Goal: Information Seeking & Learning: Learn about a topic

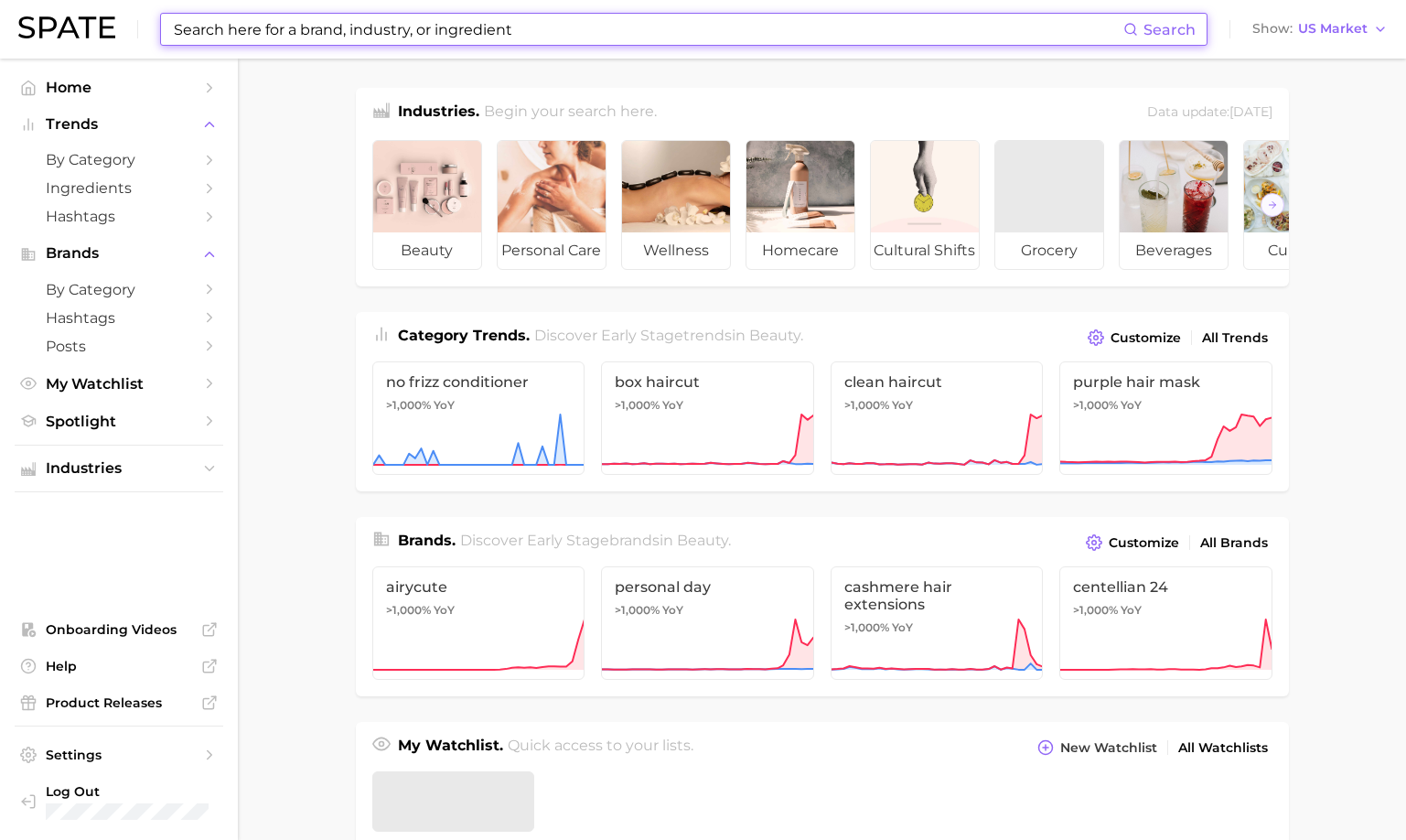
click at [356, 22] on input at bounding box center [647, 29] width 951 height 31
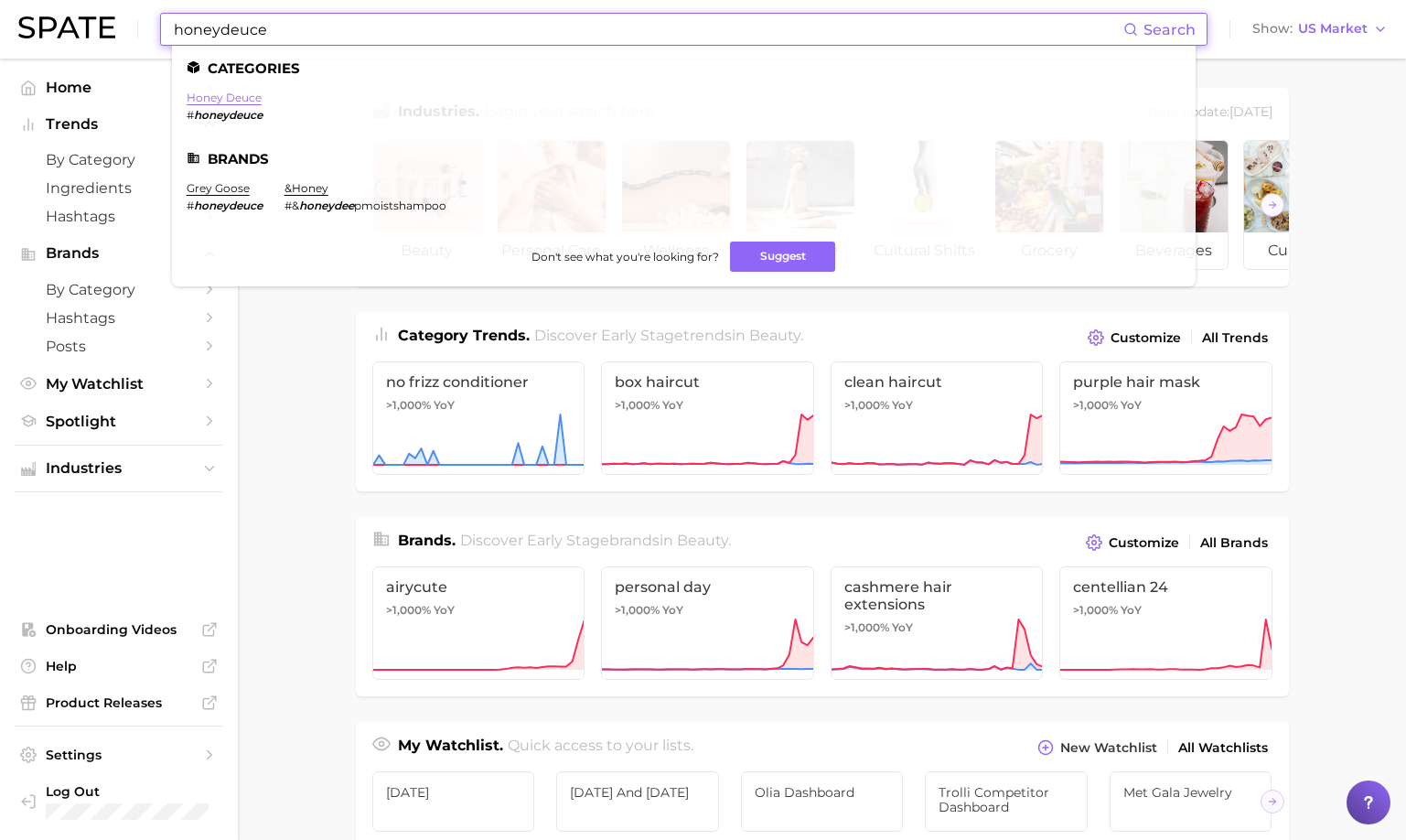
type input "honeydeuce"
click at [252, 94] on link "honey deuce" at bounding box center [224, 98] width 75 height 14
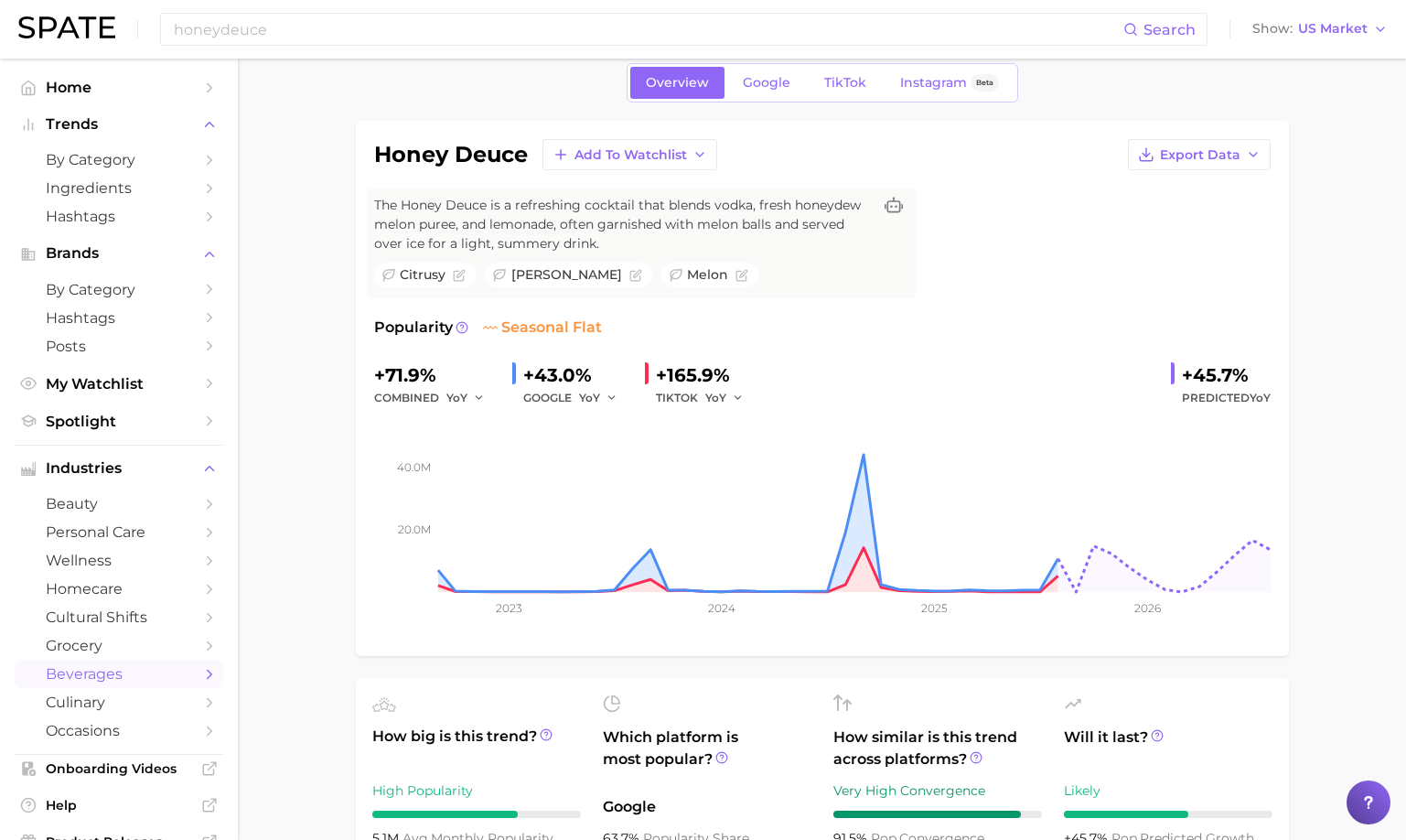
scroll to position [78, 0]
click at [858, 83] on span "TikTok" at bounding box center [845, 82] width 42 height 15
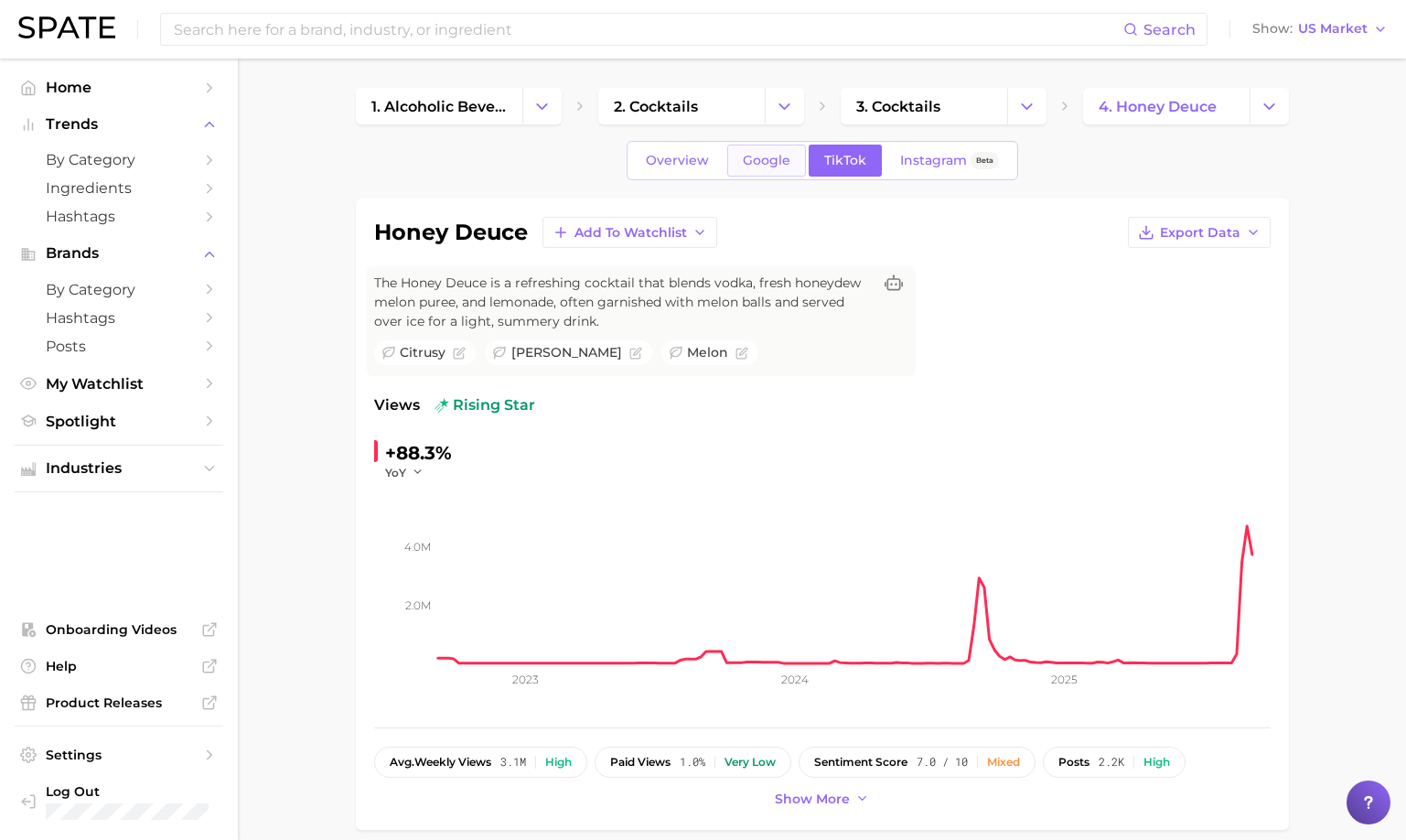
click at [767, 154] on span "Google" at bounding box center [766, 161] width 47 height 15
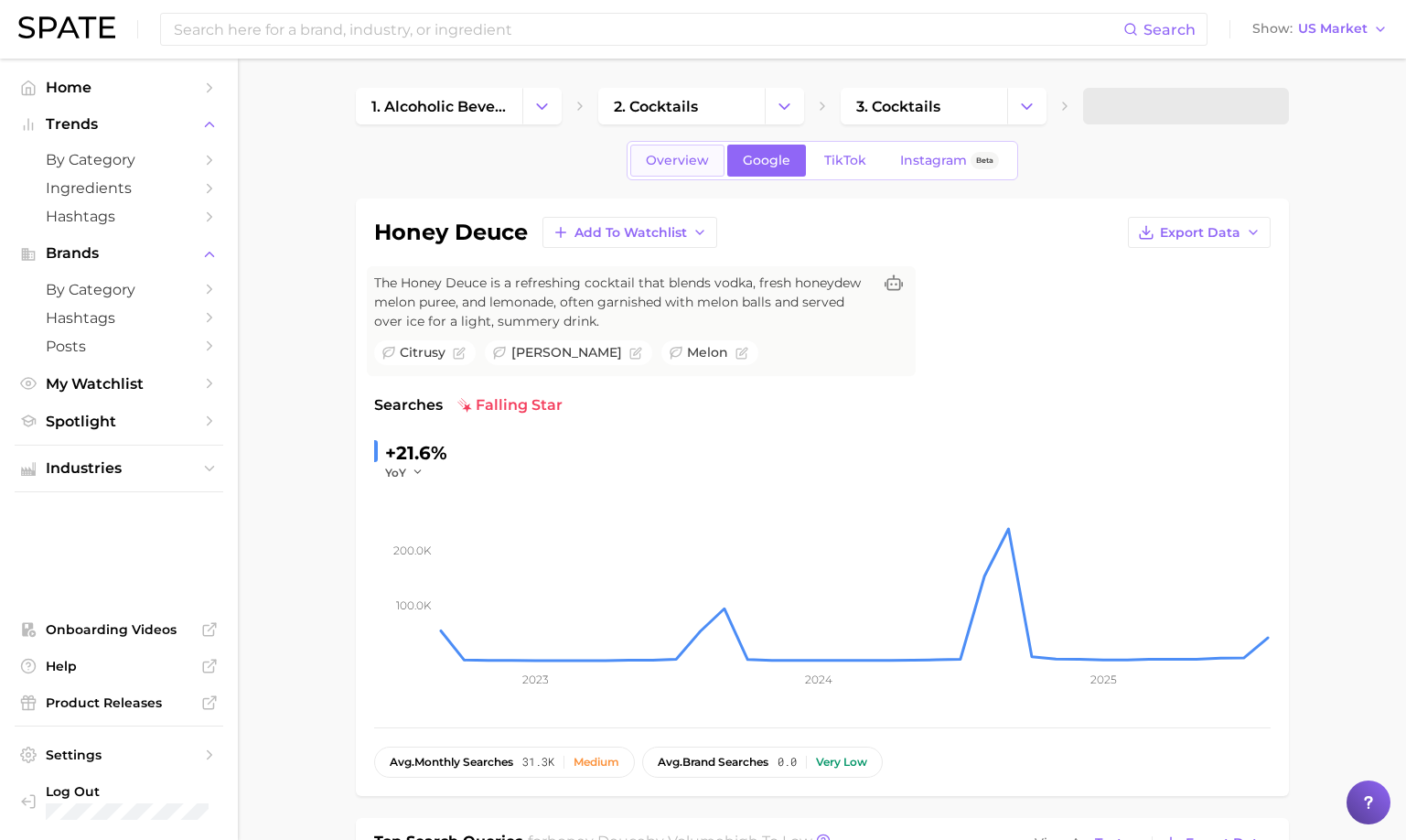
click at [697, 164] on span "Overview" at bounding box center [677, 161] width 63 height 15
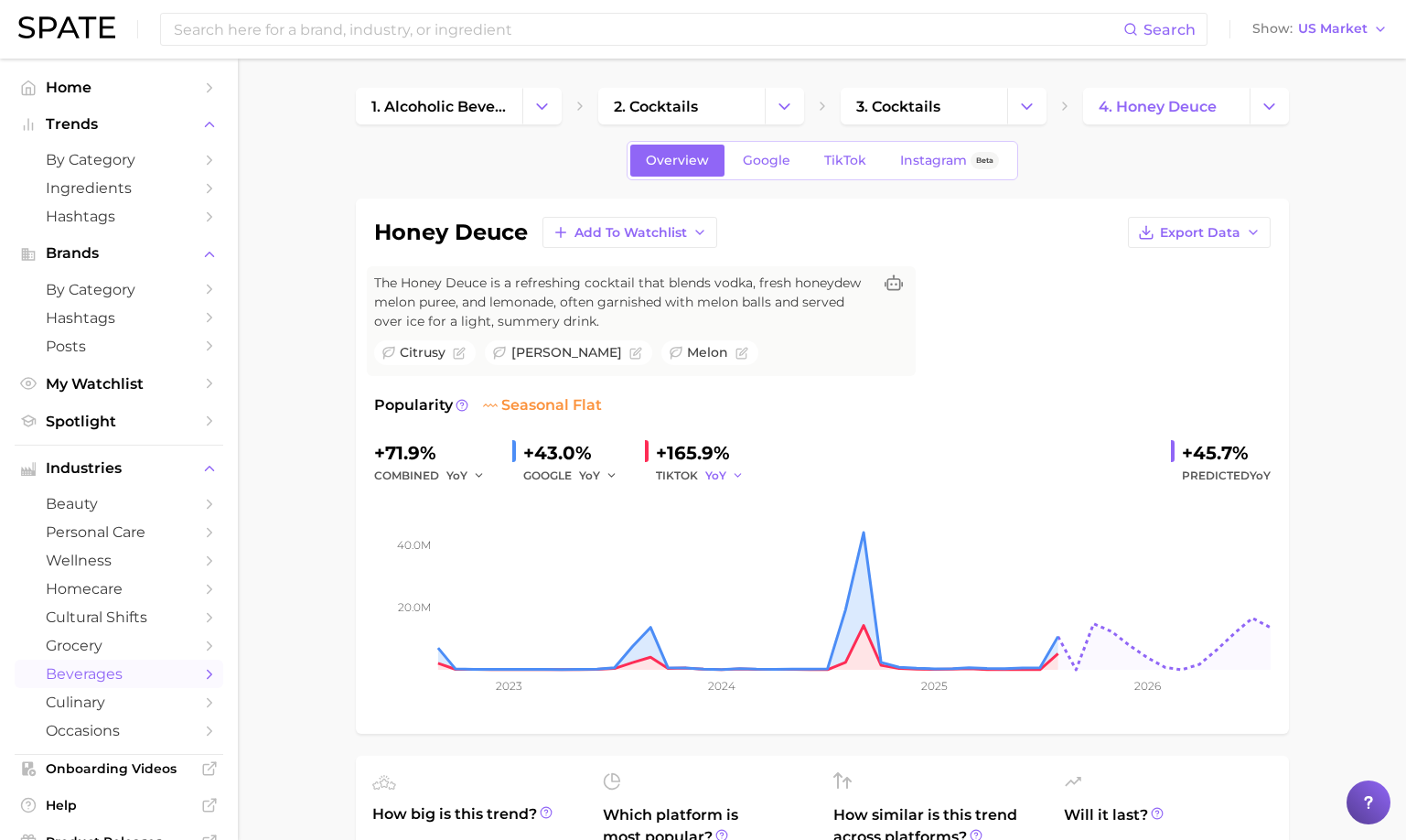
click at [729, 476] on button "YoY" at bounding box center [725, 475] width 40 height 22
click at [934, 403] on div "Popularity seasonal flat" at bounding box center [823, 405] width 897 height 22
click at [1218, 237] on span "Export Data" at bounding box center [1200, 233] width 80 height 15
click at [1179, 299] on span "Time Series Image" at bounding box center [1162, 300] width 123 height 15
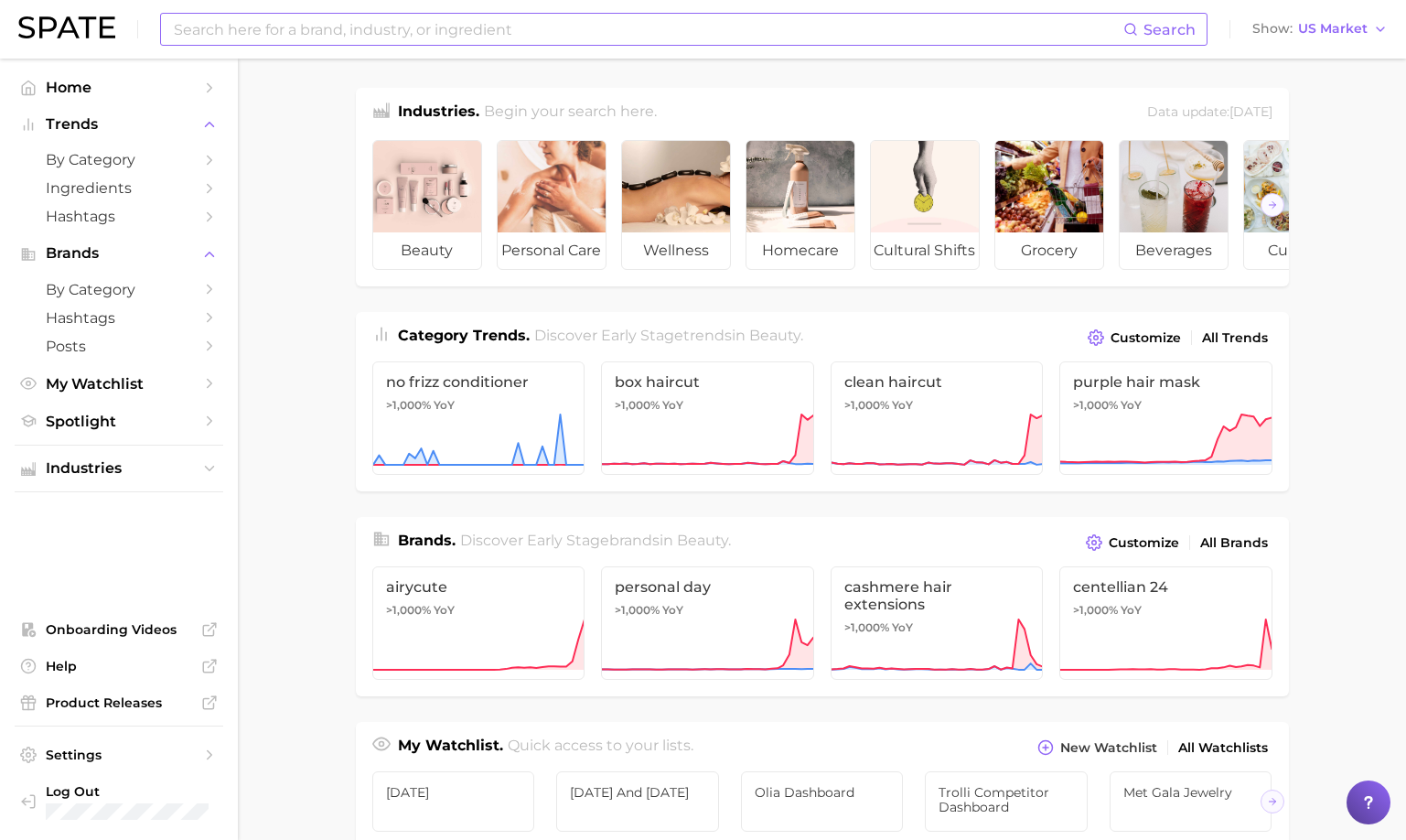
click at [276, 42] on input at bounding box center [647, 29] width 951 height 31
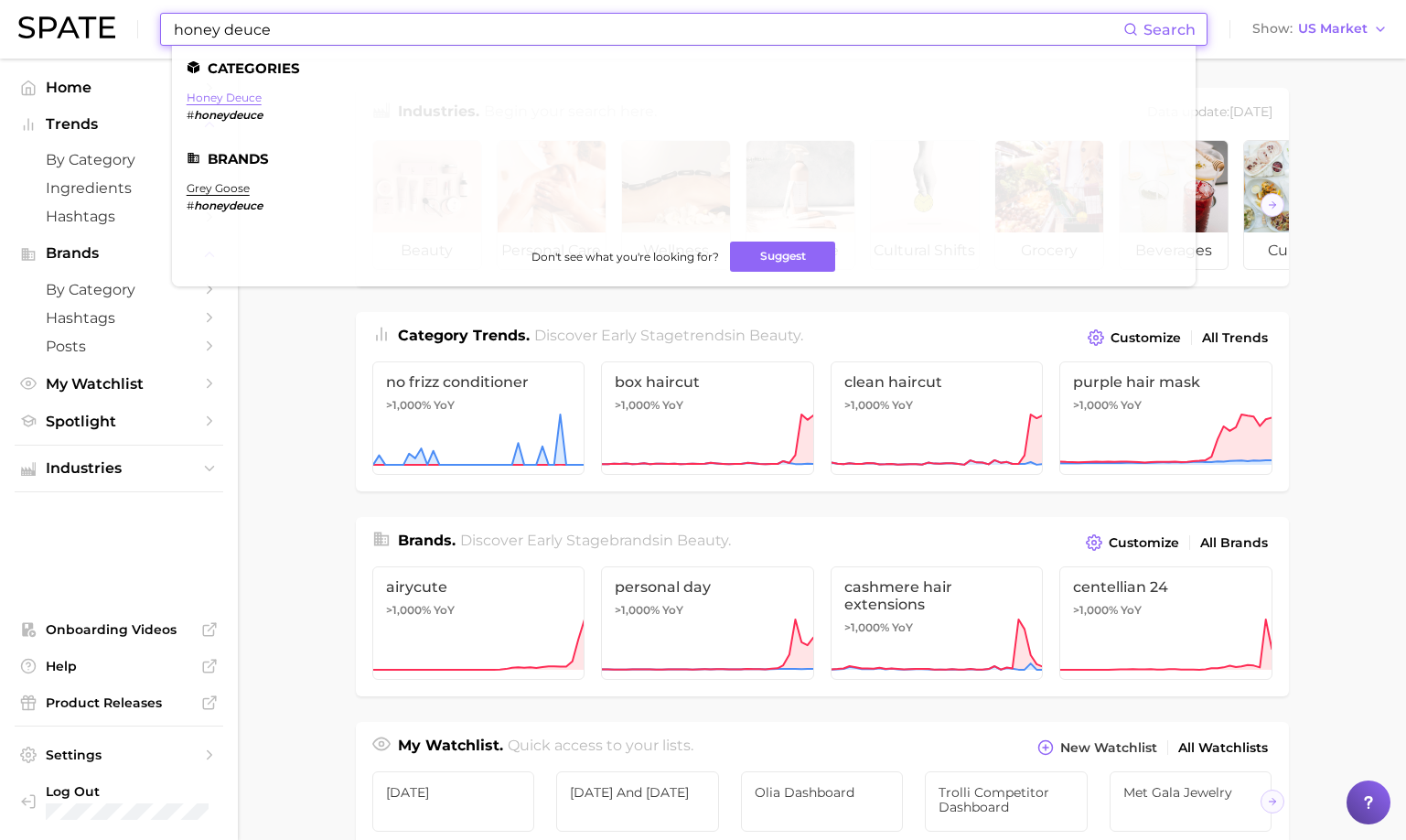
type input "honey deuce"
click at [234, 95] on link "honey deuce" at bounding box center [224, 98] width 75 height 14
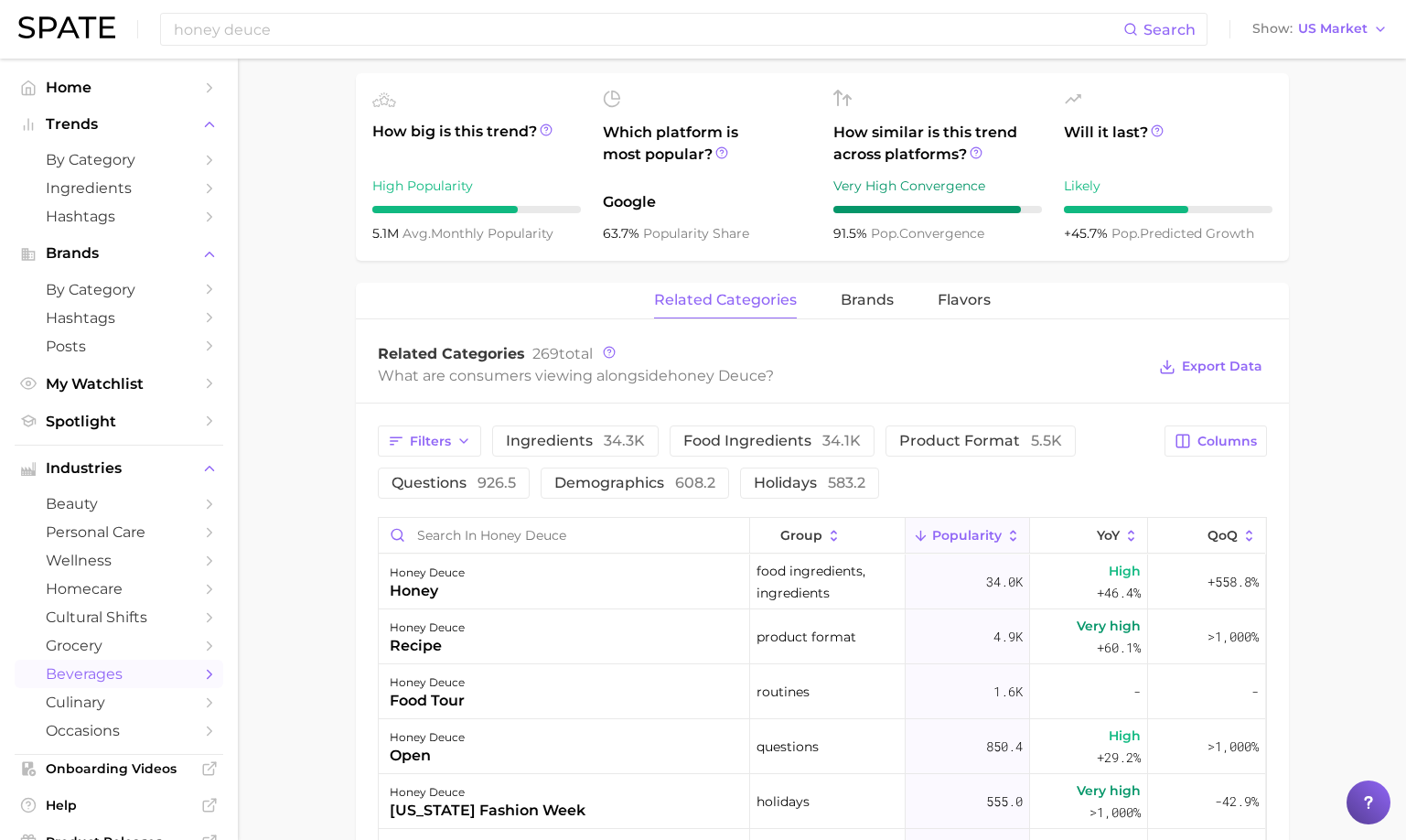
scroll to position [690, 0]
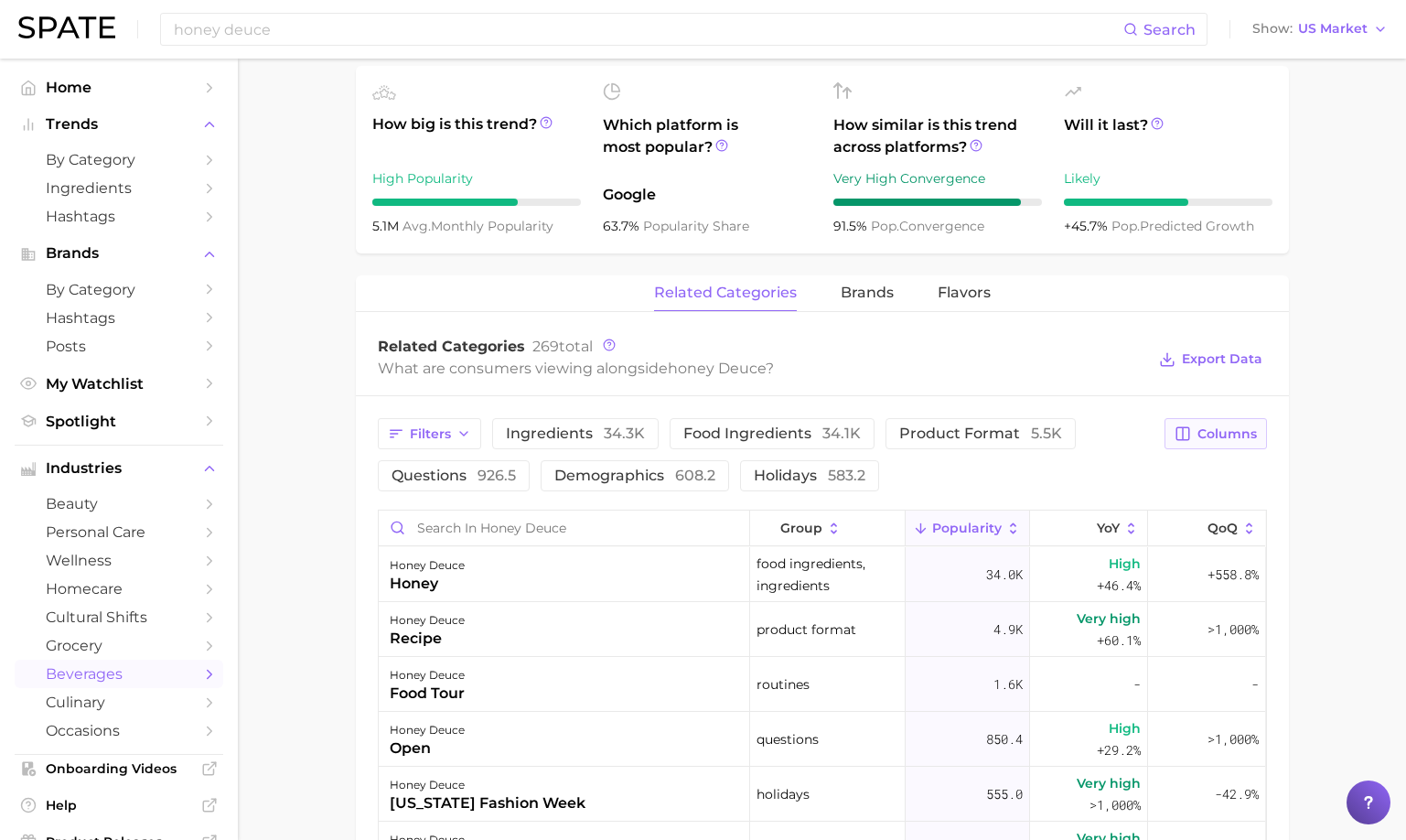
click at [1228, 442] on button "Columns" at bounding box center [1215, 434] width 102 height 31
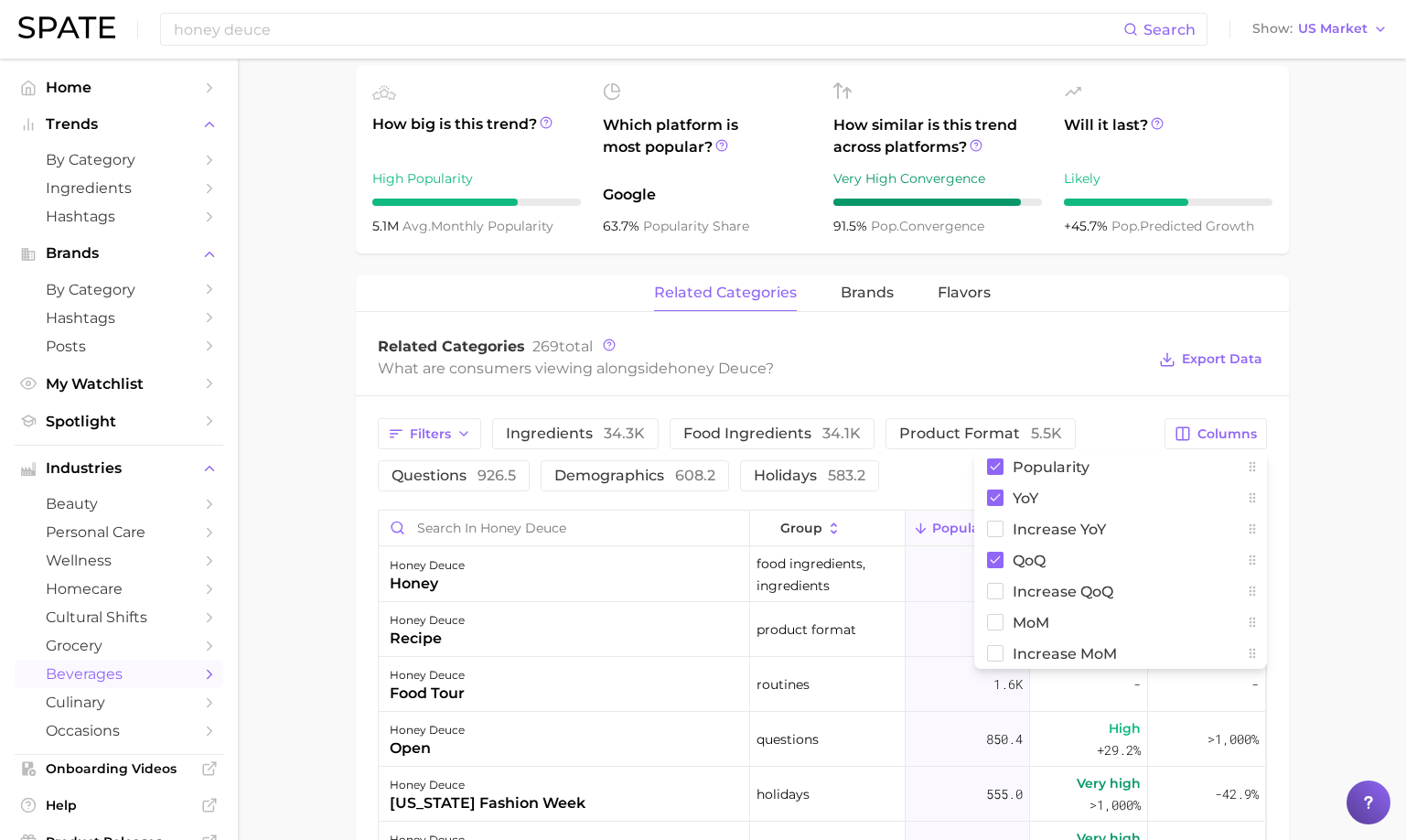
click at [1057, 384] on div "Related Categories 269 total What are consumers viewing alongside honey deuce ?…" at bounding box center [823, 360] width 934 height 74
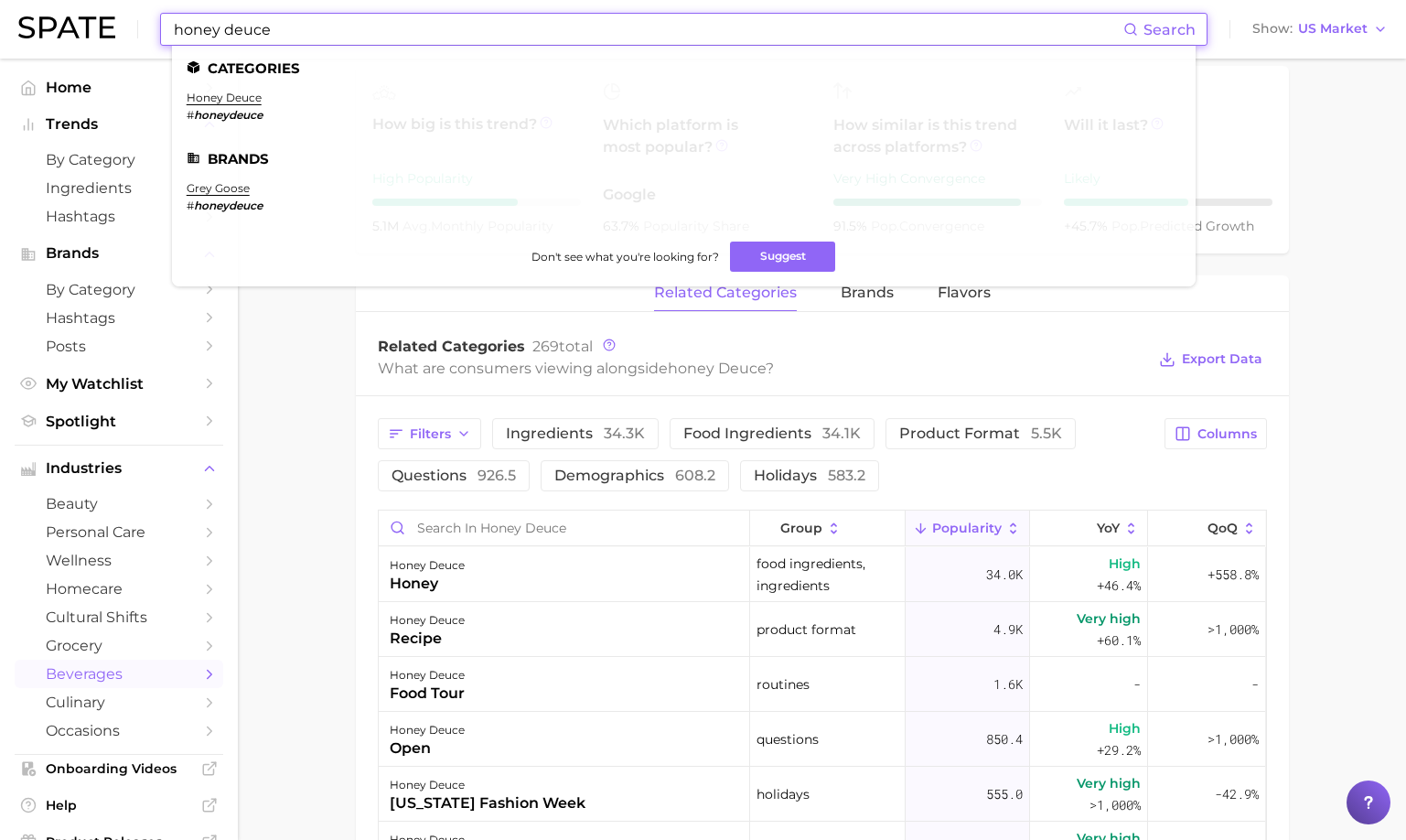
click at [583, 38] on input "honey deuce" at bounding box center [647, 29] width 951 height 31
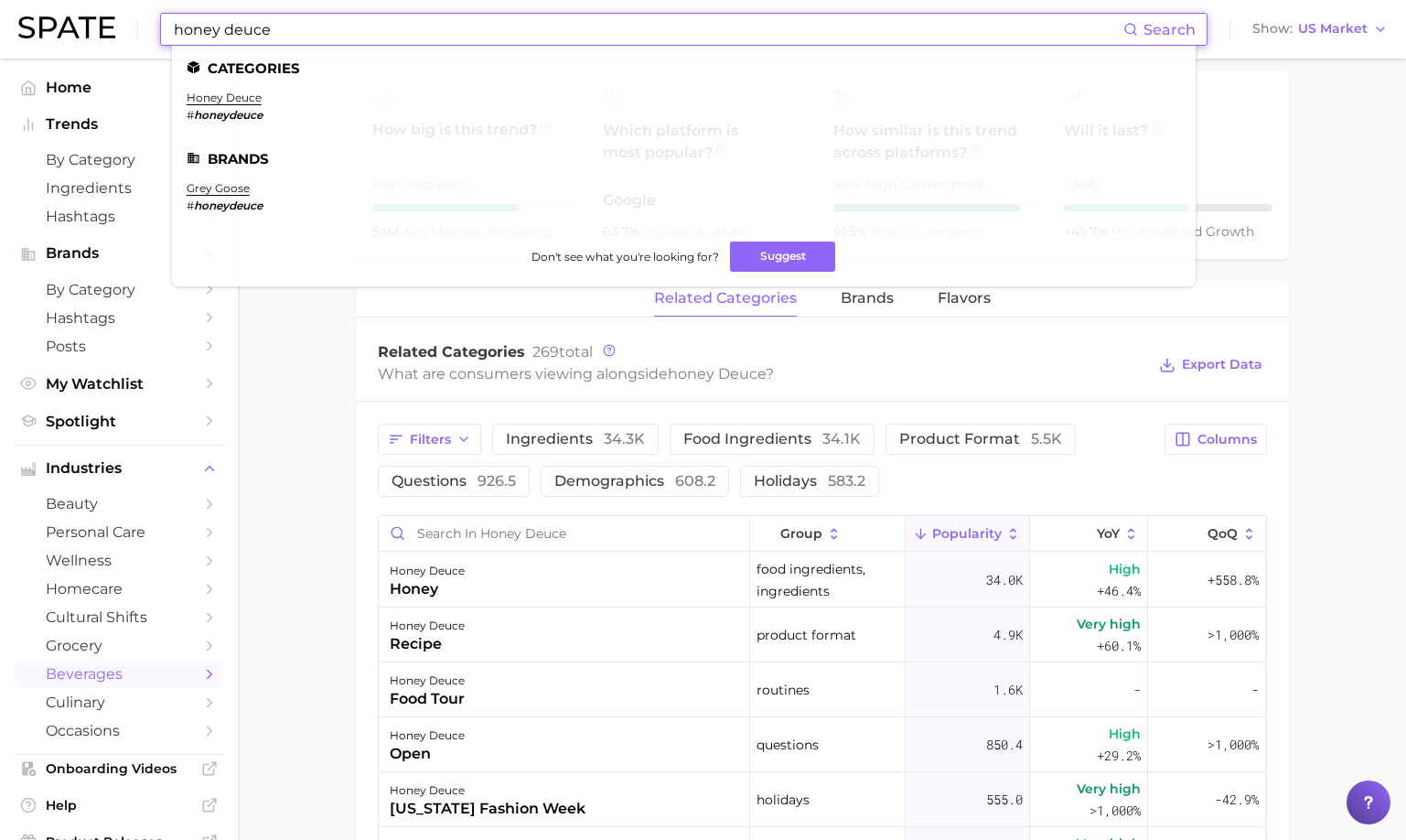
click at [356, 33] on input "honey deuce" at bounding box center [647, 29] width 951 height 31
drag, startPoint x: 370, startPoint y: 34, endPoint x: 136, endPoint y: 32, distance: 234.0
click at [136, 32] on div "honey deuce Search Categories honey deuce # honeydeuce Brands grey goose # hone…" at bounding box center [703, 29] width 1370 height 59
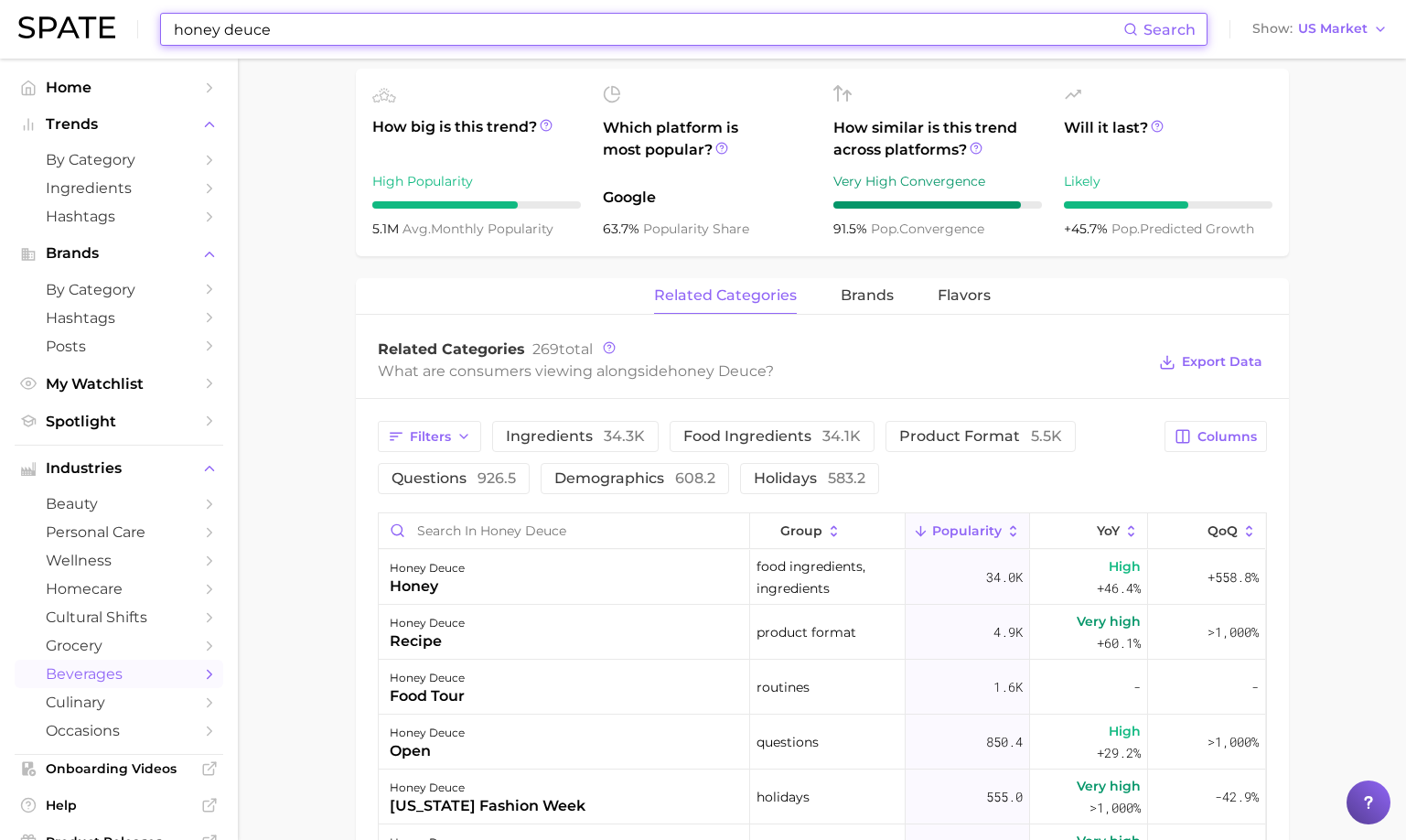
scroll to position [686, 0]
type input "i"
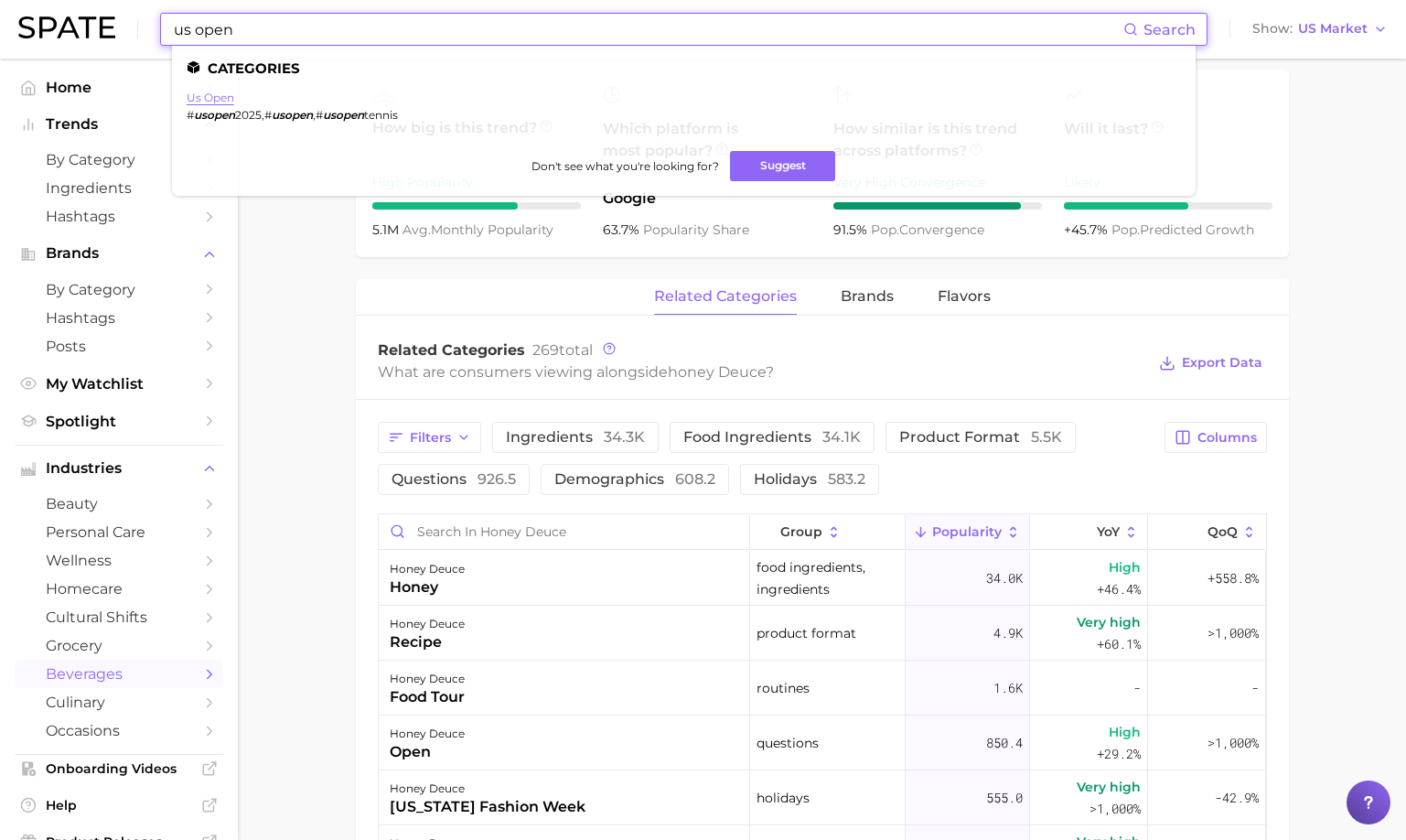
type input "us open"
click at [226, 104] on link "us open" at bounding box center [210, 98] width 47 height 14
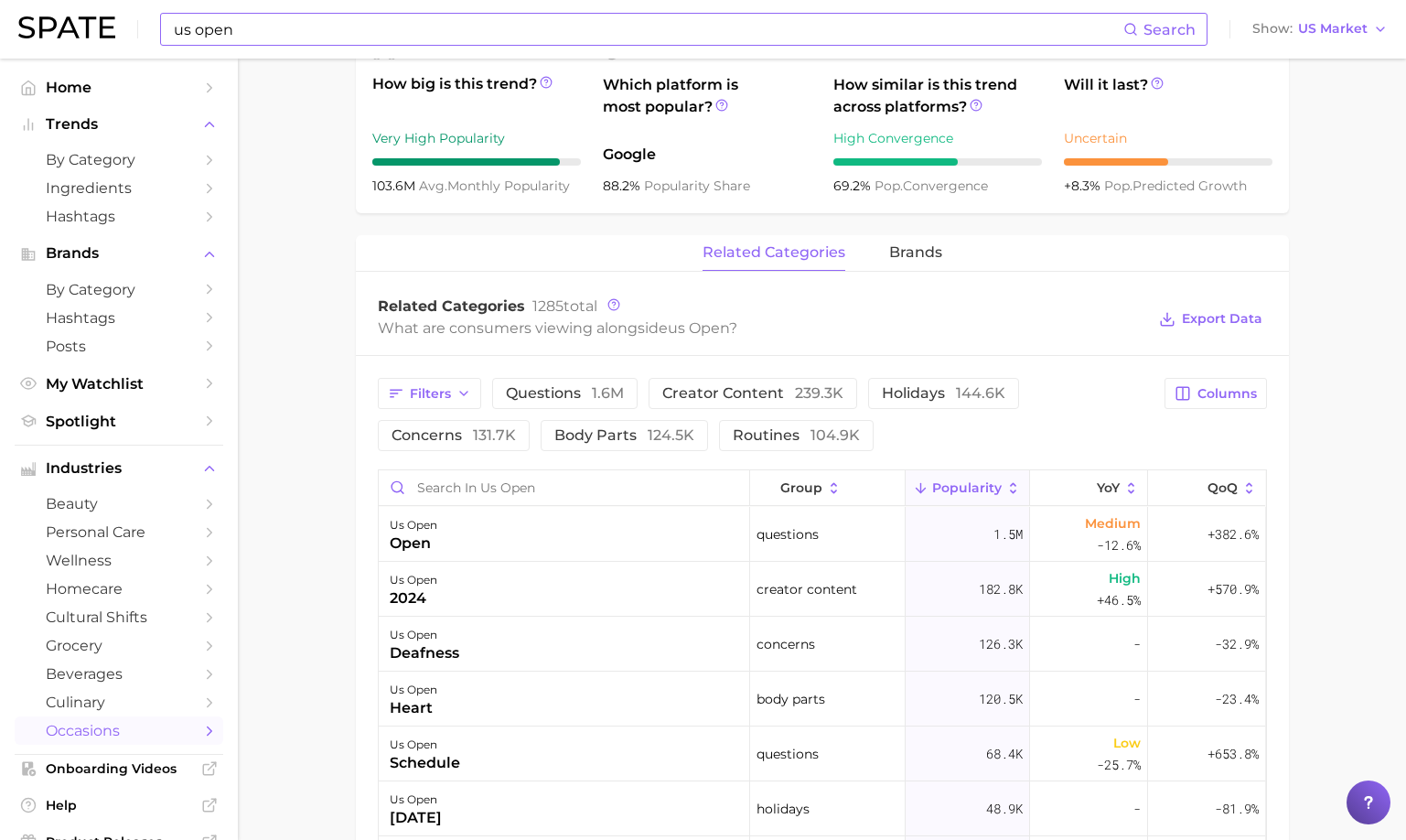
scroll to position [10, 0]
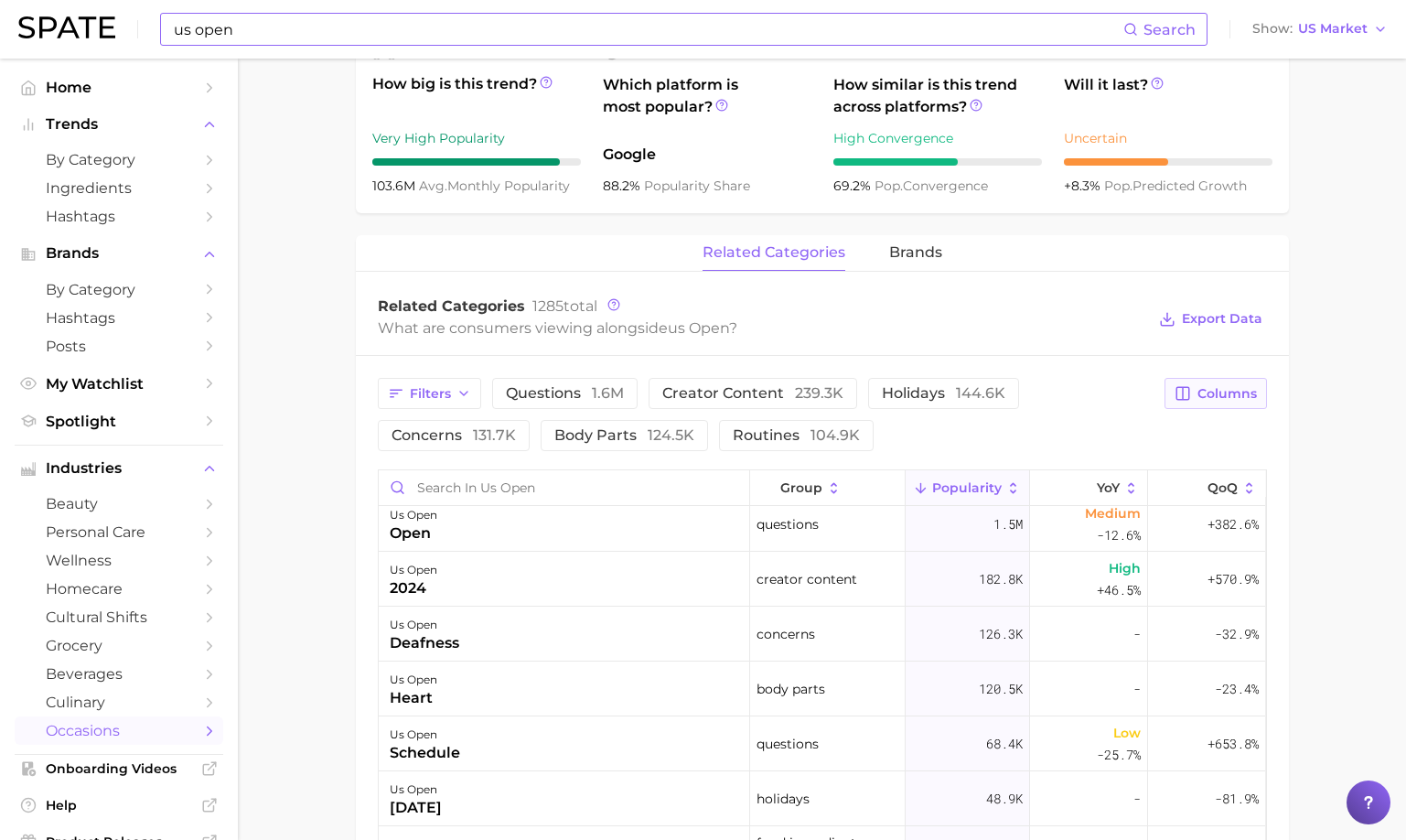
click at [1202, 381] on button "Columns" at bounding box center [1215, 394] width 102 height 31
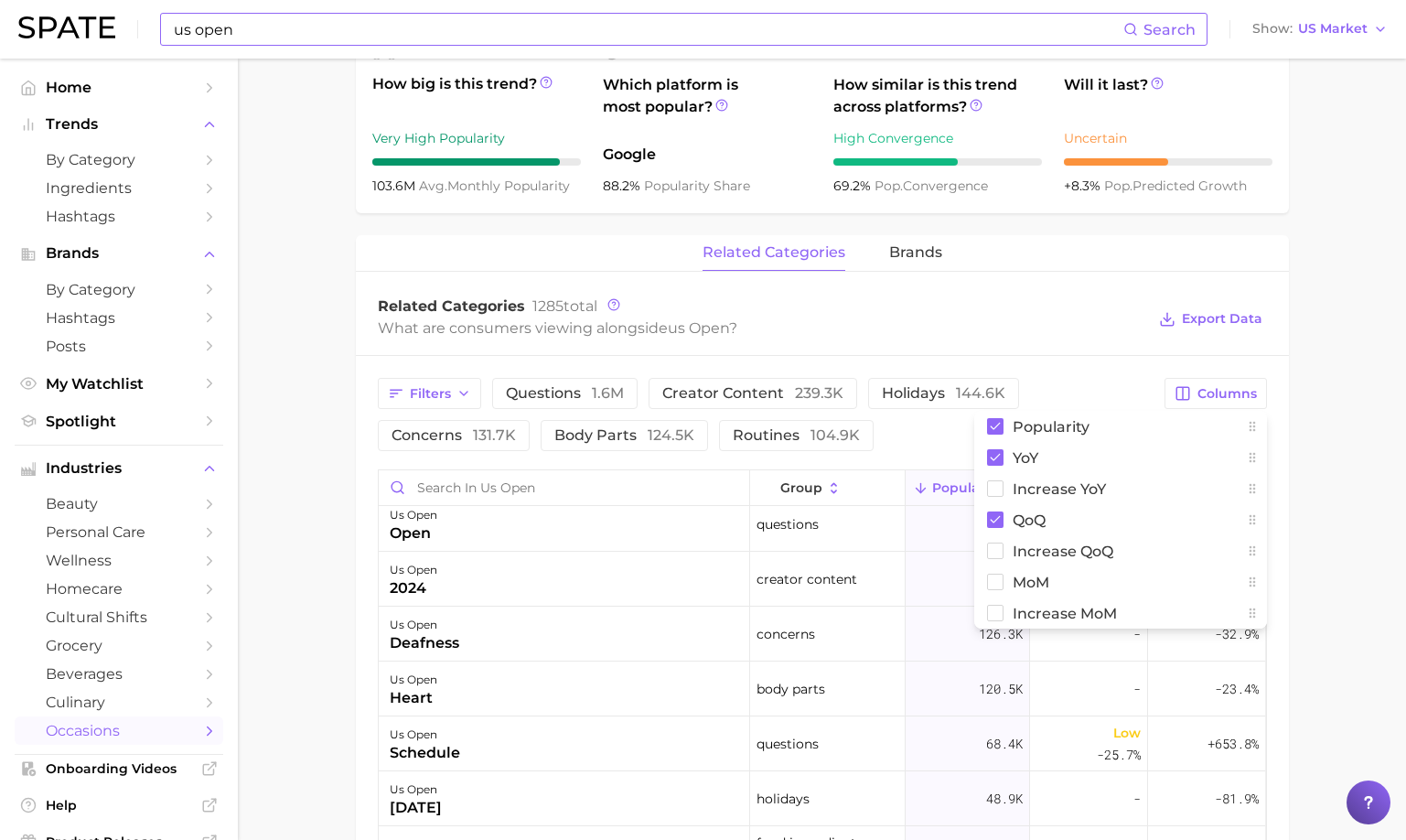
click at [1066, 358] on div "Filters questions 1.6m creator content 239.3k holidays 144.6k concerns 131.7k b…" at bounding box center [823, 844] width 934 height 975
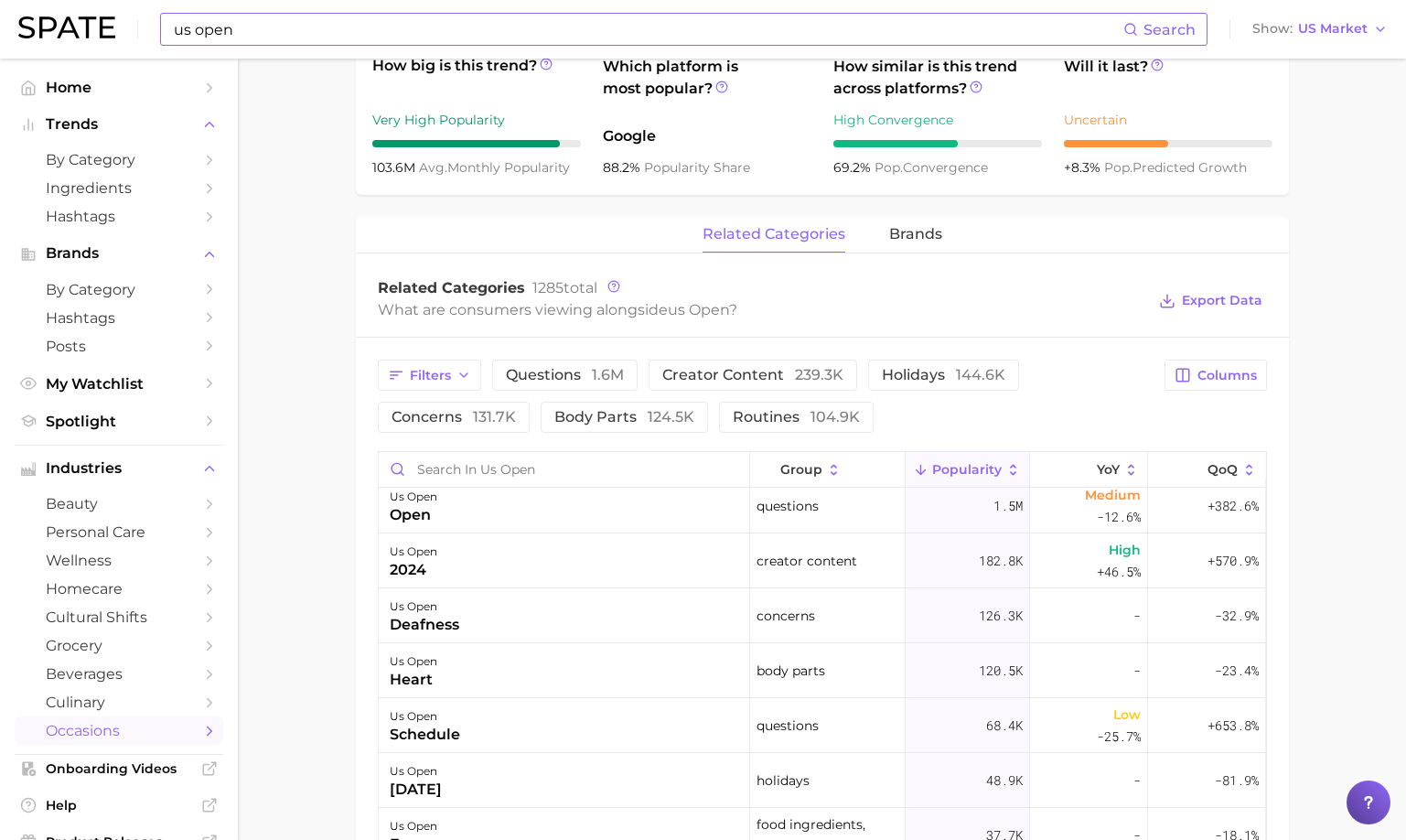
scroll to position [700, 0]
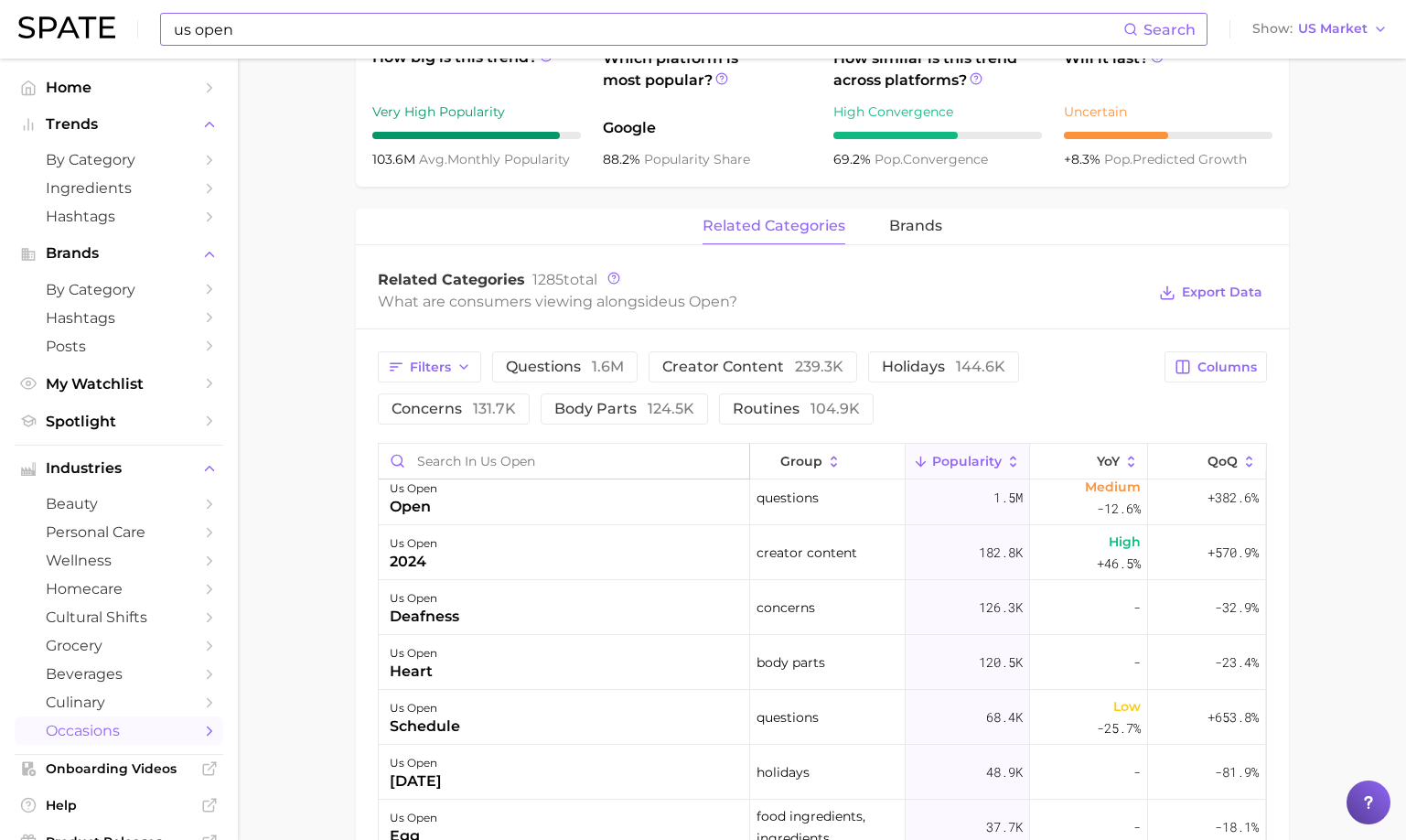
click at [537, 455] on input "Search in us open" at bounding box center [563, 462] width 371 height 35
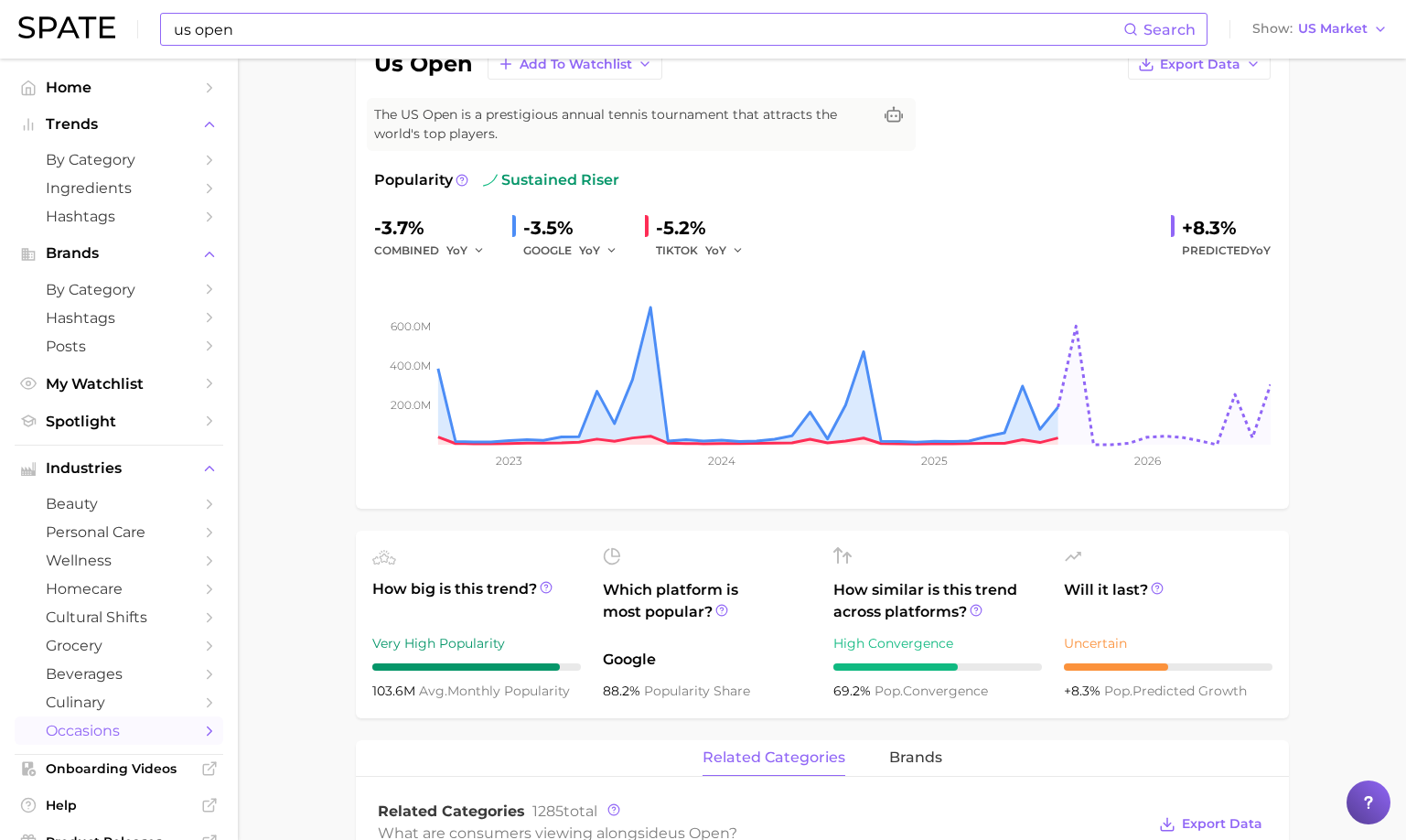
scroll to position [0, 0]
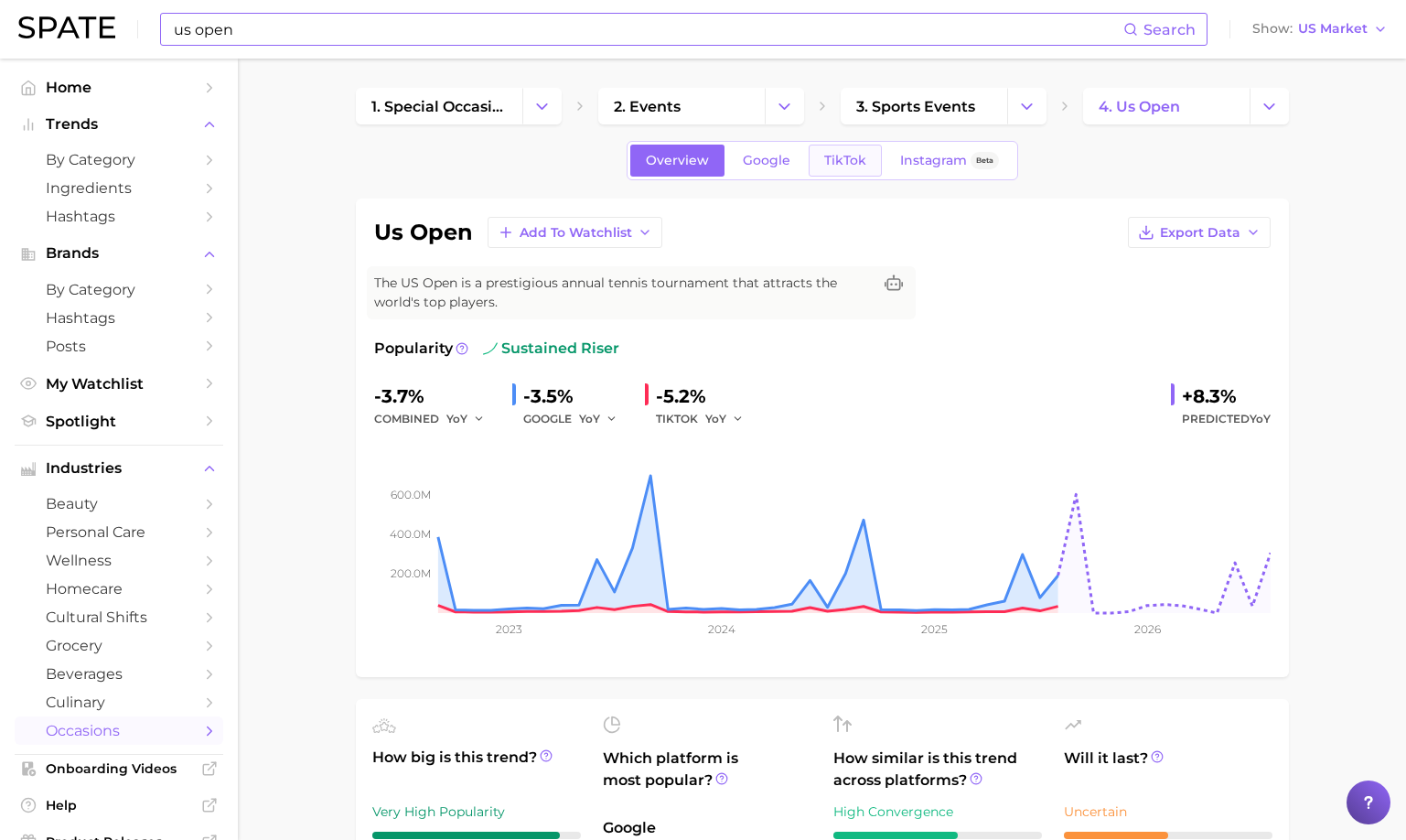
type input "honey"
click at [824, 165] on span "TikTok" at bounding box center [845, 161] width 42 height 15
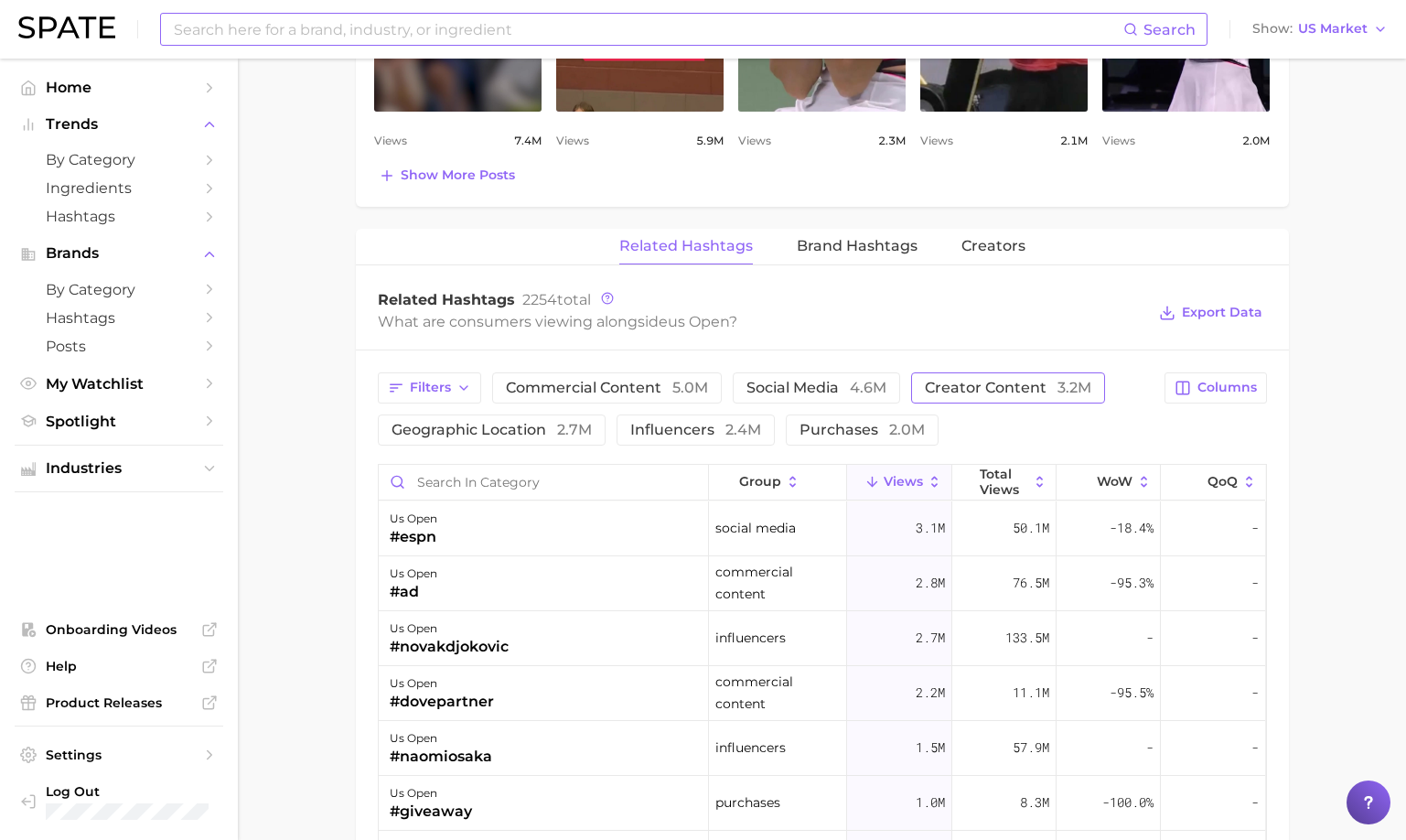
scroll to position [1211, 0]
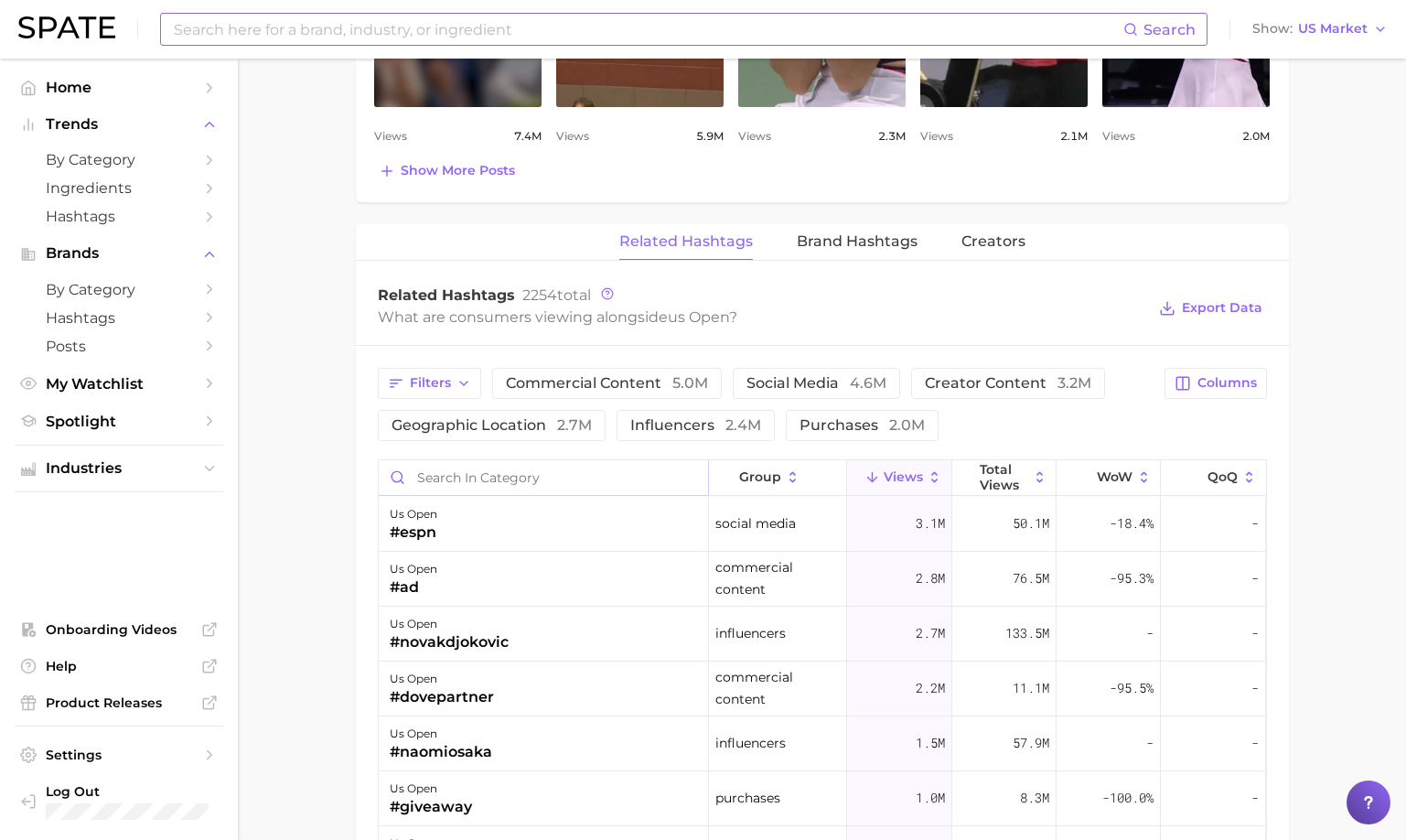
click at [567, 479] on input "Search in category" at bounding box center [543, 478] width 329 height 35
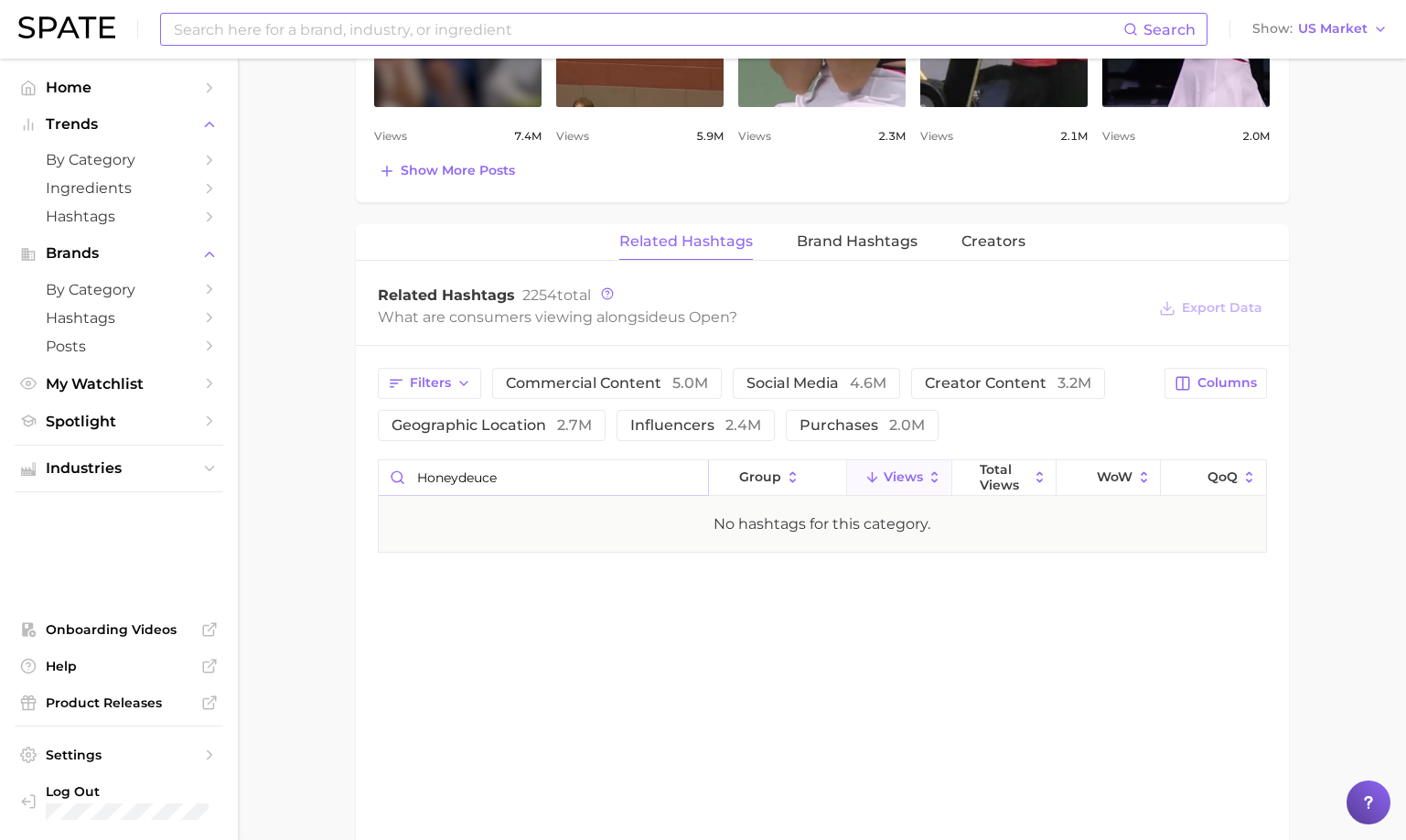
type input "honeydeuce"
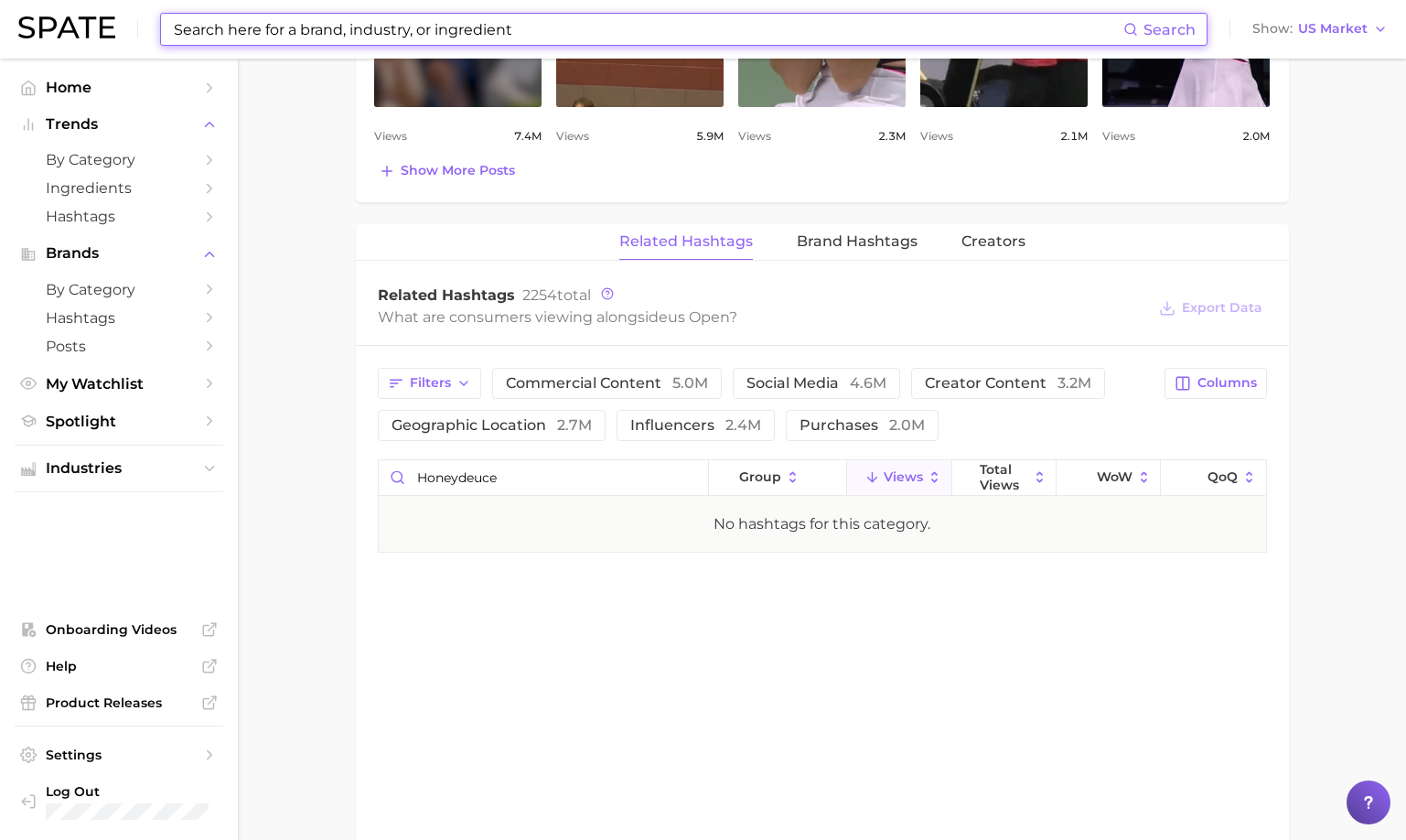
click at [373, 27] on input at bounding box center [647, 29] width 951 height 31
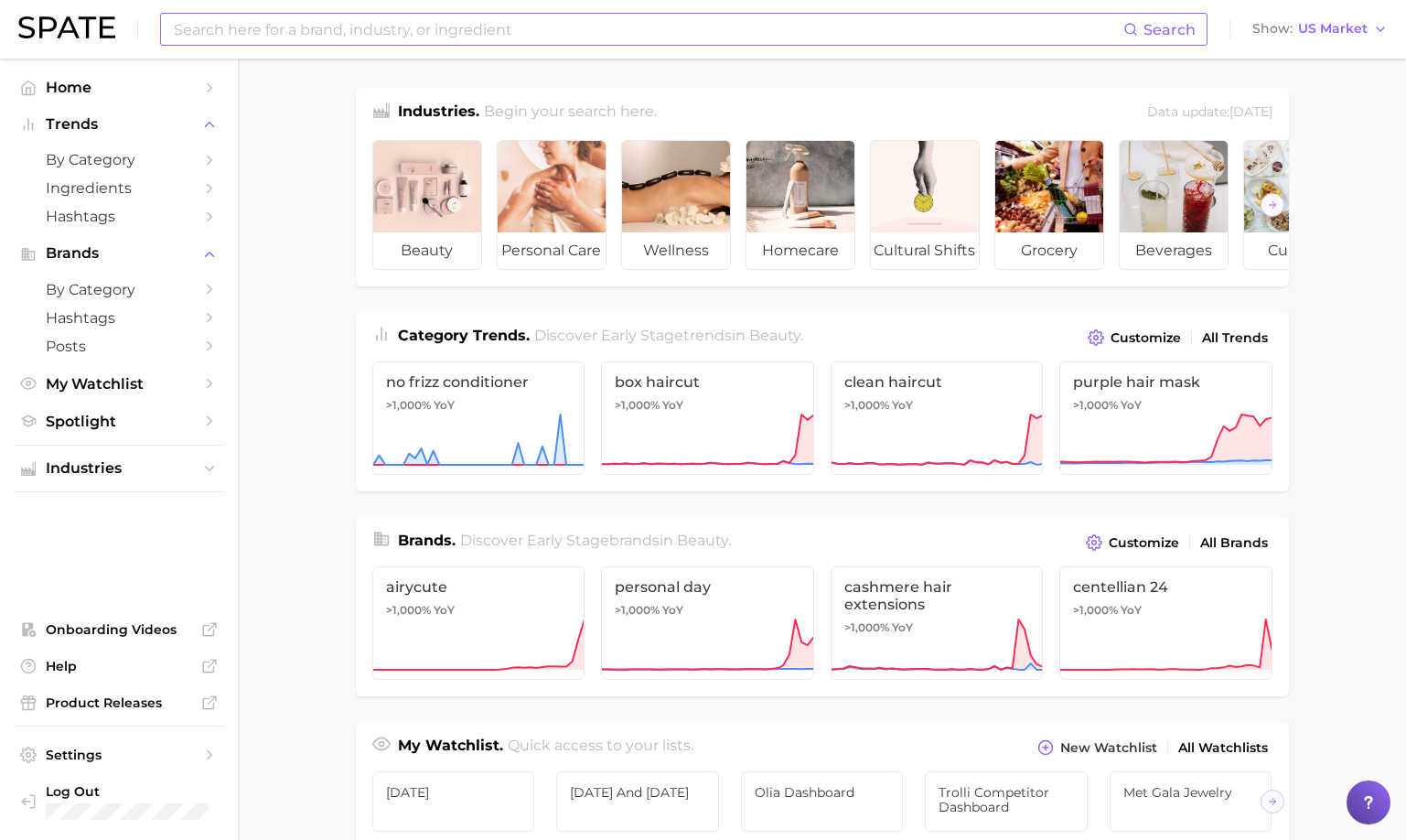
click at [722, 43] on input at bounding box center [647, 29] width 951 height 31
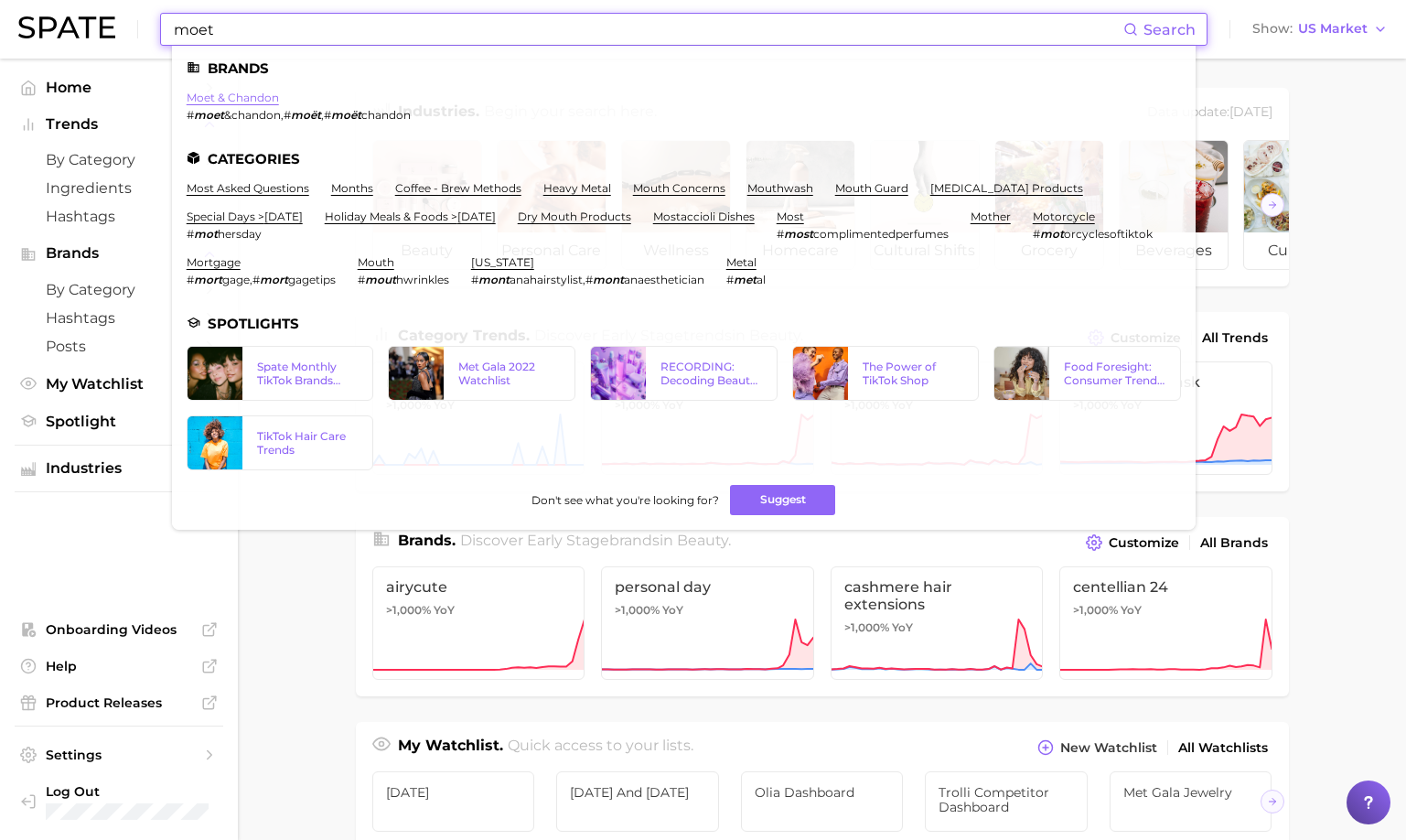
type input "moet"
click at [276, 99] on link "moet & chandon" at bounding box center [233, 98] width 93 height 14
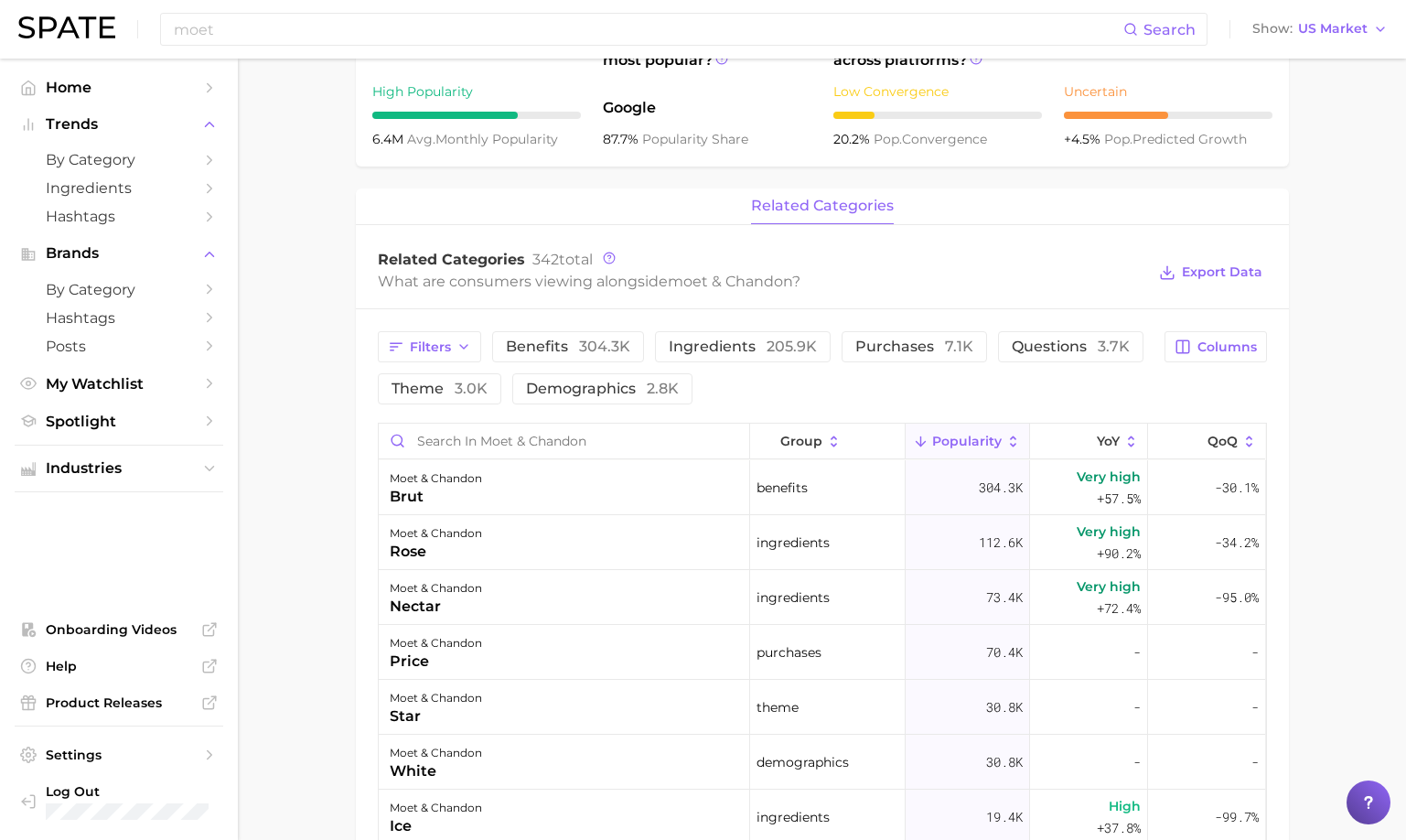
scroll to position [619, 0]
click at [1210, 345] on span "Columns" at bounding box center [1227, 349] width 59 height 15
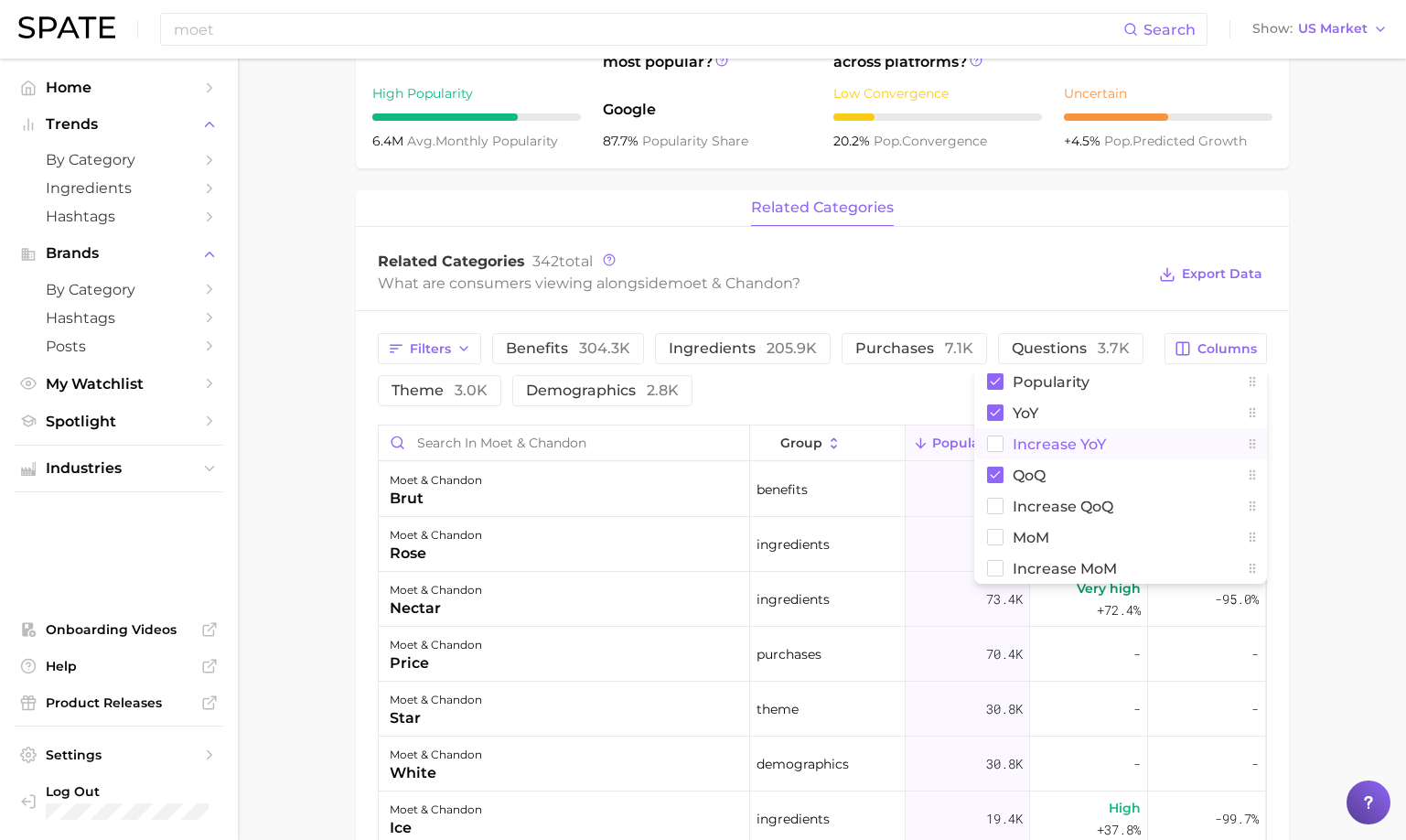
click at [1095, 450] on span "Increase YoY" at bounding box center [1060, 444] width 93 height 15
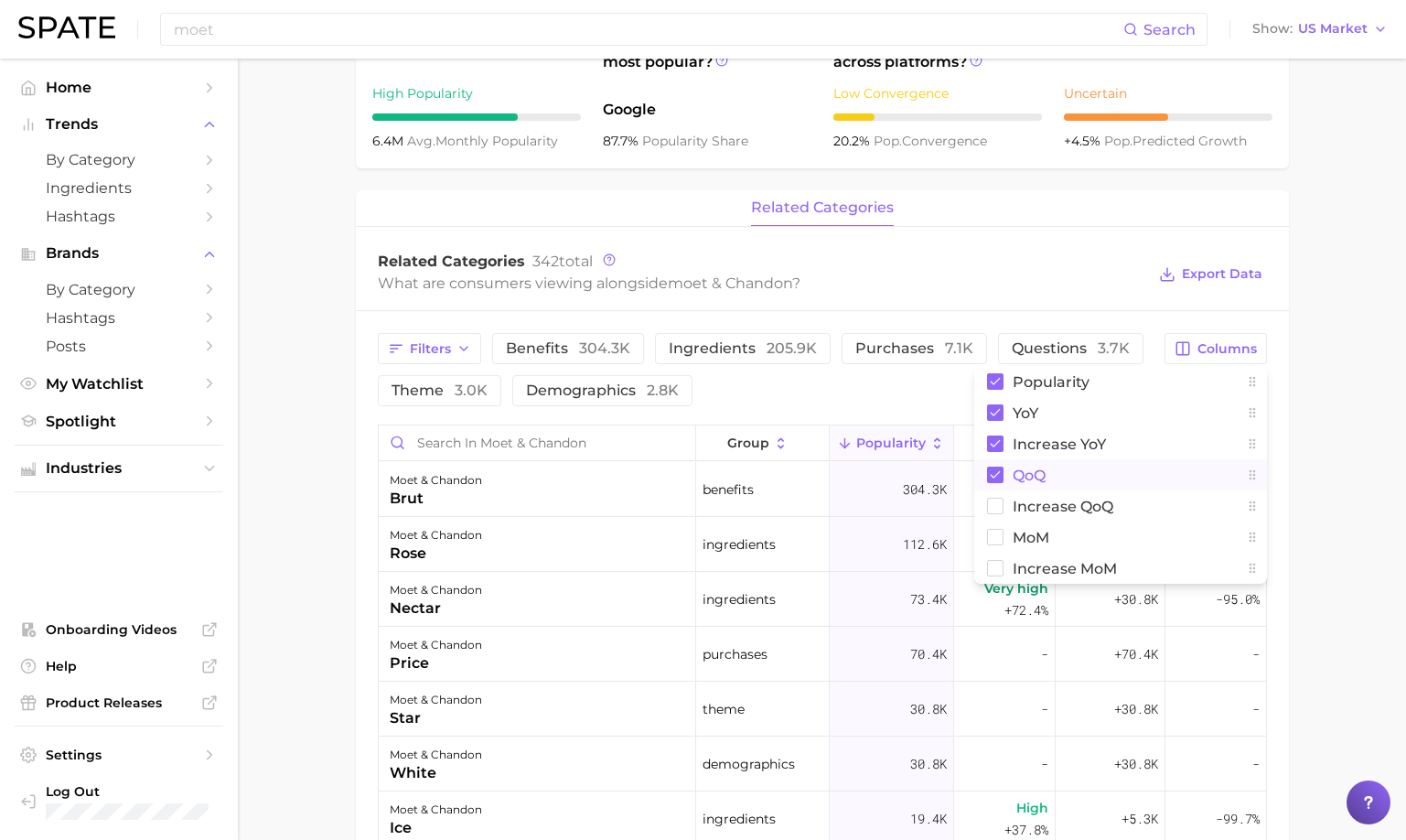
click at [1032, 475] on span "QoQ" at bounding box center [1030, 475] width 33 height 15
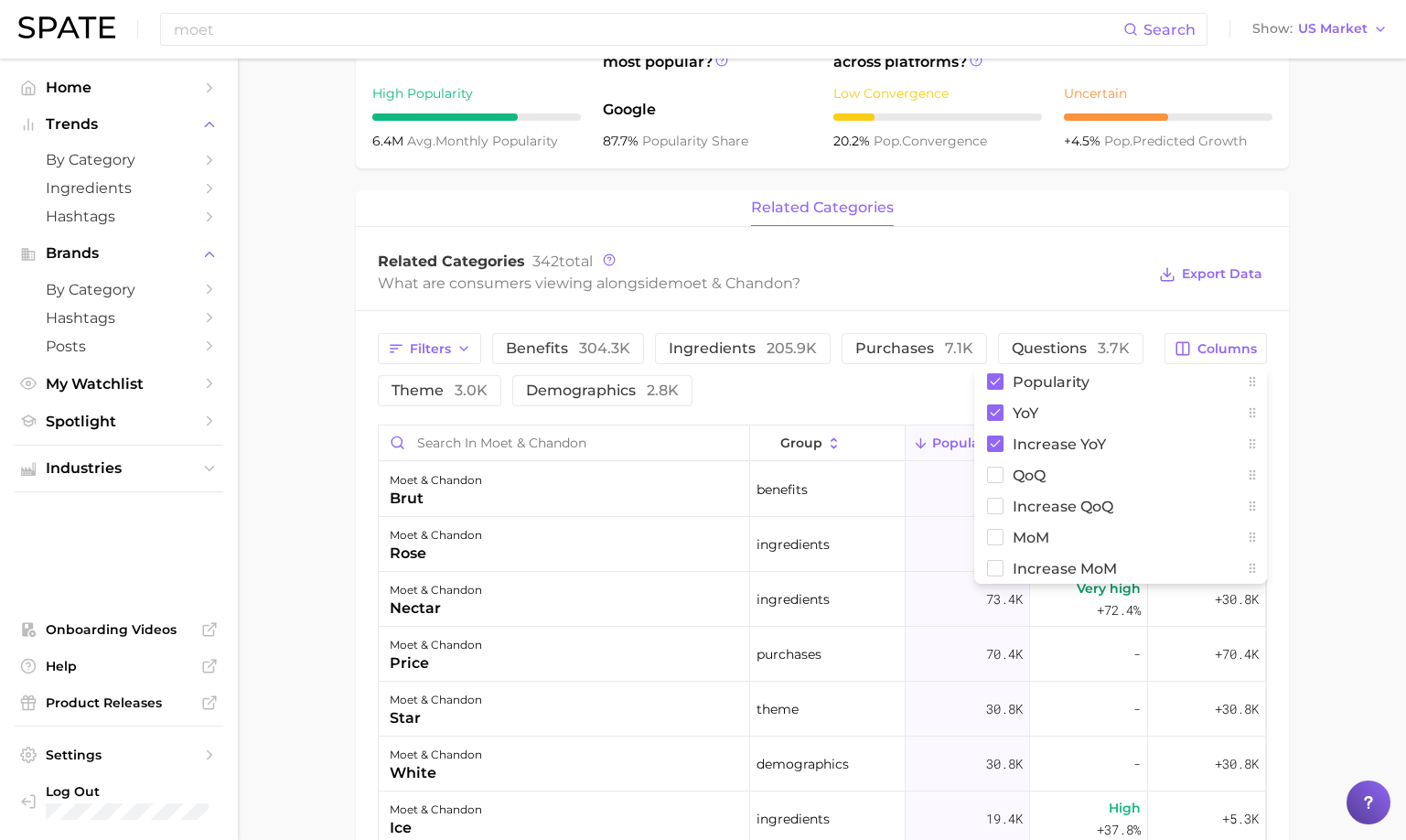
scroll to position [620, 0]
click at [1319, 442] on main "Overview Google TikTok Instagram Beta brand moet & chandon Add to Watchlist Exp…" at bounding box center [823, 407] width 1169 height 1939
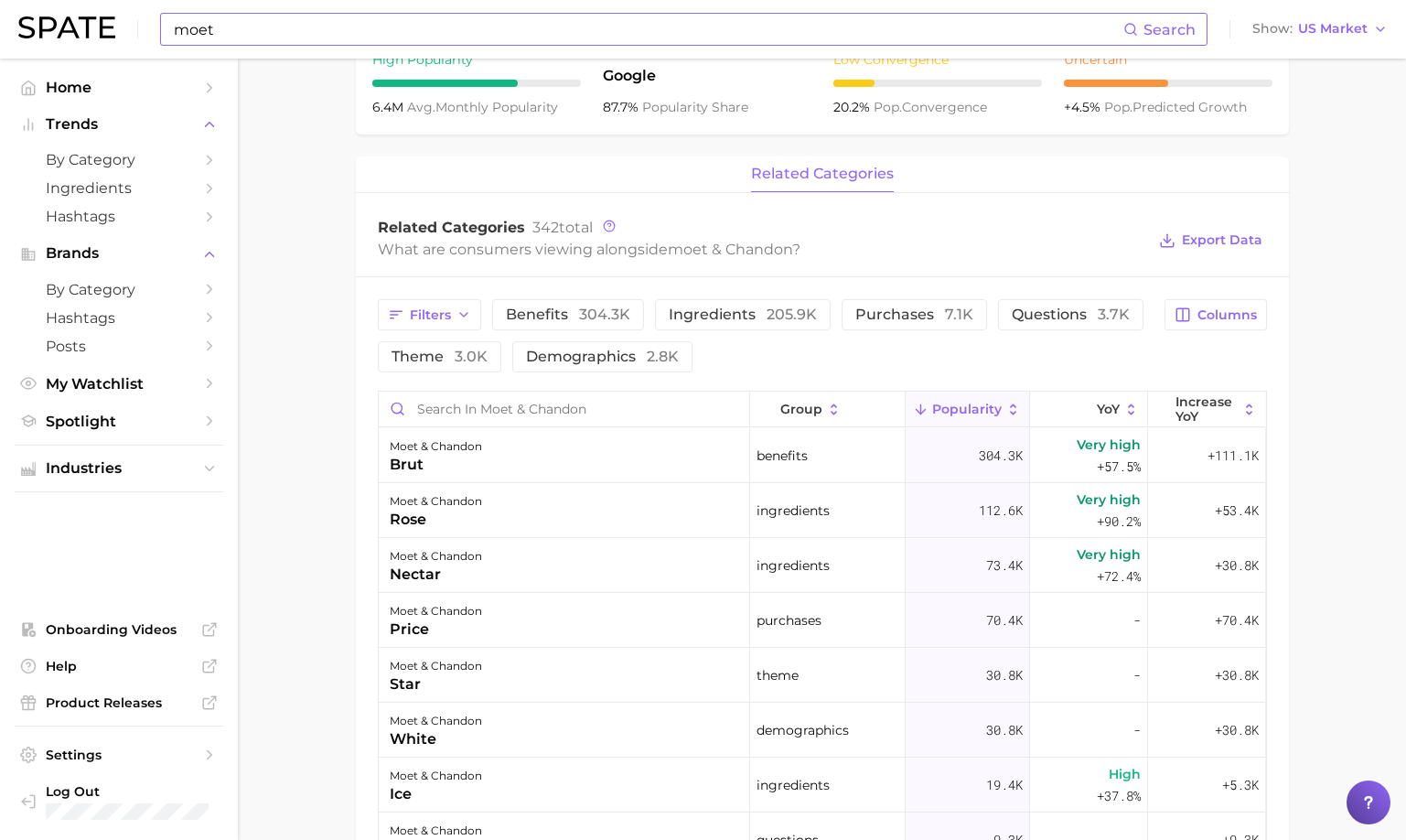
scroll to position [658, 0]
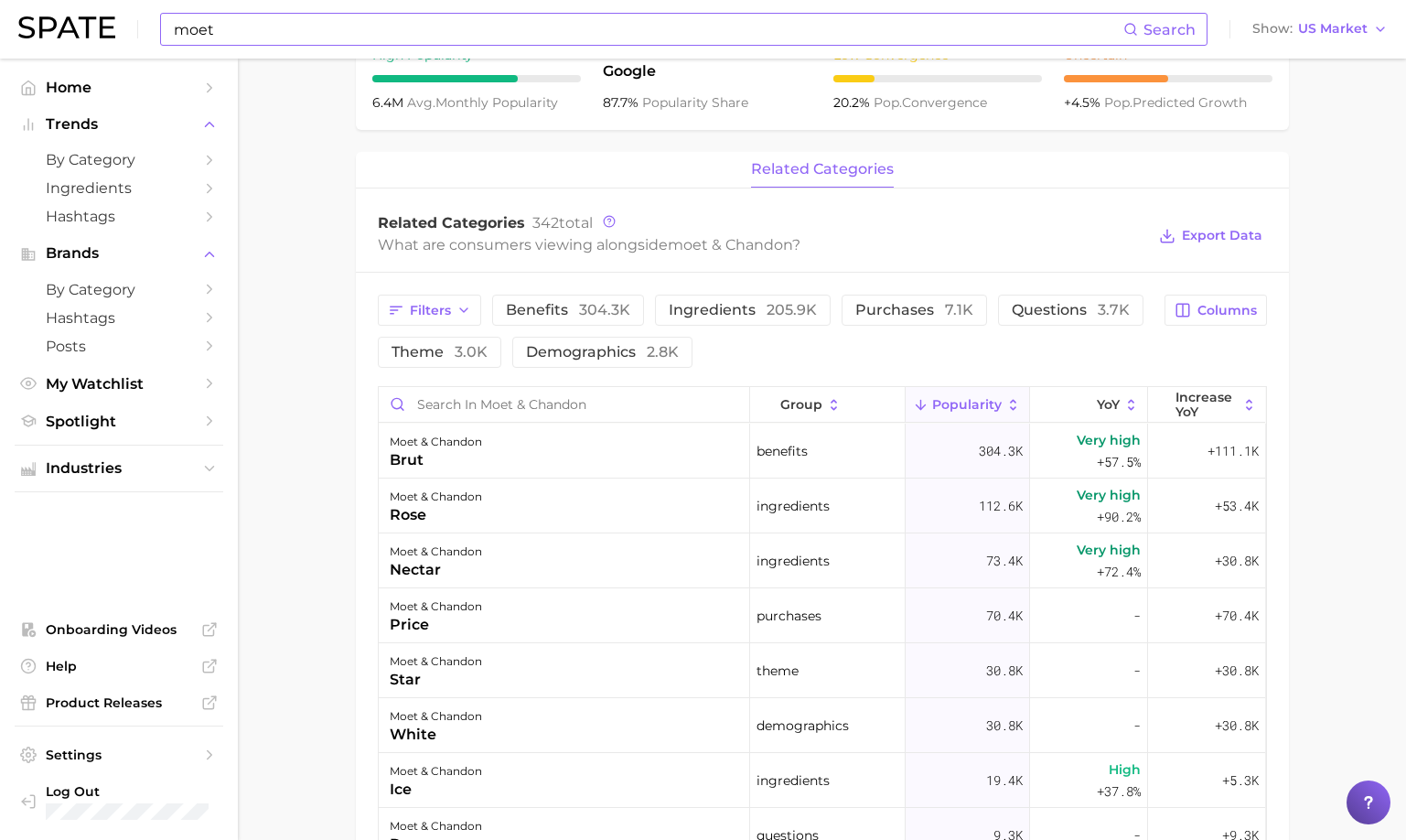
click at [453, 33] on input "moet" at bounding box center [647, 29] width 951 height 31
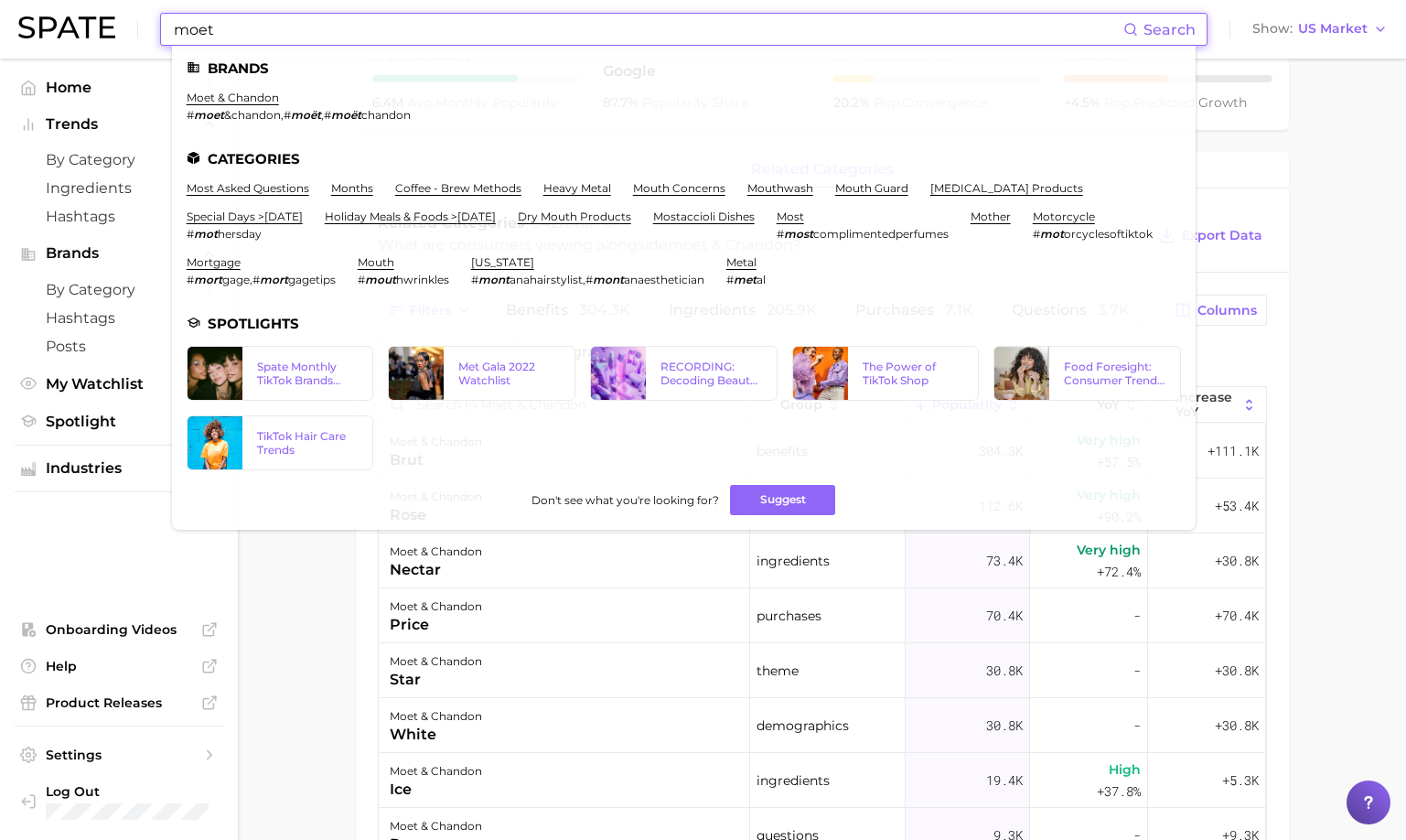
scroll to position [655, 0]
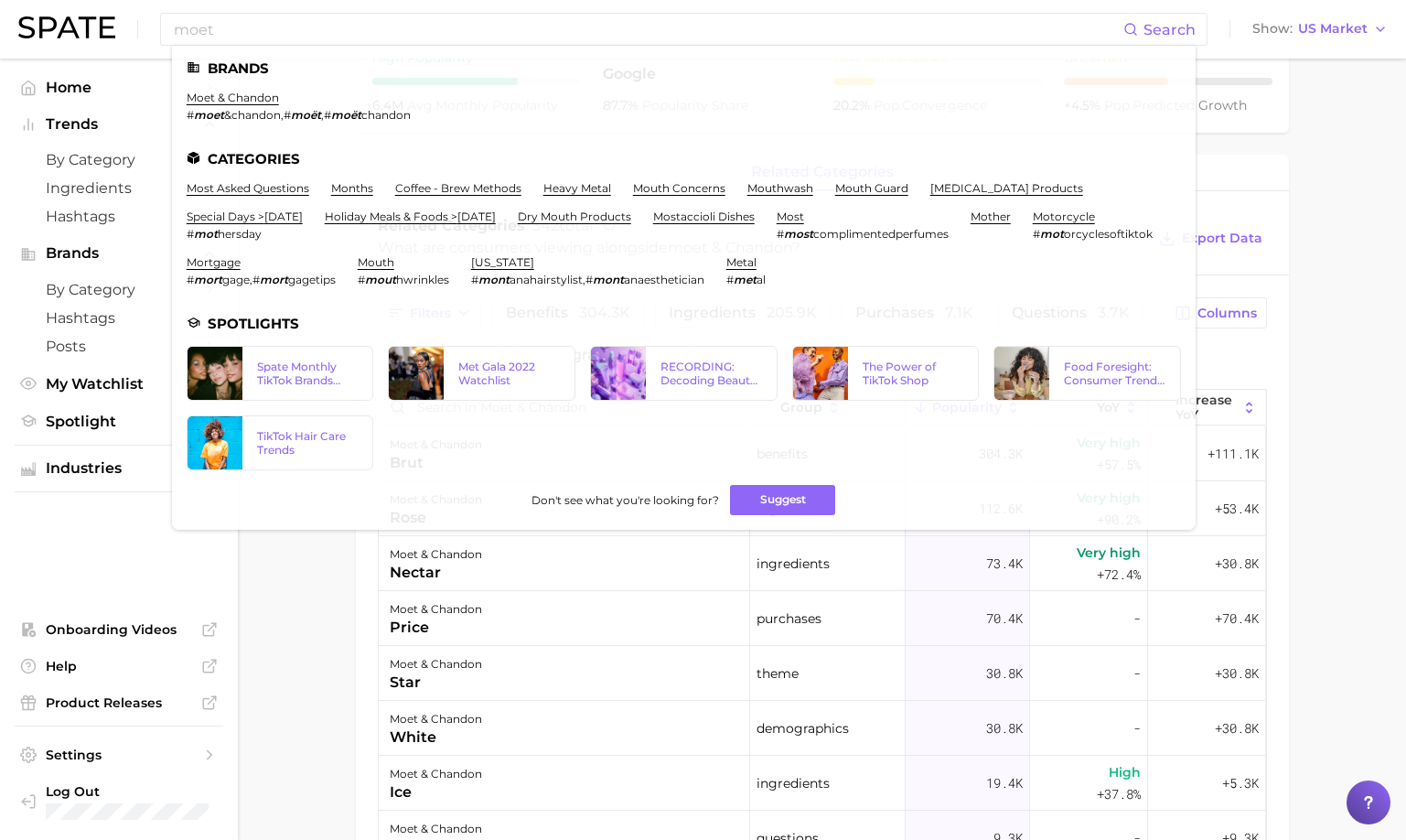
click at [1271, 258] on div "Related Categories 342 total What are consumers viewing alongside moet & chando…" at bounding box center [823, 239] width 934 height 74
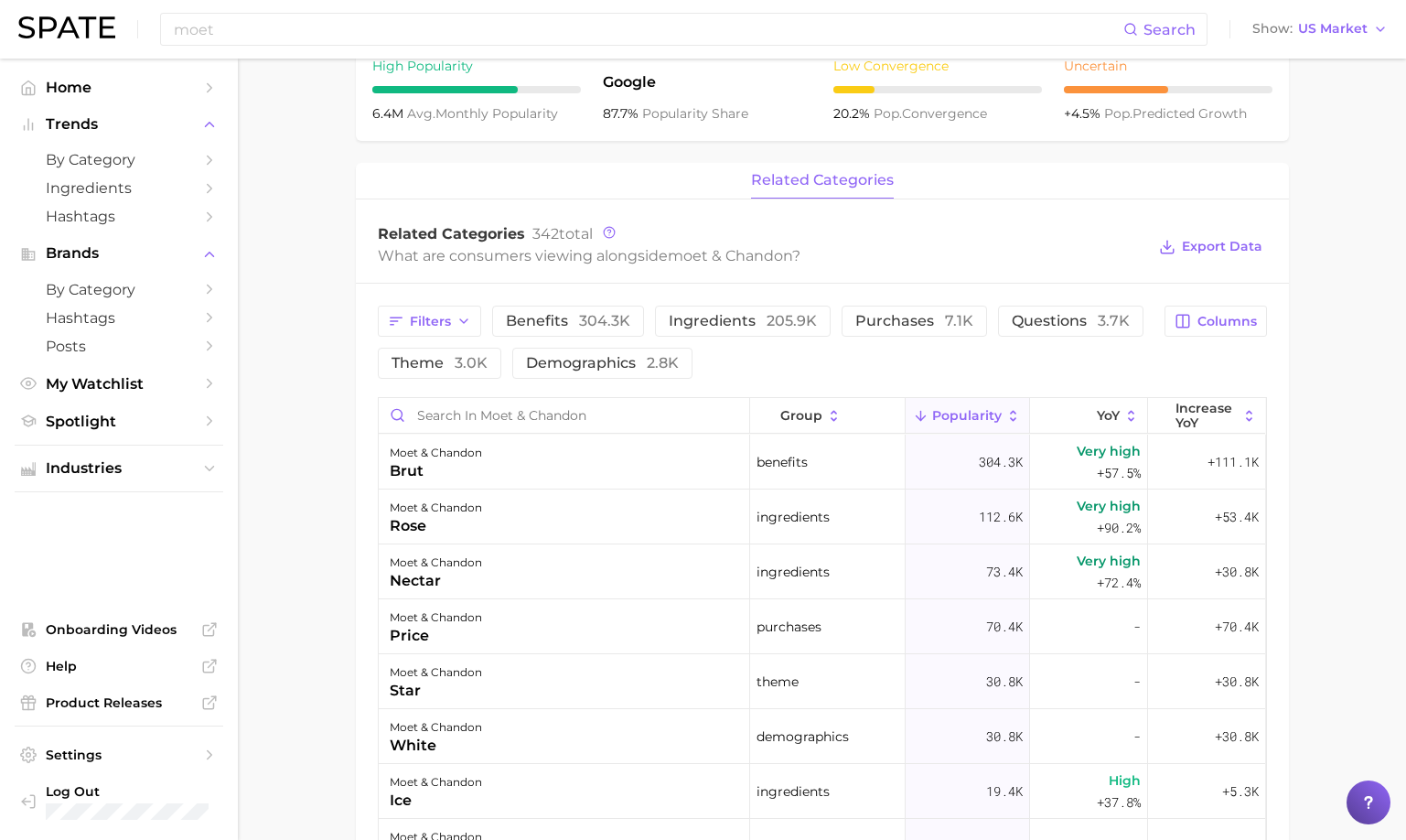
scroll to position [653, 0]
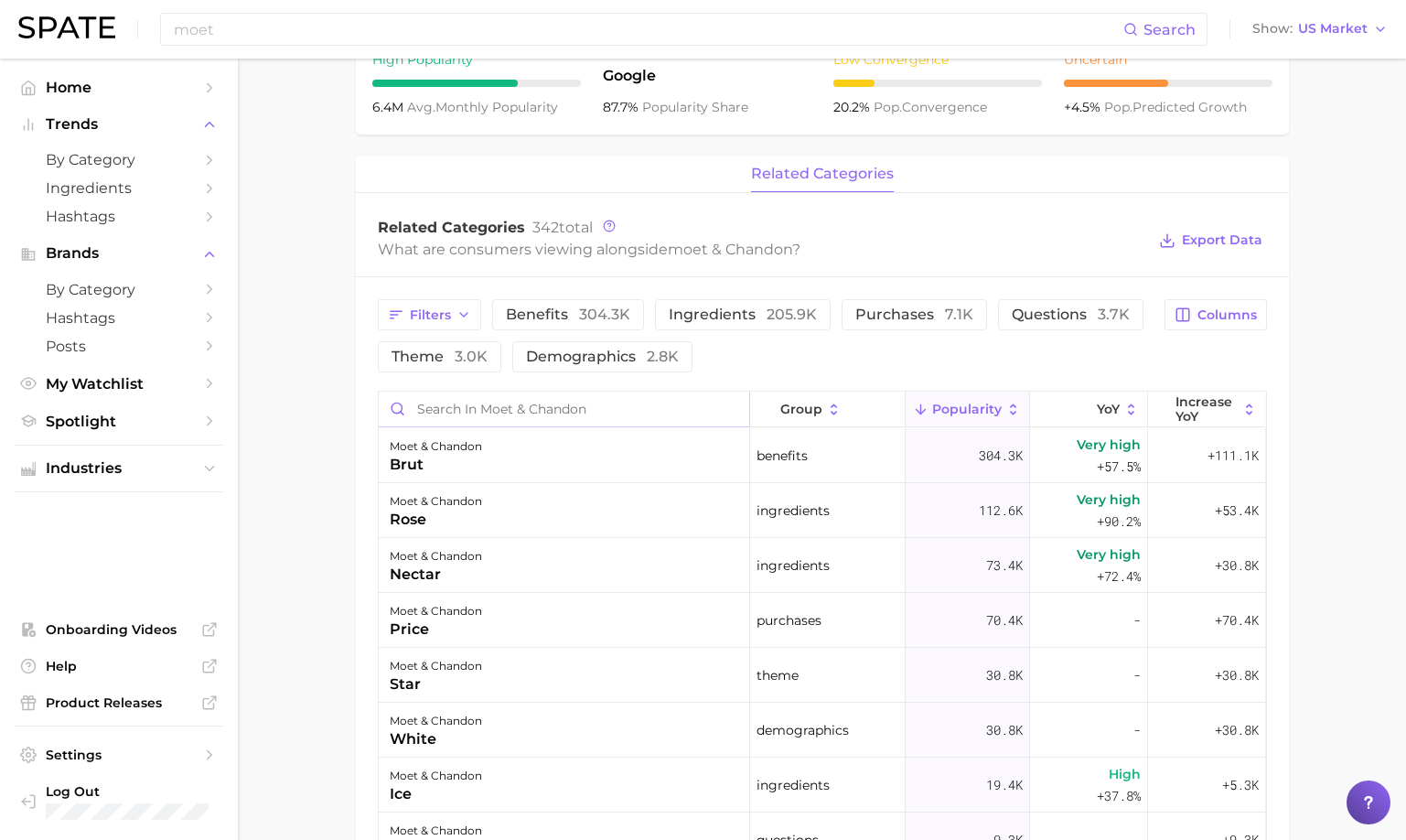
click at [488, 413] on input "Search in moet & chandon" at bounding box center [563, 409] width 371 height 35
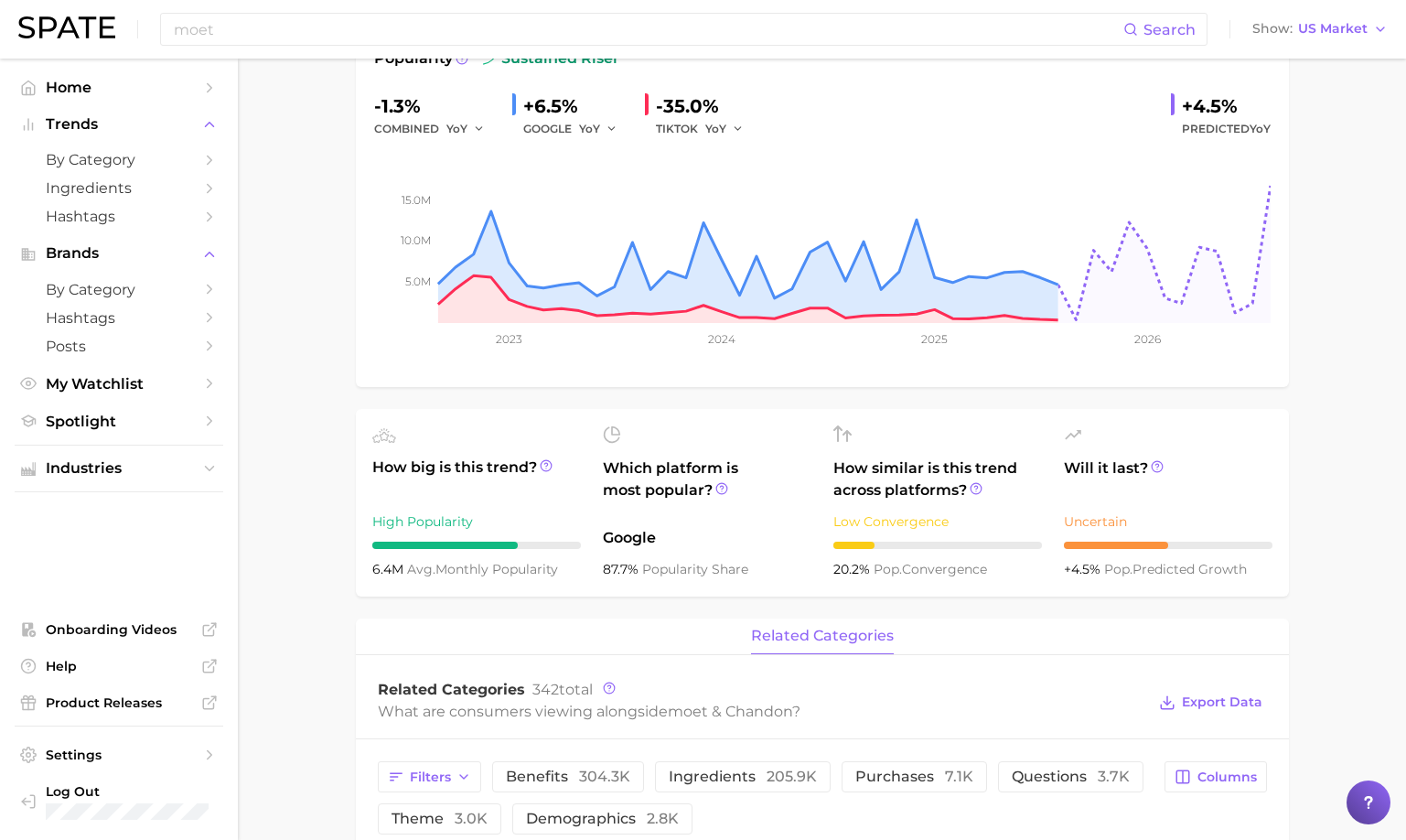
scroll to position [191, 0]
type input "us open"
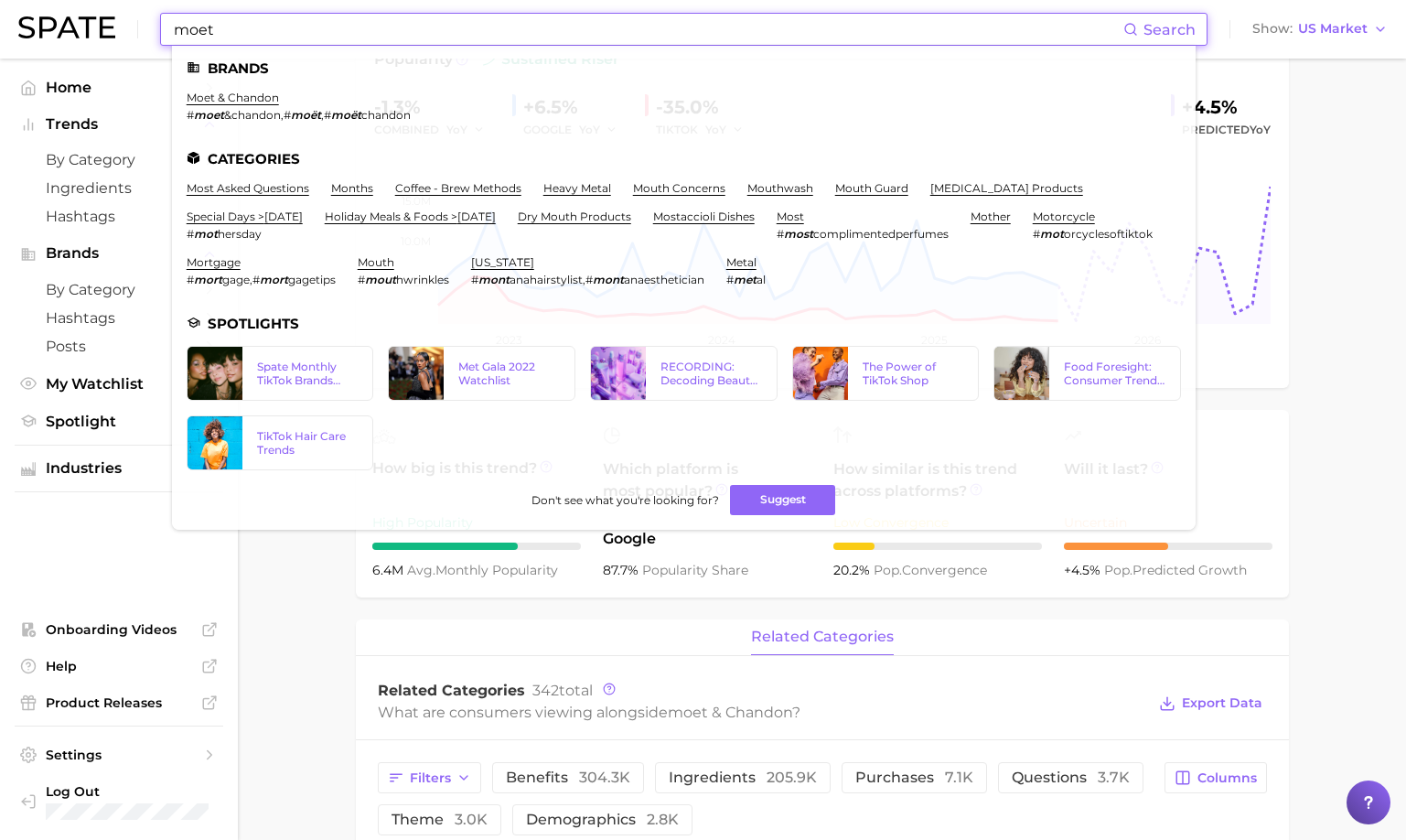
drag, startPoint x: 244, startPoint y: 23, endPoint x: 171, endPoint y: 28, distance: 73.2
click at [172, 28] on input "moet" at bounding box center [647, 29] width 951 height 31
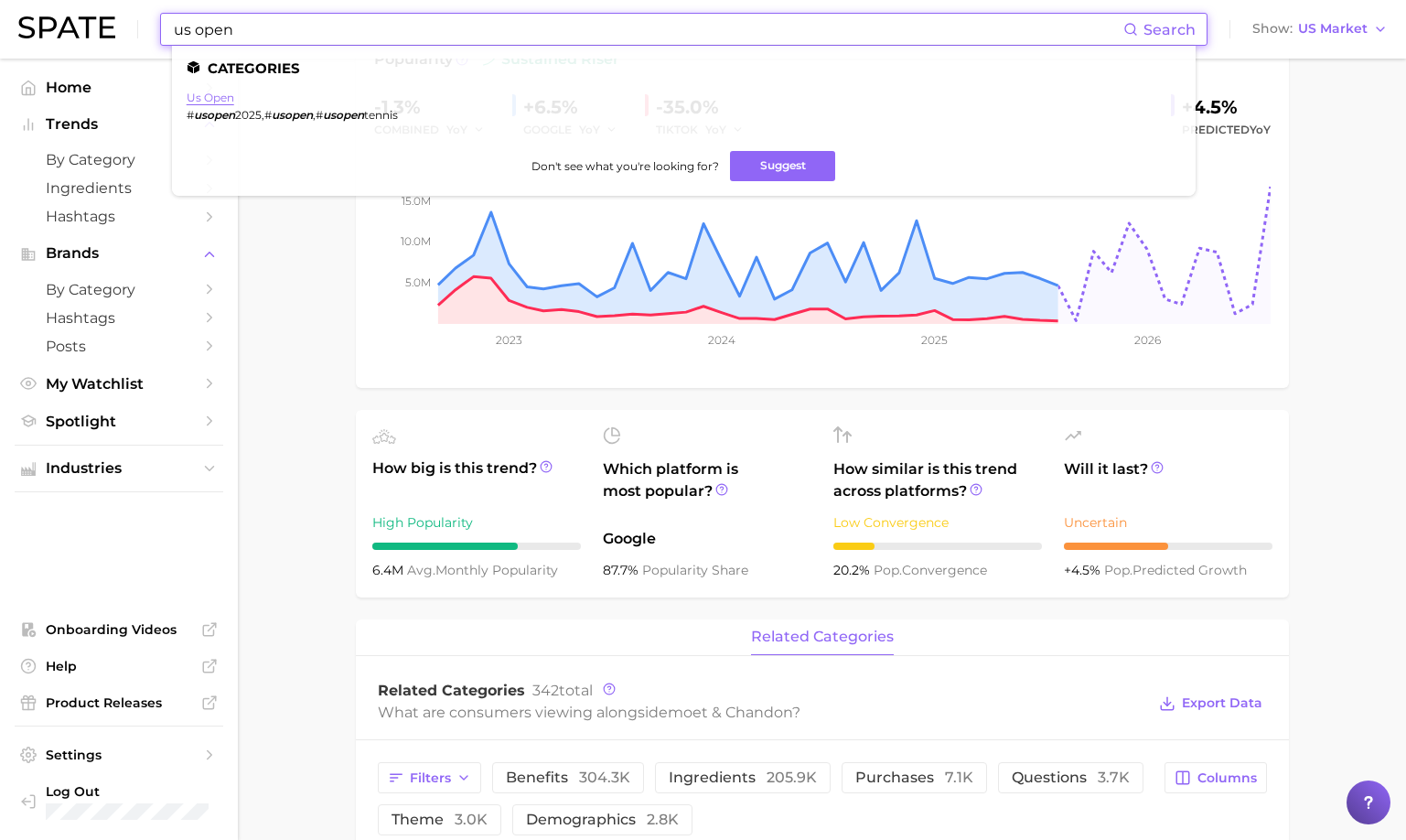
type input "us open"
click at [203, 95] on link "us open" at bounding box center [210, 98] width 47 height 14
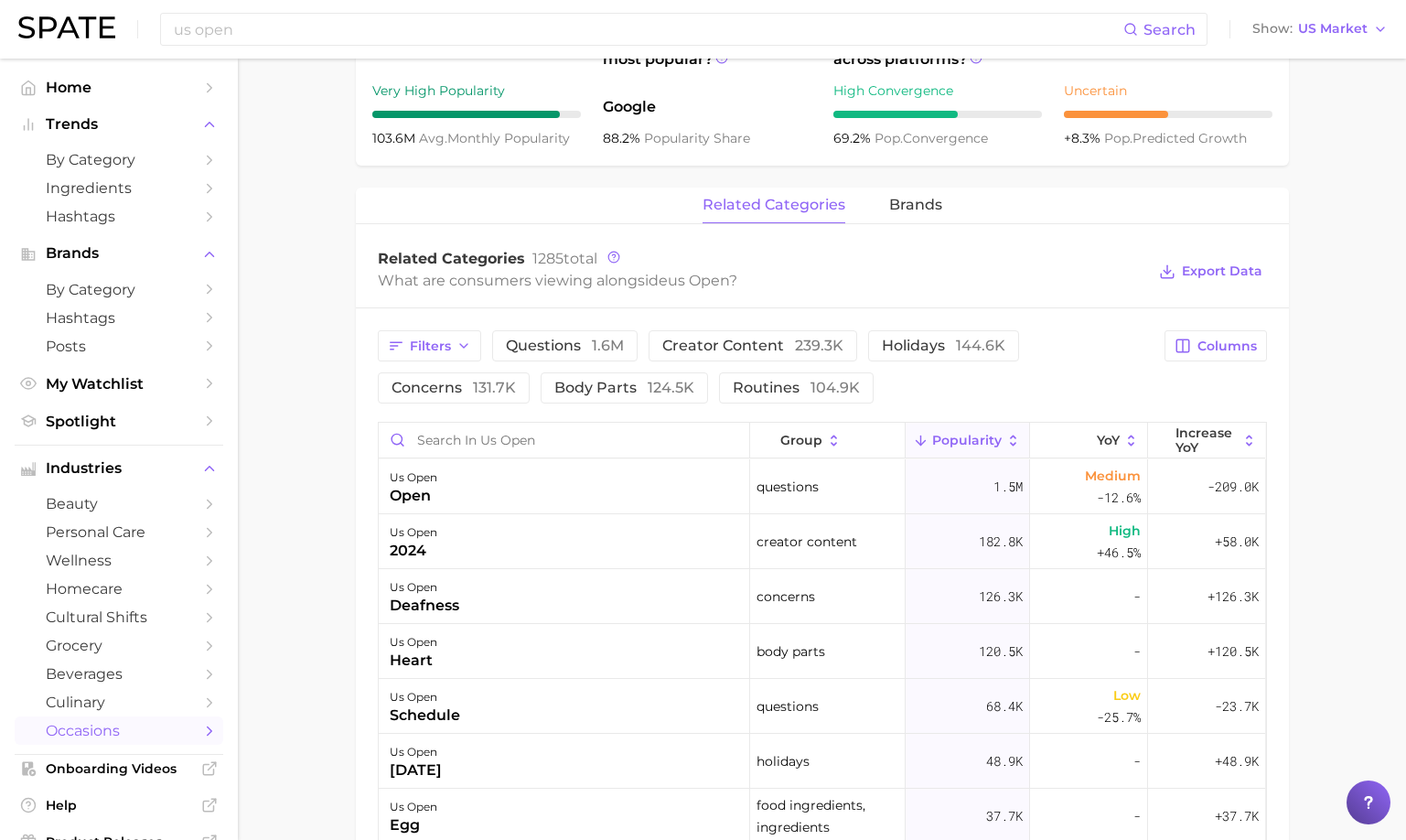
scroll to position [730, 0]
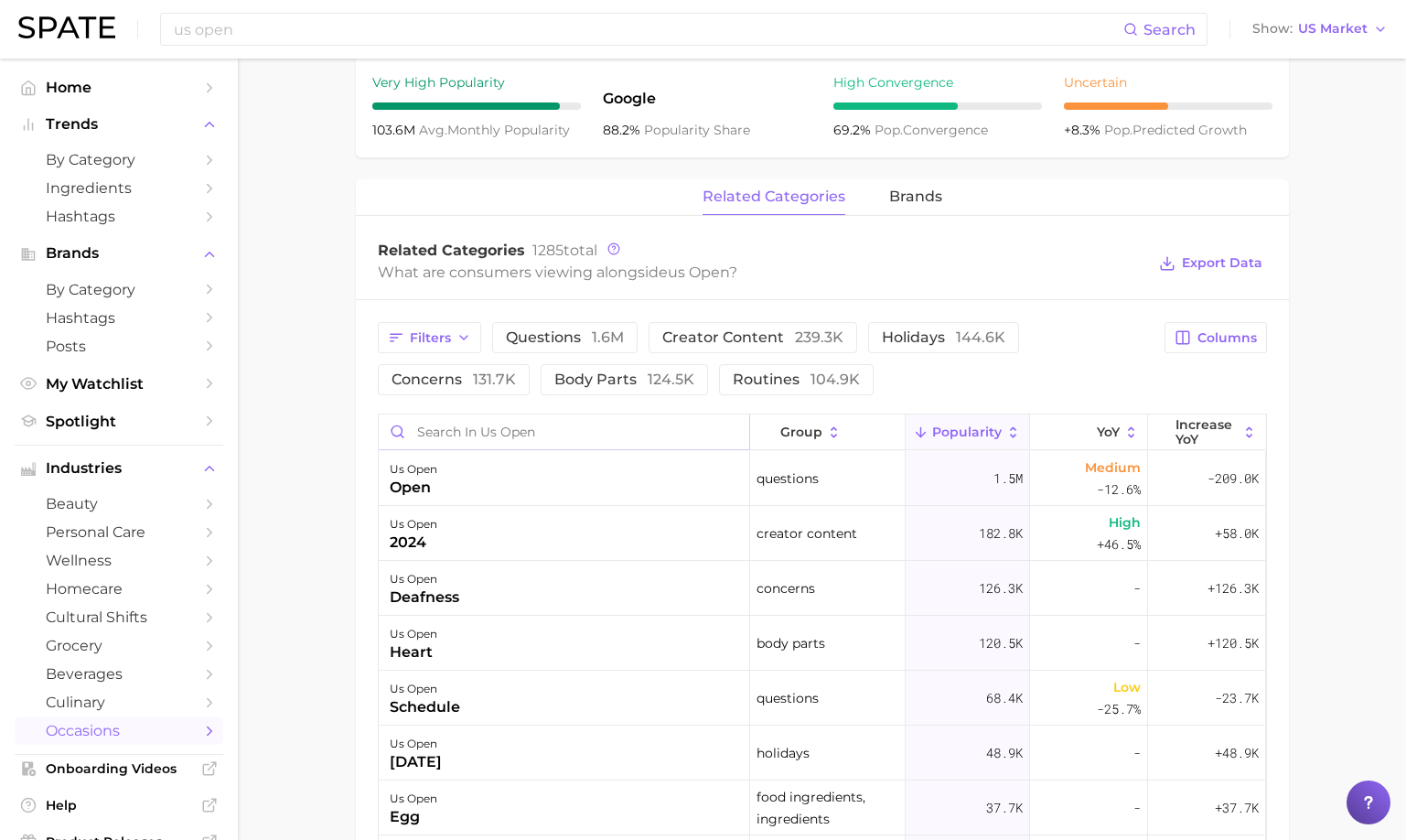
click at [557, 432] on input "Search in us open" at bounding box center [563, 432] width 371 height 35
type input "moet"
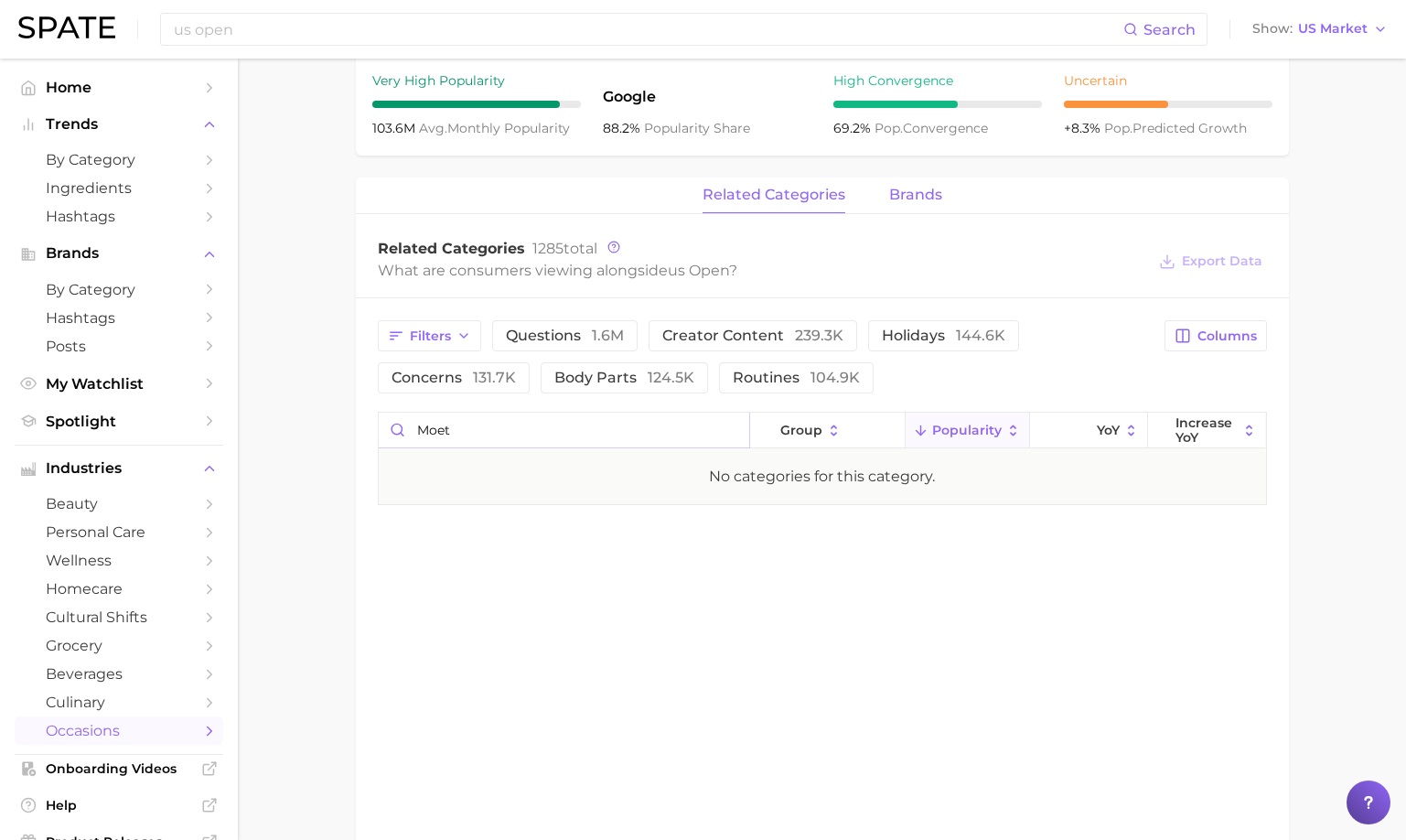
click at [900, 200] on span "brands" at bounding box center [915, 195] width 53 height 16
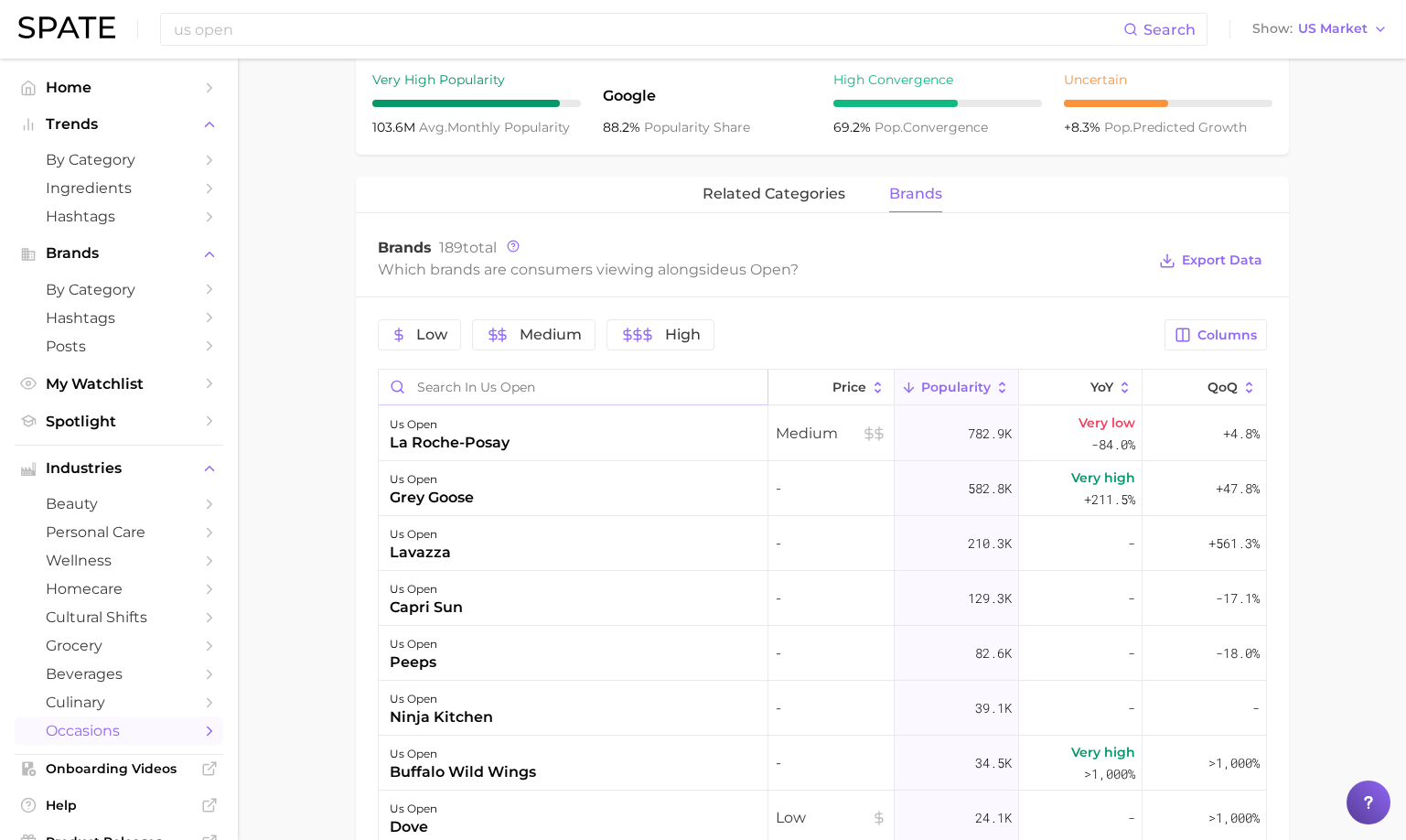
click at [596, 396] on input "Search in us open" at bounding box center [573, 387] width 389 height 35
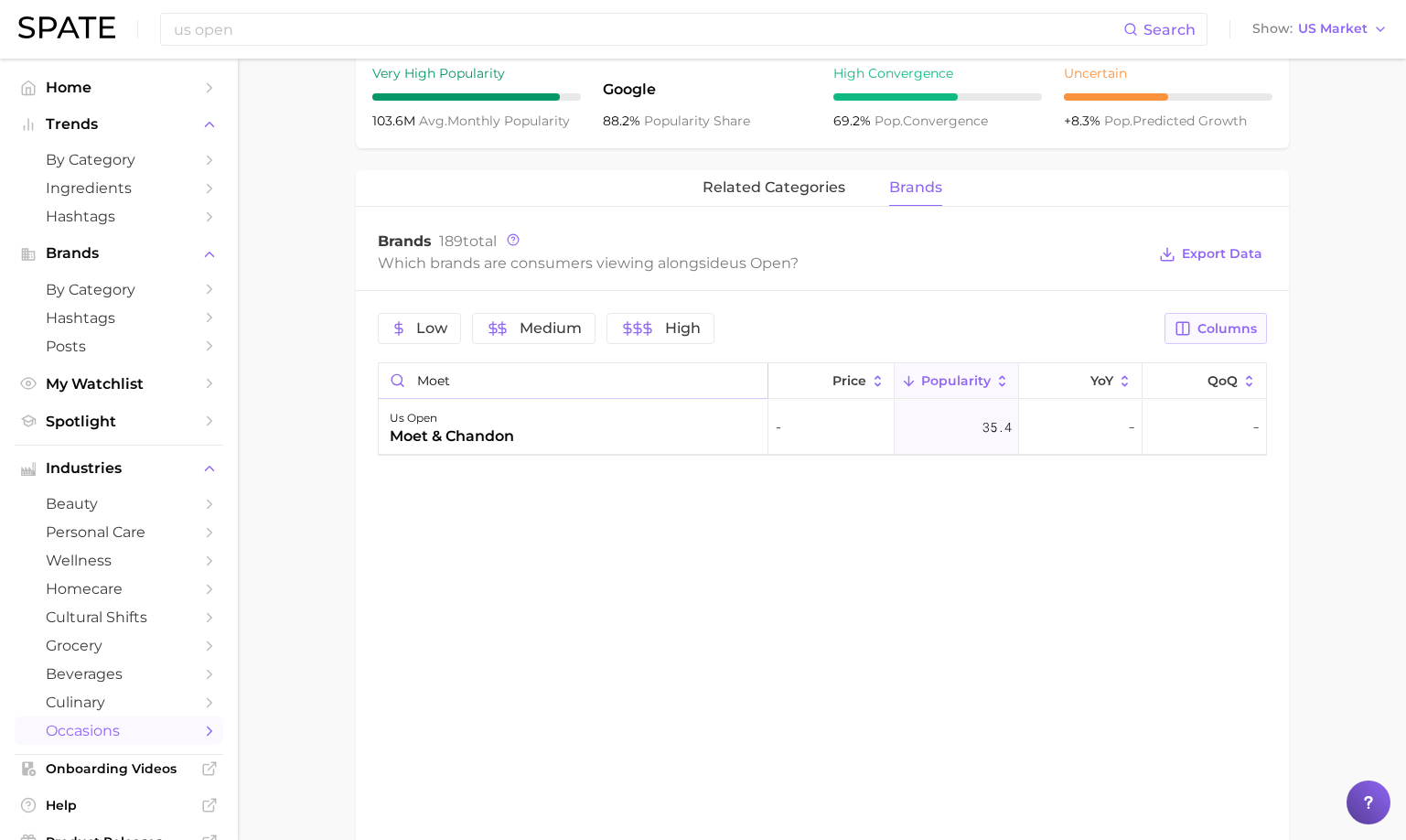
type input "moet"
click at [1176, 344] on div "Low Medium High Columns moet Price Popularity YoY QoQ us open moet & chandon - …" at bounding box center [823, 380] width 934 height 187
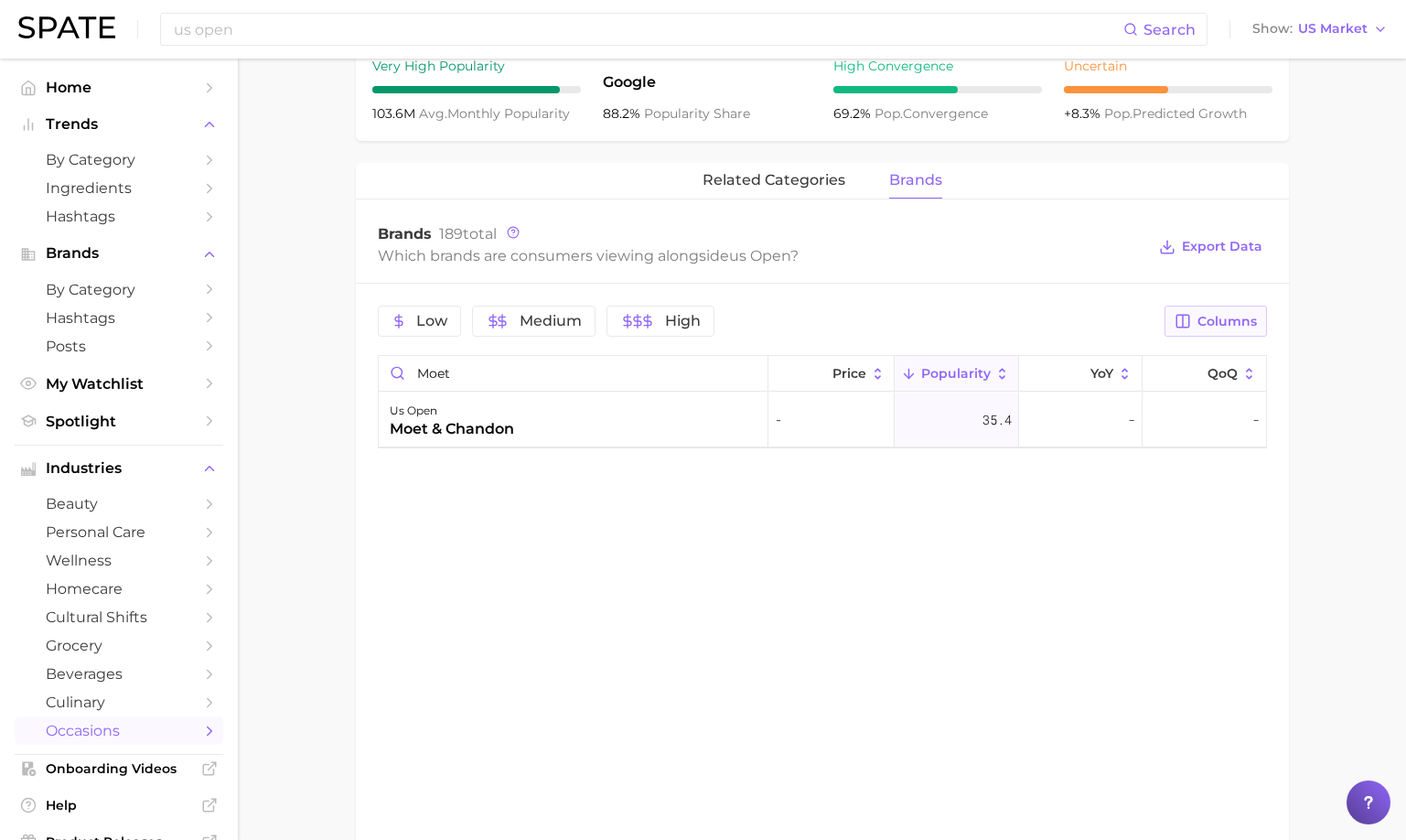
click at [1196, 323] on button "Columns" at bounding box center [1215, 321] width 102 height 31
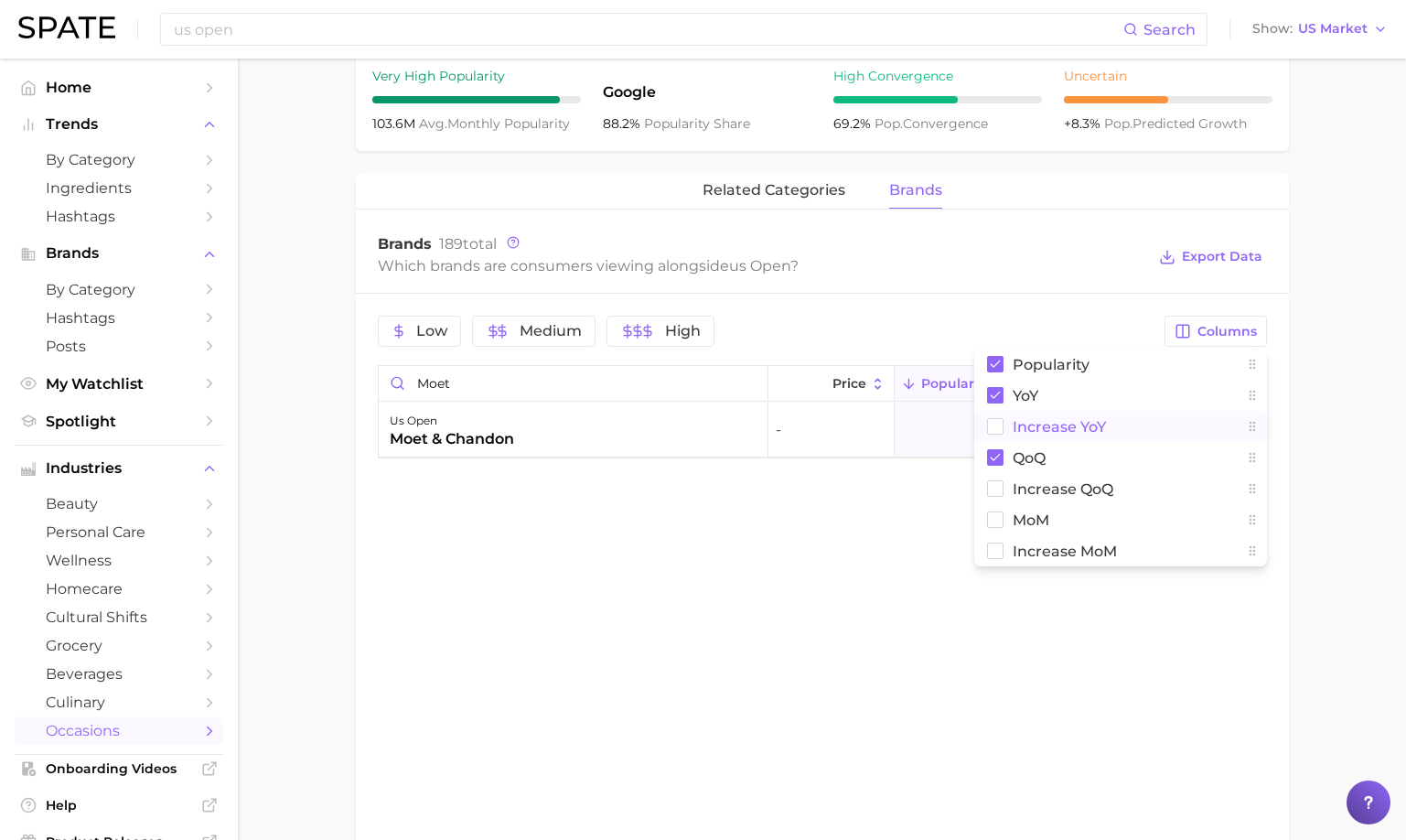
scroll to position [740, 0]
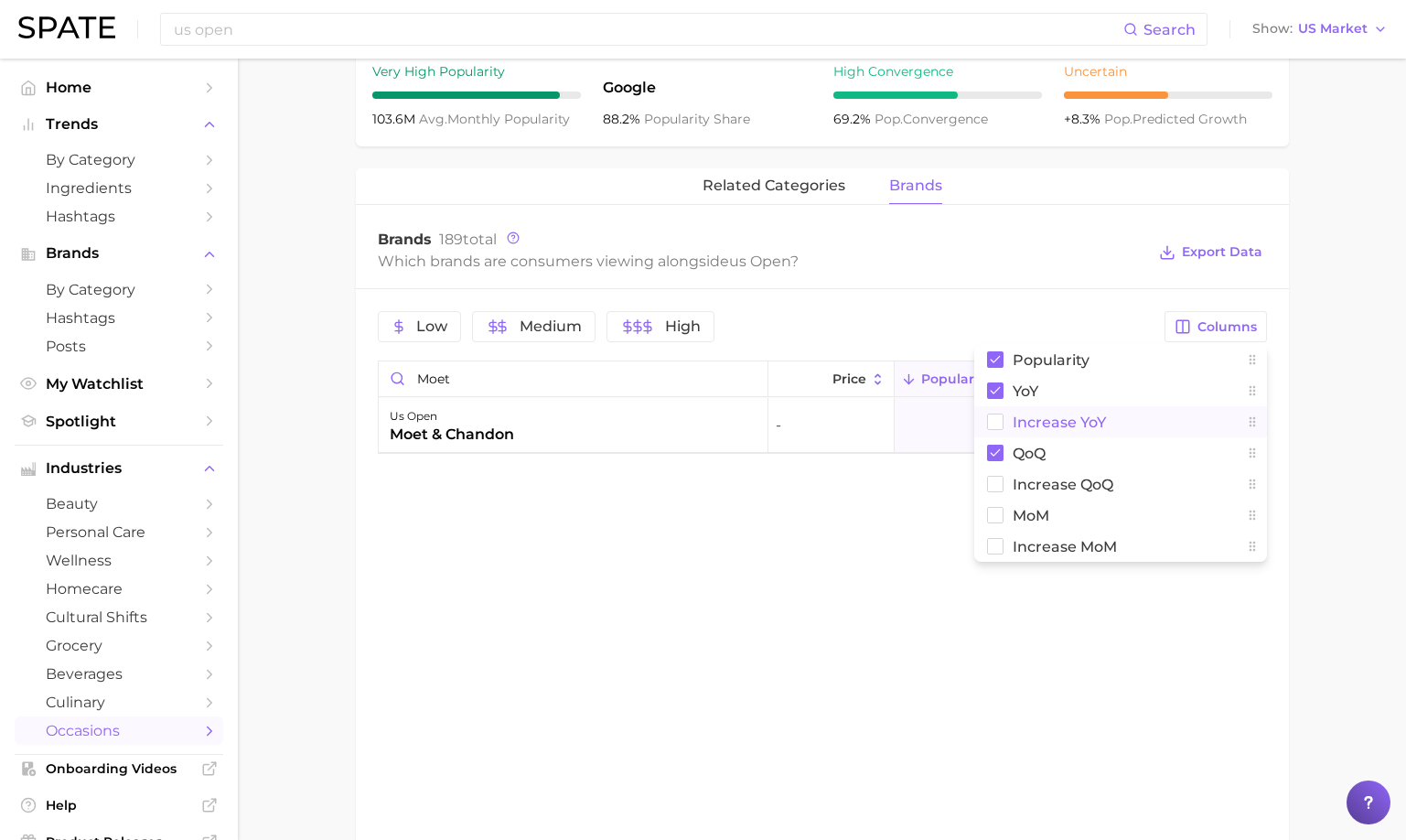
click at [1005, 423] on button "Increase YoY" at bounding box center [1121, 422] width 293 height 31
click at [1003, 449] on button "QoQ" at bounding box center [1121, 453] width 293 height 31
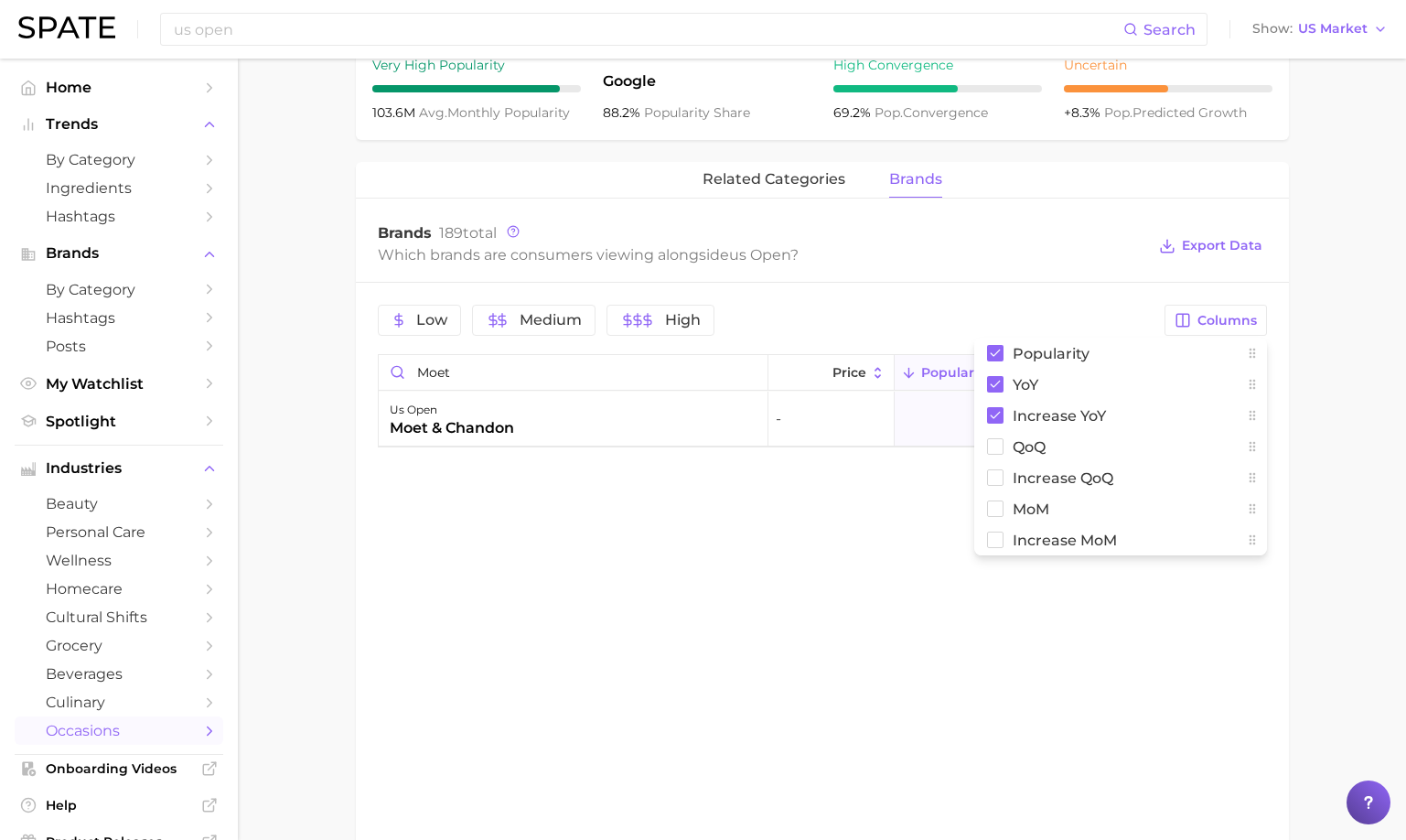
click at [928, 498] on div "related categories brands Brands 189 total Which brands are consumers viewing a…" at bounding box center [823, 523] width 934 height 723
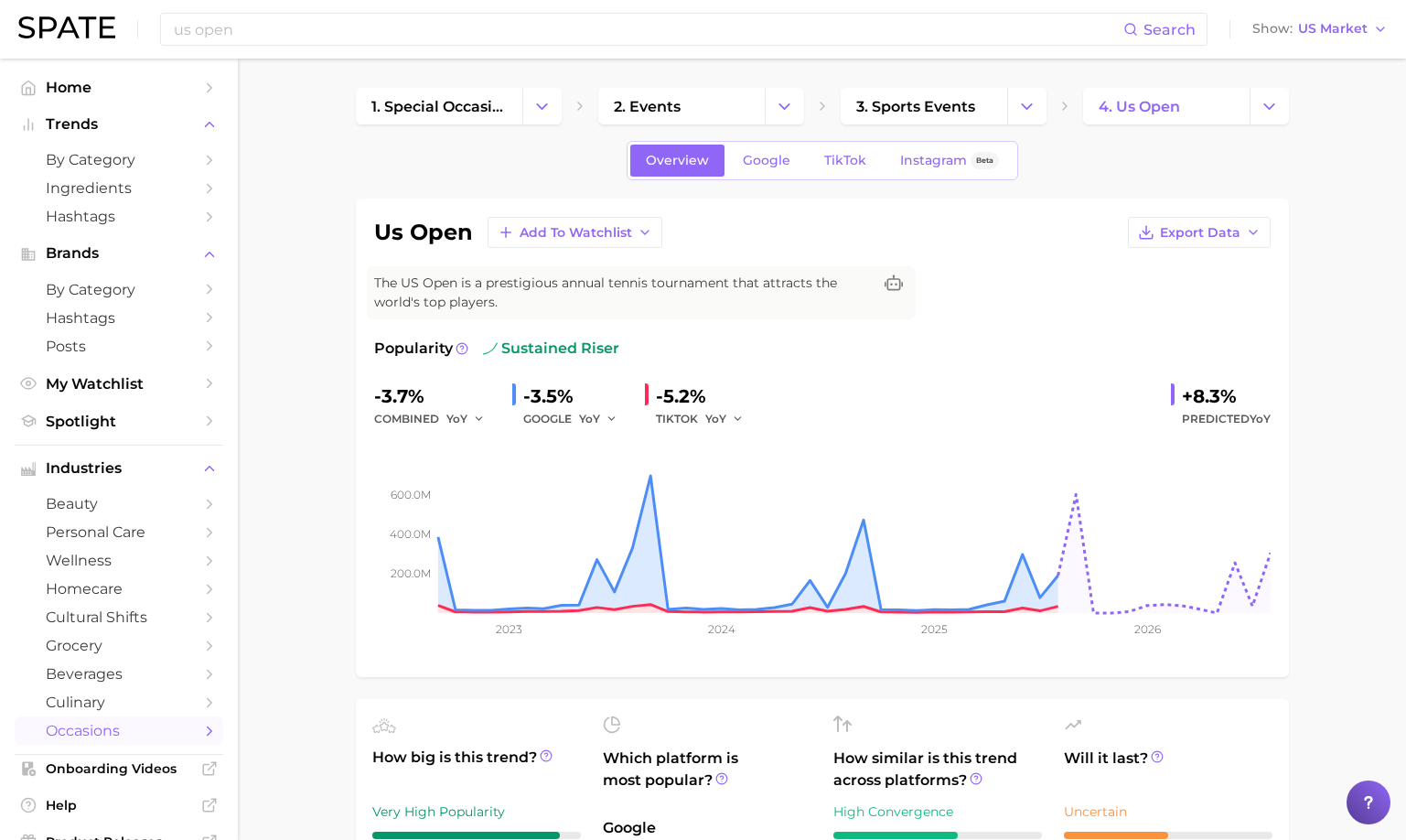
scroll to position [3, 0]
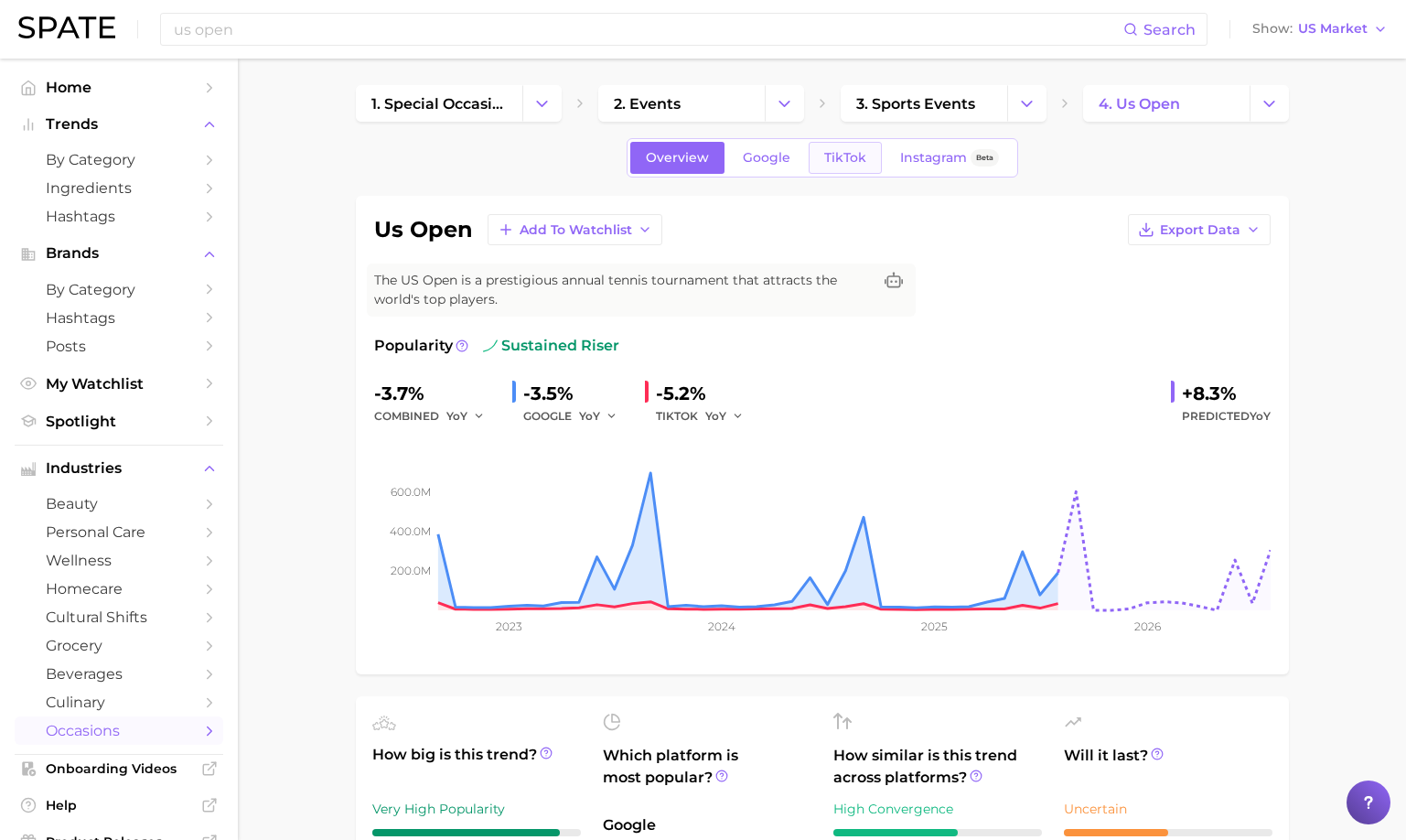
click at [838, 150] on span "TikTok" at bounding box center [845, 158] width 42 height 15
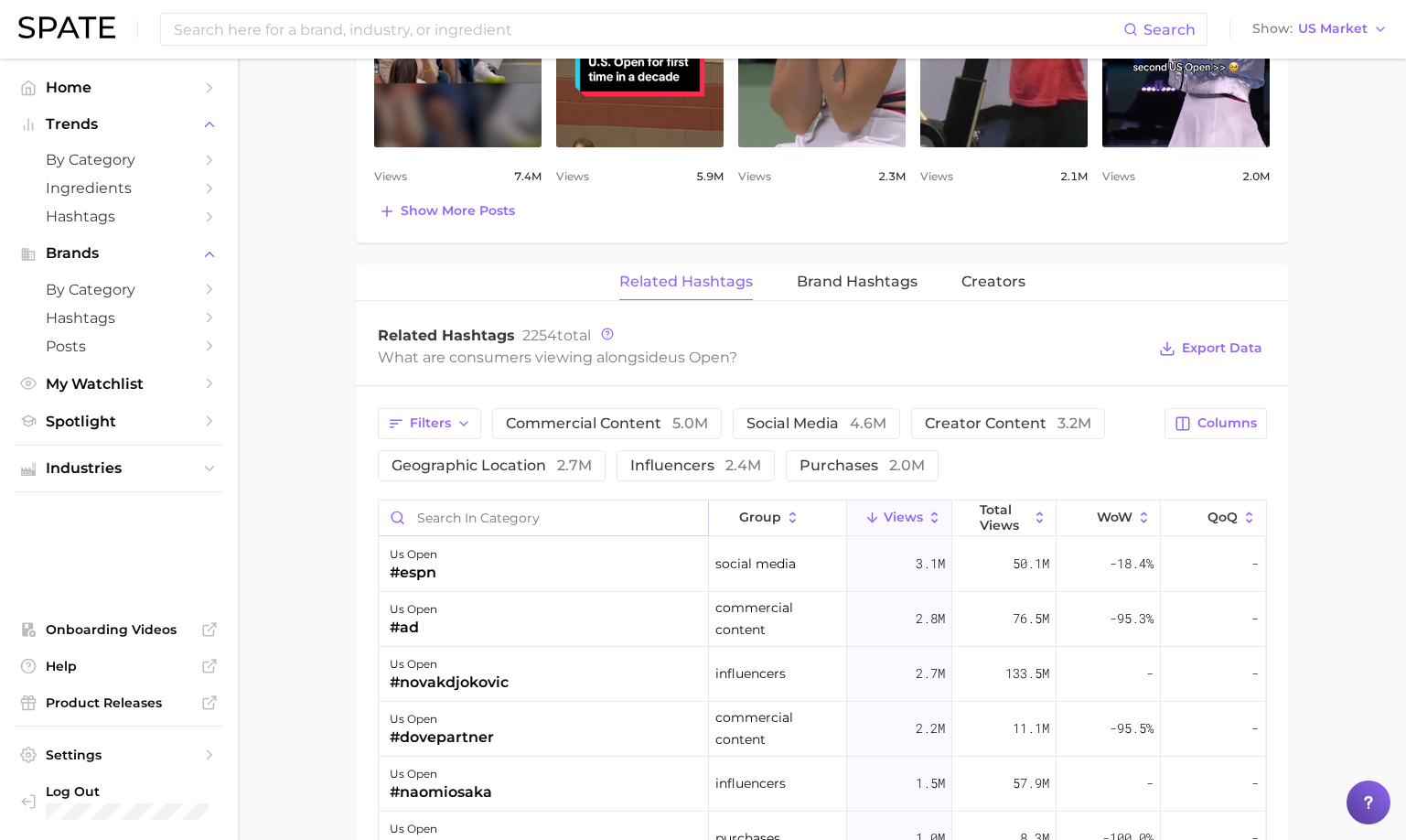
scroll to position [1174, 0]
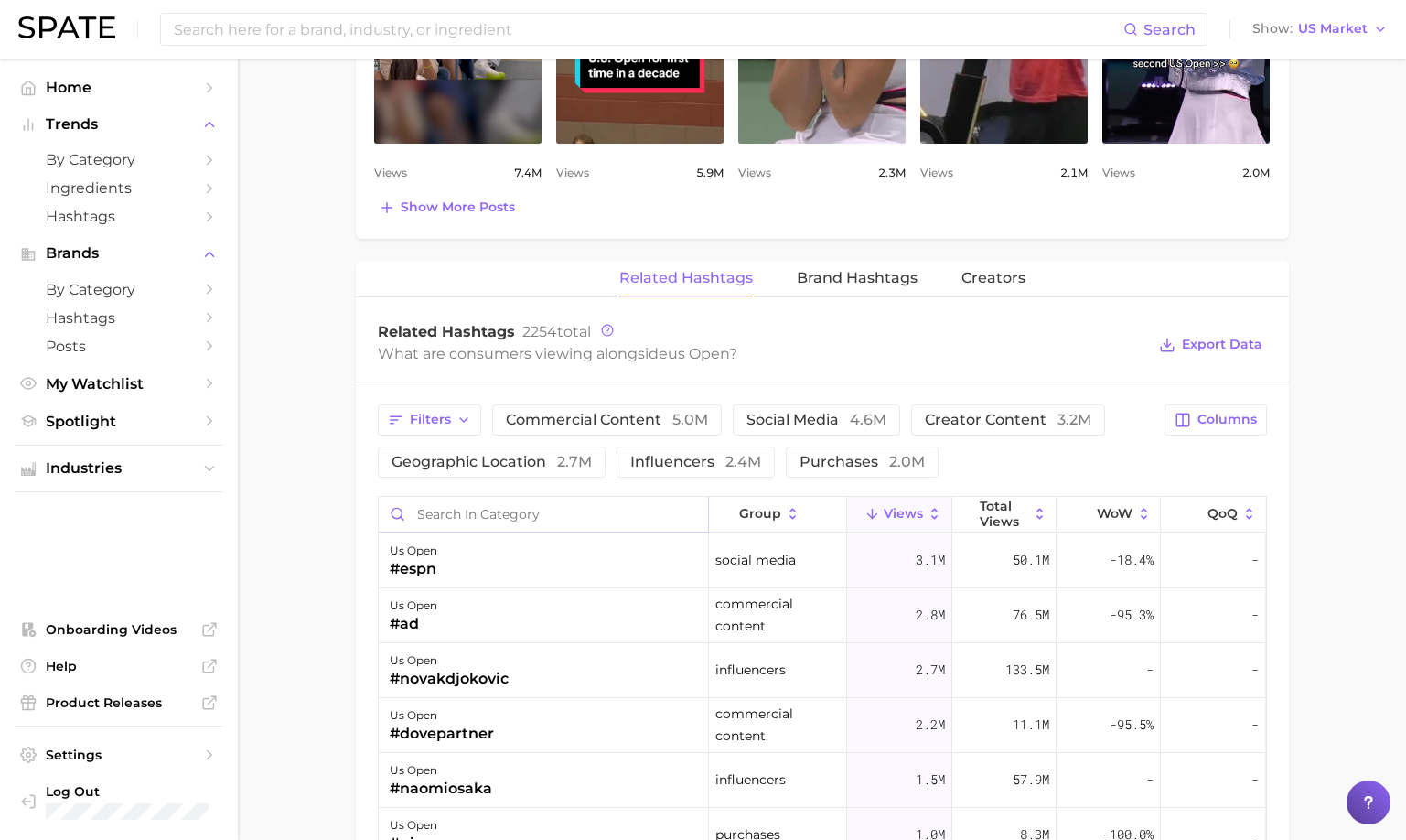
click at [531, 519] on input "Search in category" at bounding box center [543, 514] width 329 height 35
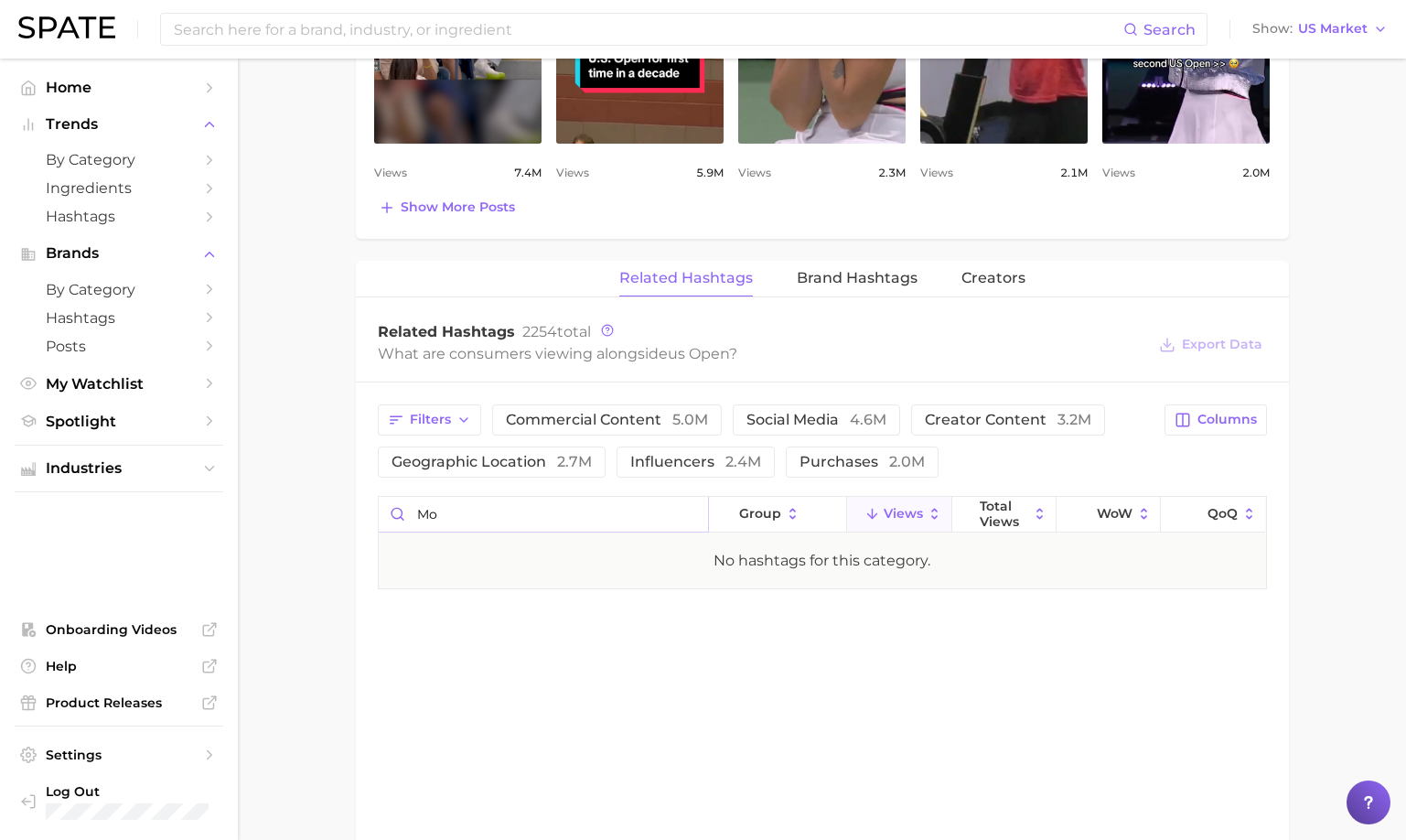
type input "m"
type input "c"
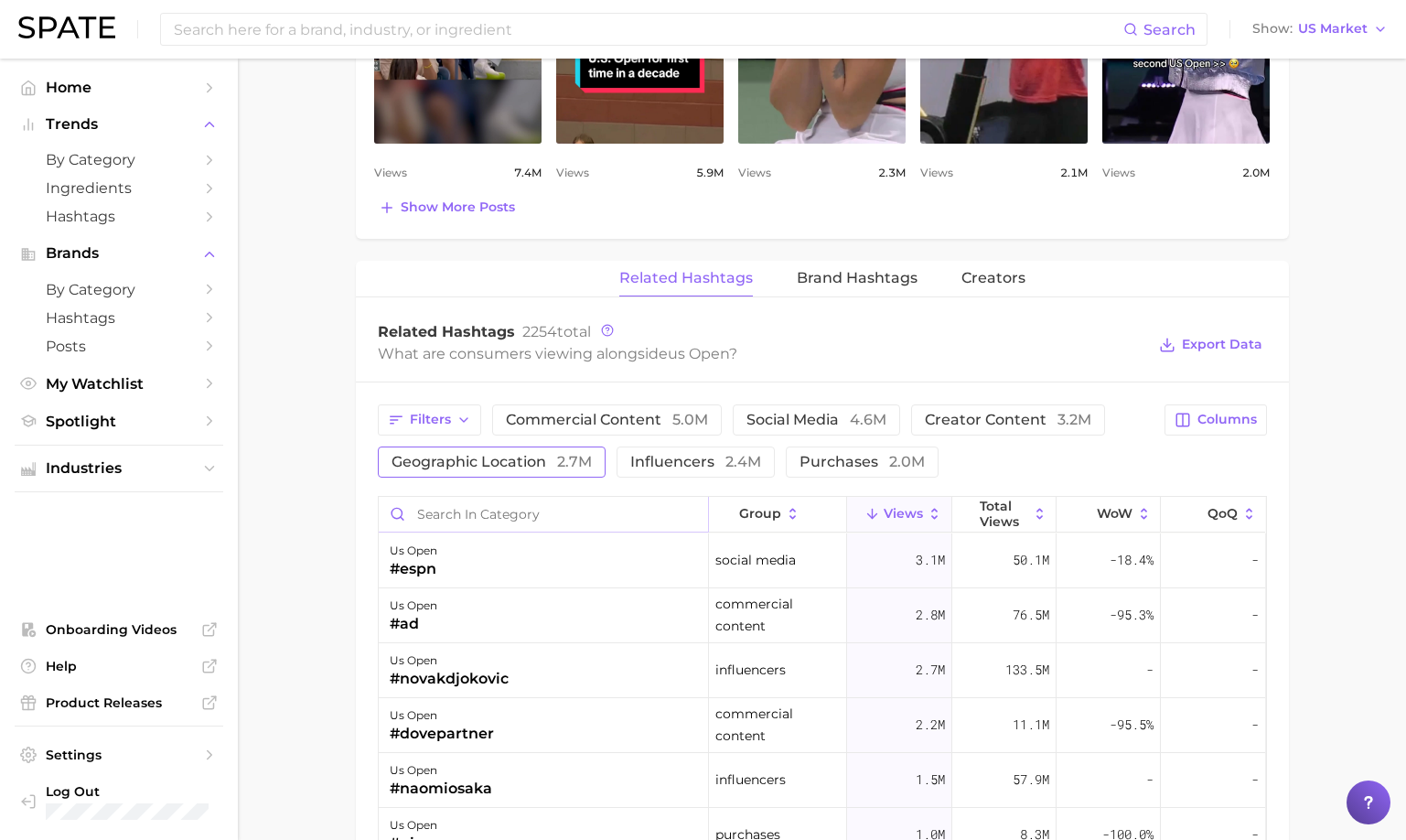
scroll to position [1, 0]
click at [444, 412] on span "Filters" at bounding box center [431, 420] width 42 height 15
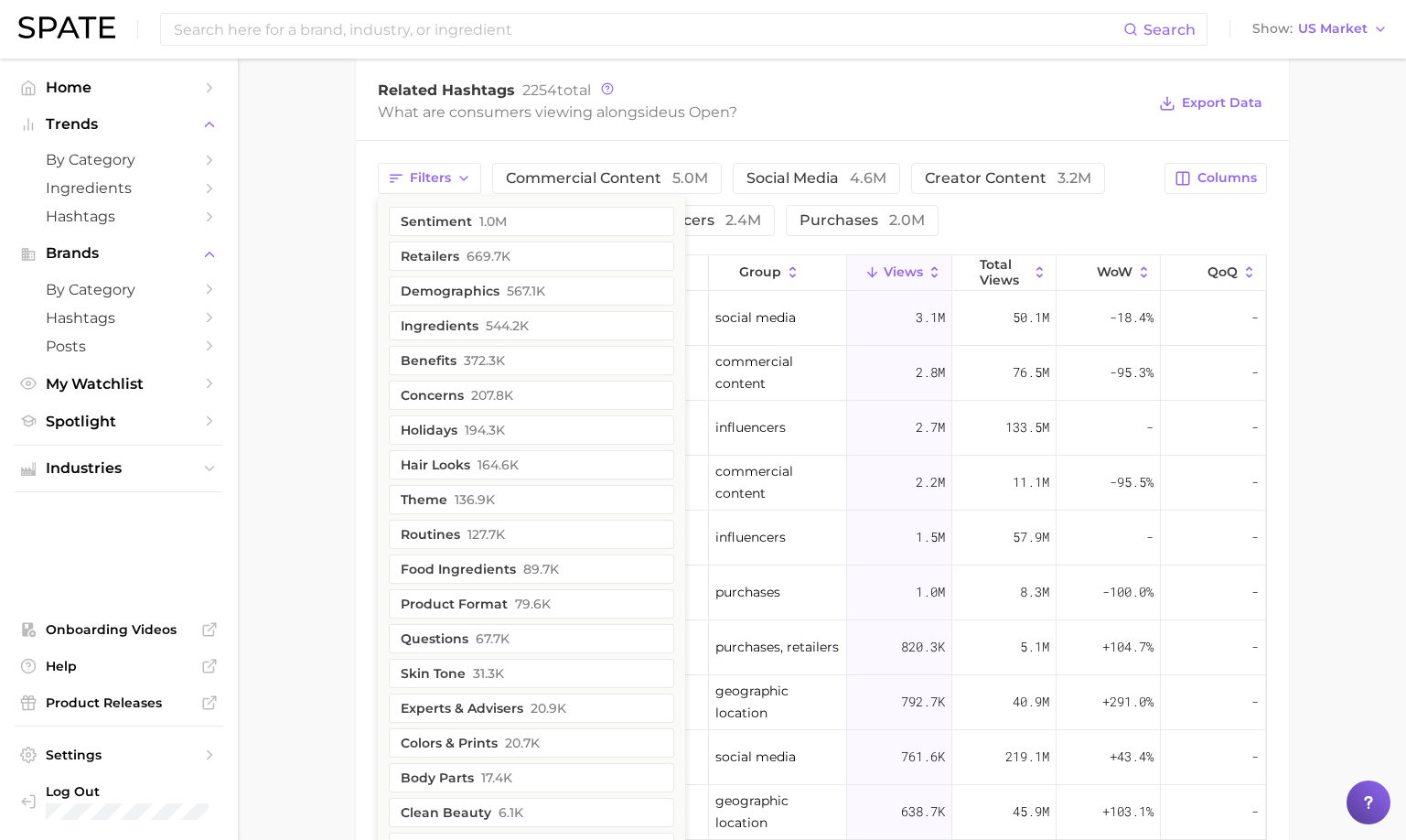
scroll to position [1409, 0]
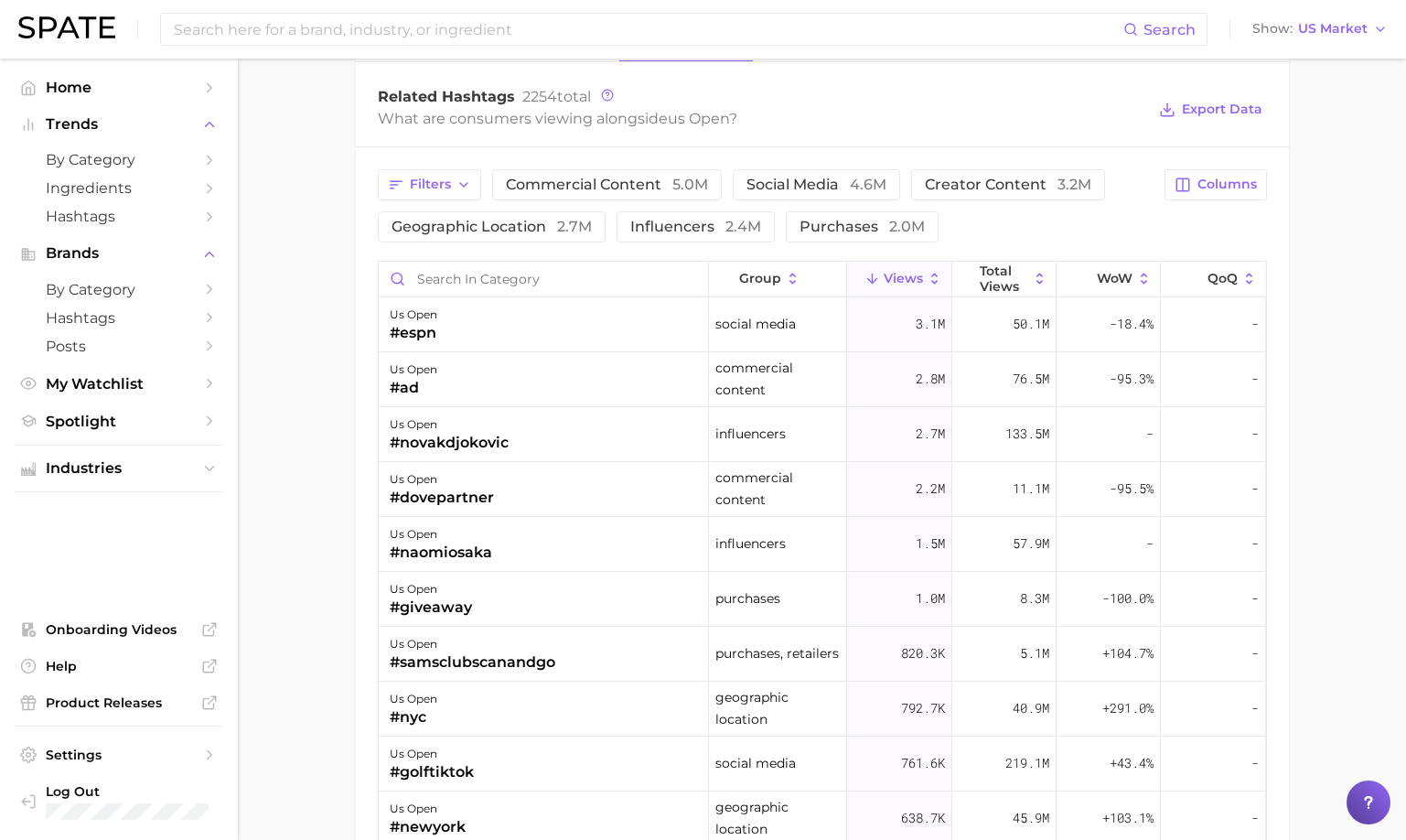
click at [939, 109] on div "What are consumers viewing alongside us open ?" at bounding box center [763, 119] width 768 height 25
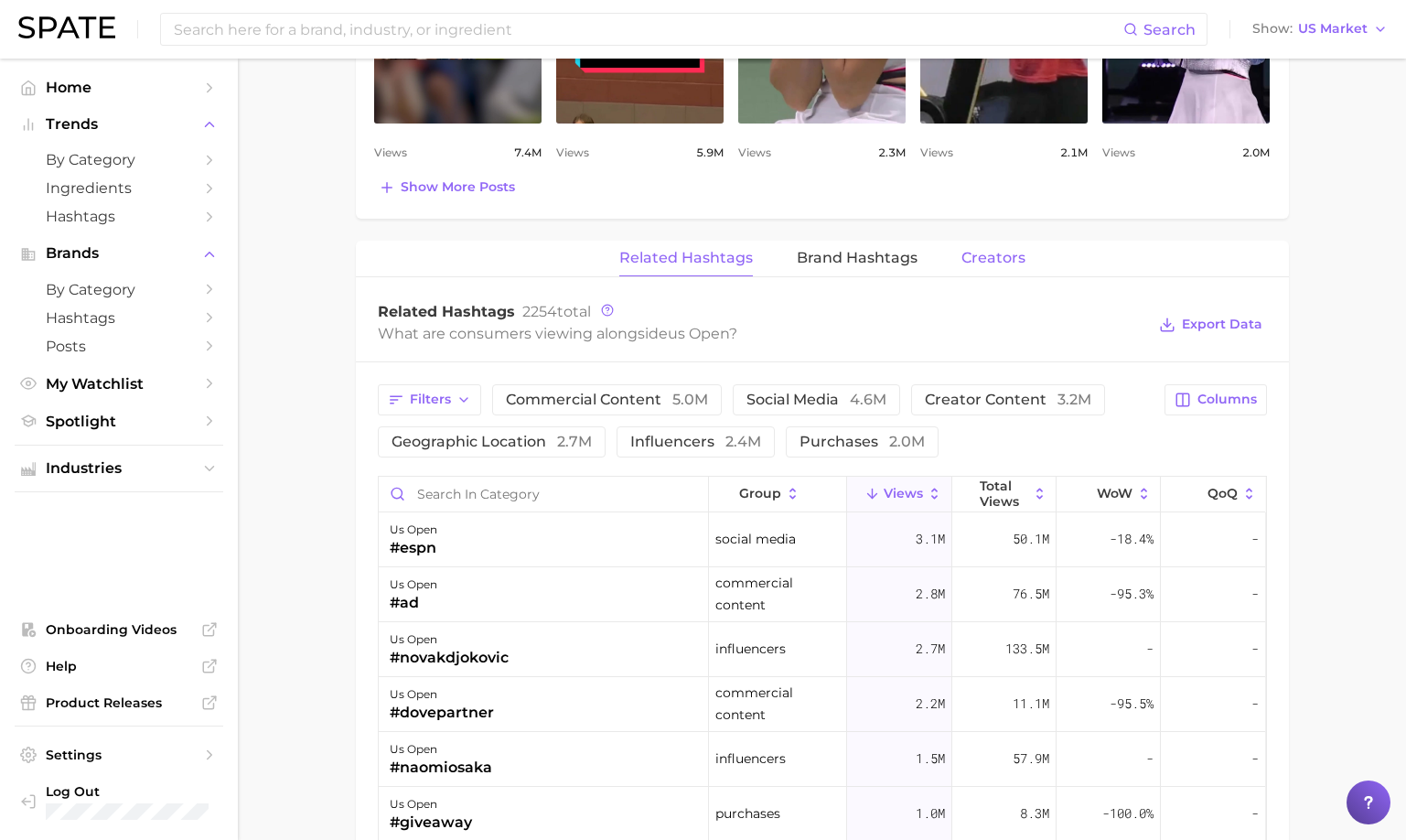
scroll to position [1200, 0]
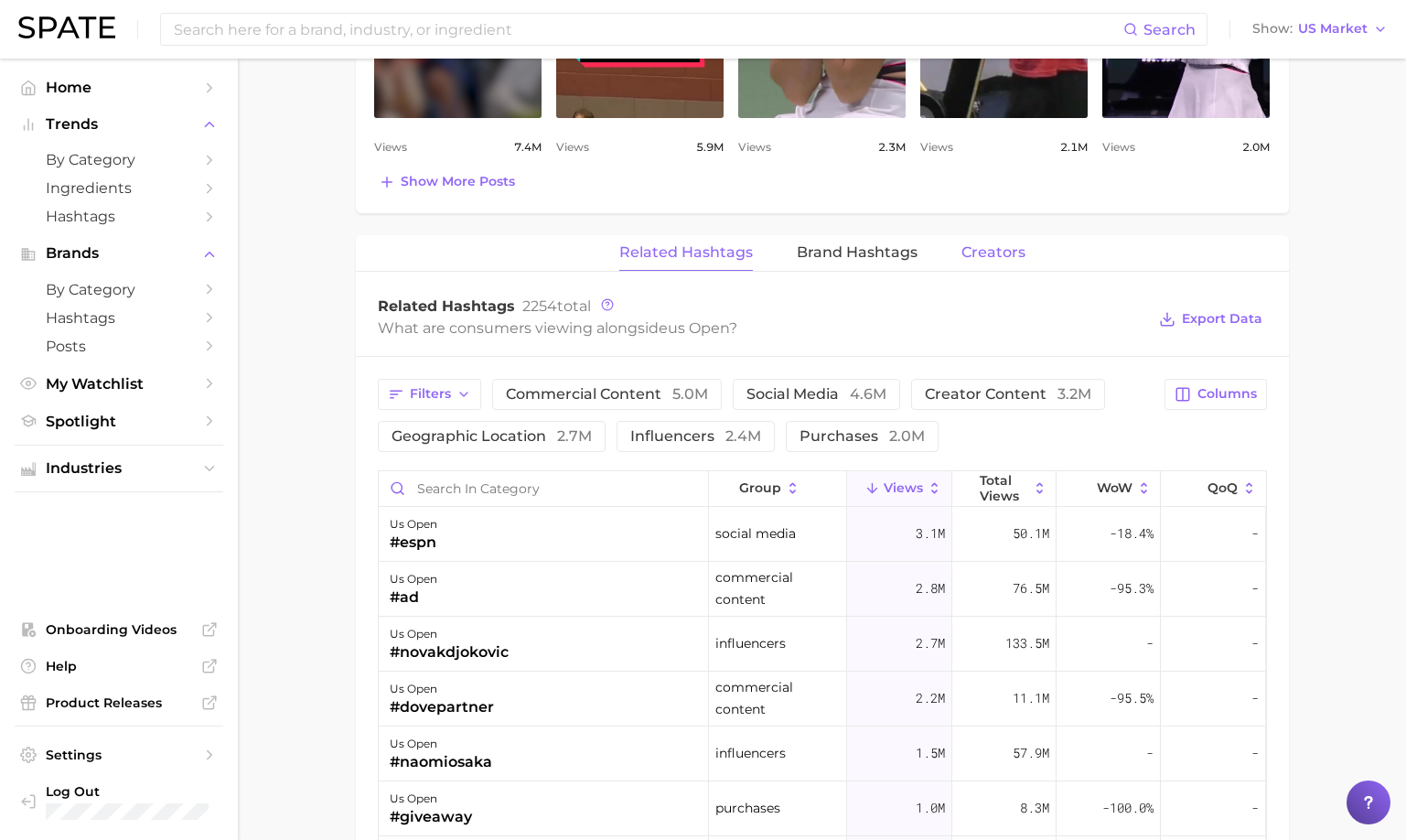
click at [1011, 248] on span "Creators" at bounding box center [994, 252] width 64 height 16
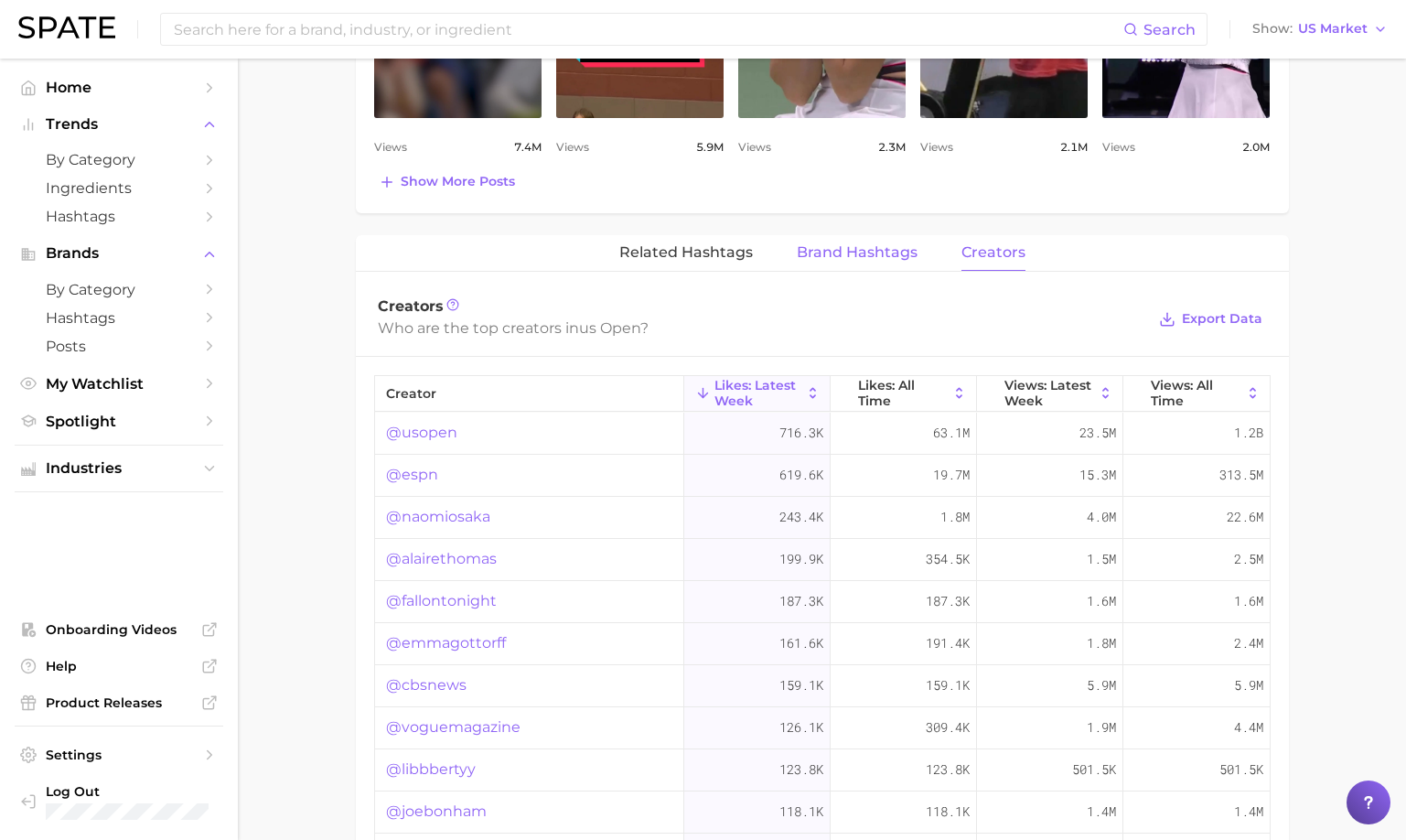
click at [895, 244] on span "Brand Hashtags" at bounding box center [857, 252] width 121 height 16
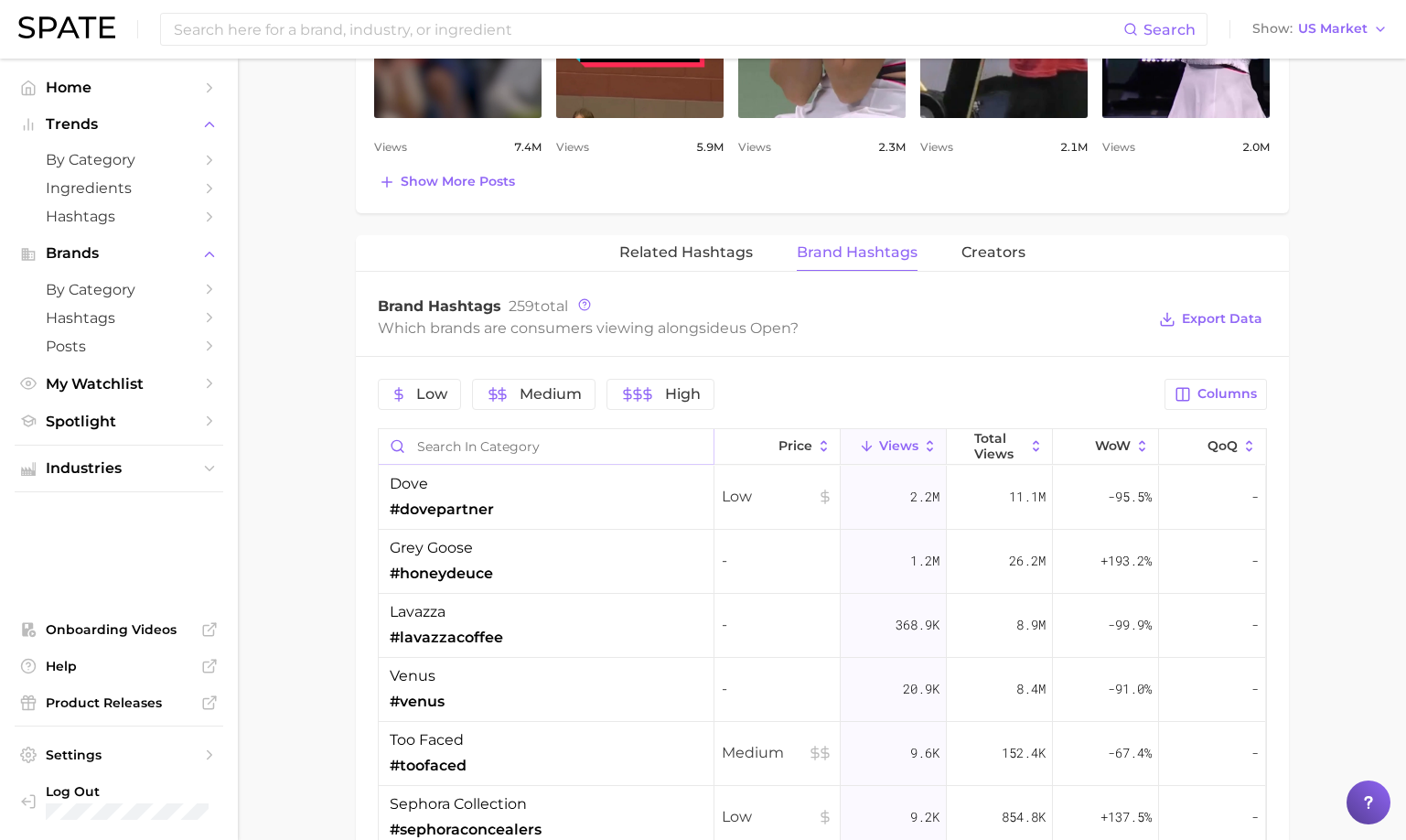
click at [577, 449] on input "Search in category" at bounding box center [546, 446] width 335 height 35
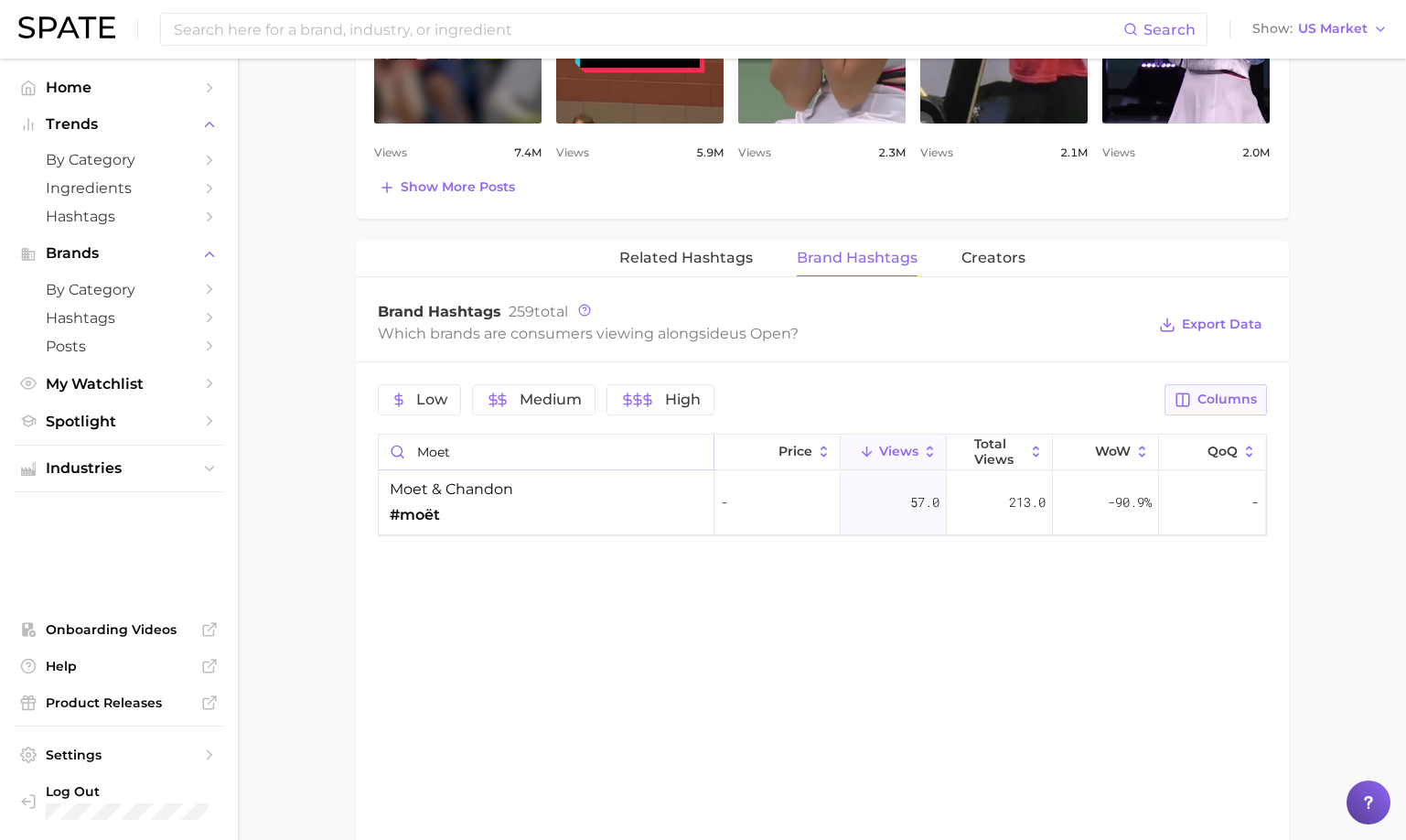
type input "moet"
click at [1199, 392] on span "Columns" at bounding box center [1227, 400] width 59 height 15
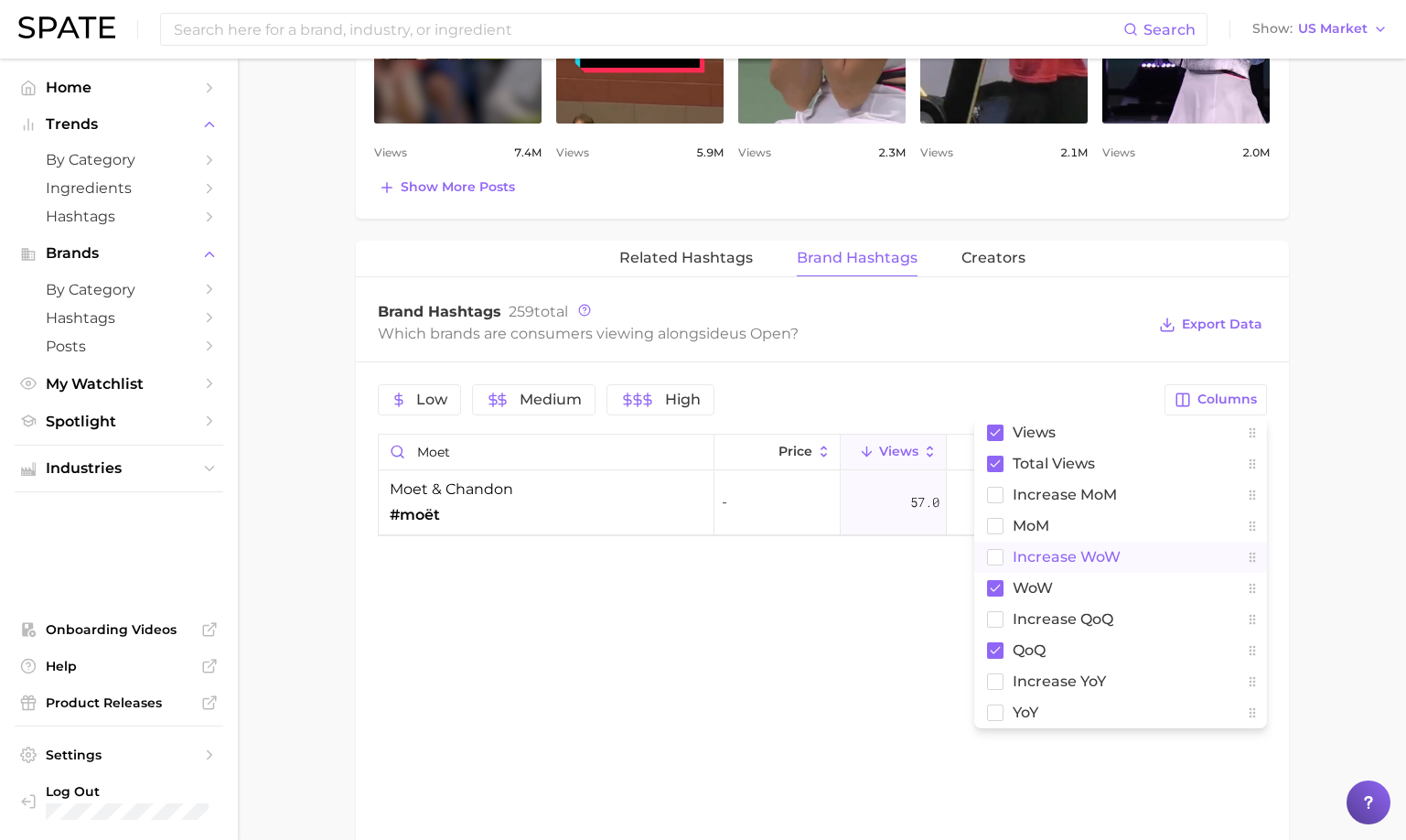
click at [1065, 555] on span "Increase WoW" at bounding box center [1067, 556] width 108 height 15
click at [990, 494] on rect at bounding box center [995, 495] width 15 height 15
click at [993, 534] on button "MoM" at bounding box center [1121, 526] width 293 height 31
click at [997, 653] on rect at bounding box center [995, 650] width 16 height 16
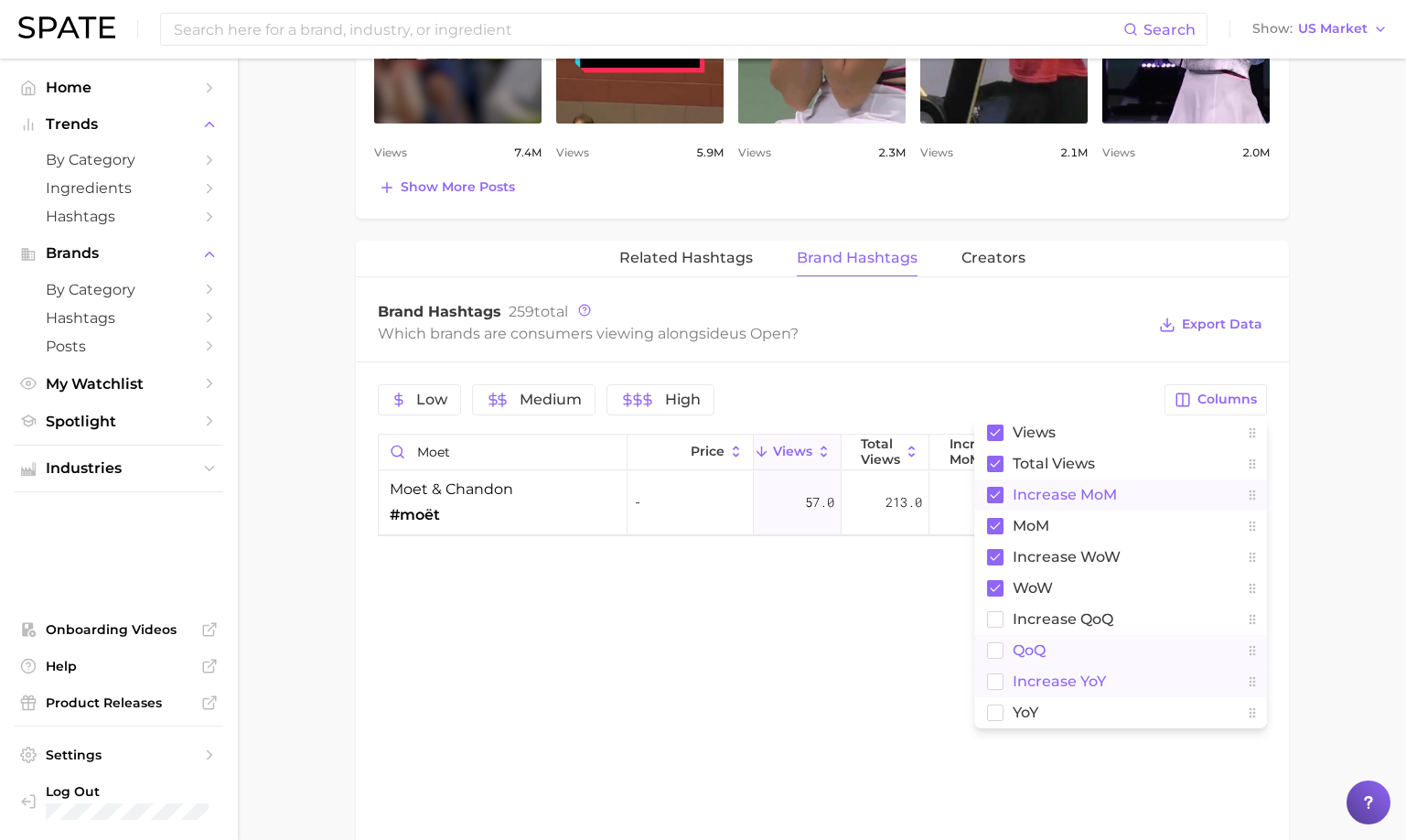
click at [987, 685] on rect at bounding box center [995, 681] width 15 height 15
click at [1002, 726] on button "YoY" at bounding box center [1121, 713] width 293 height 31
click at [845, 628] on div "Related Hashtags Brand Hashtags Creators Brand Hashtags 259 total Which brands …" at bounding box center [823, 602] width 934 height 723
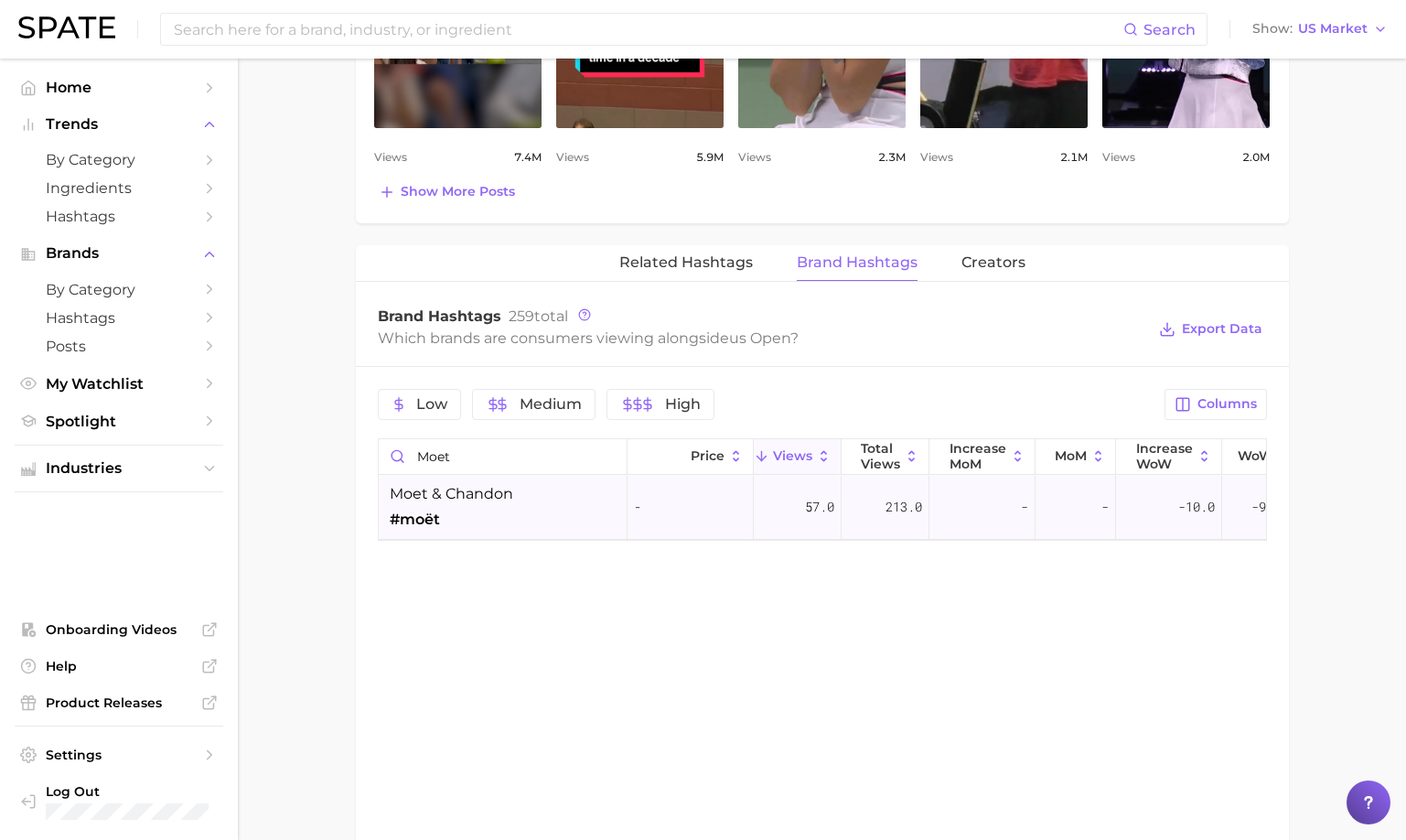
scroll to position [1186, 0]
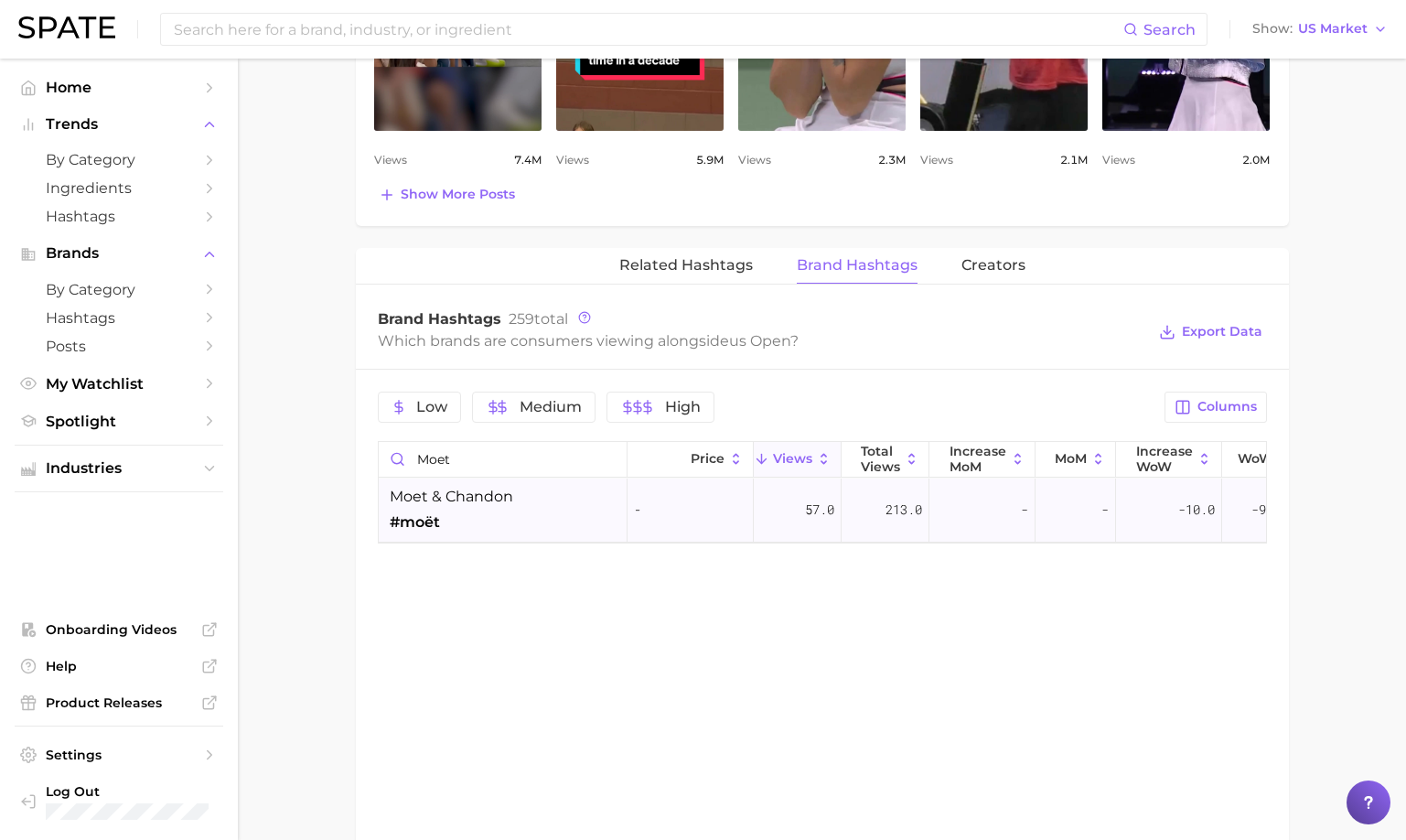
click at [533, 490] on div "moet & chandon #moët" at bounding box center [502, 511] width 249 height 64
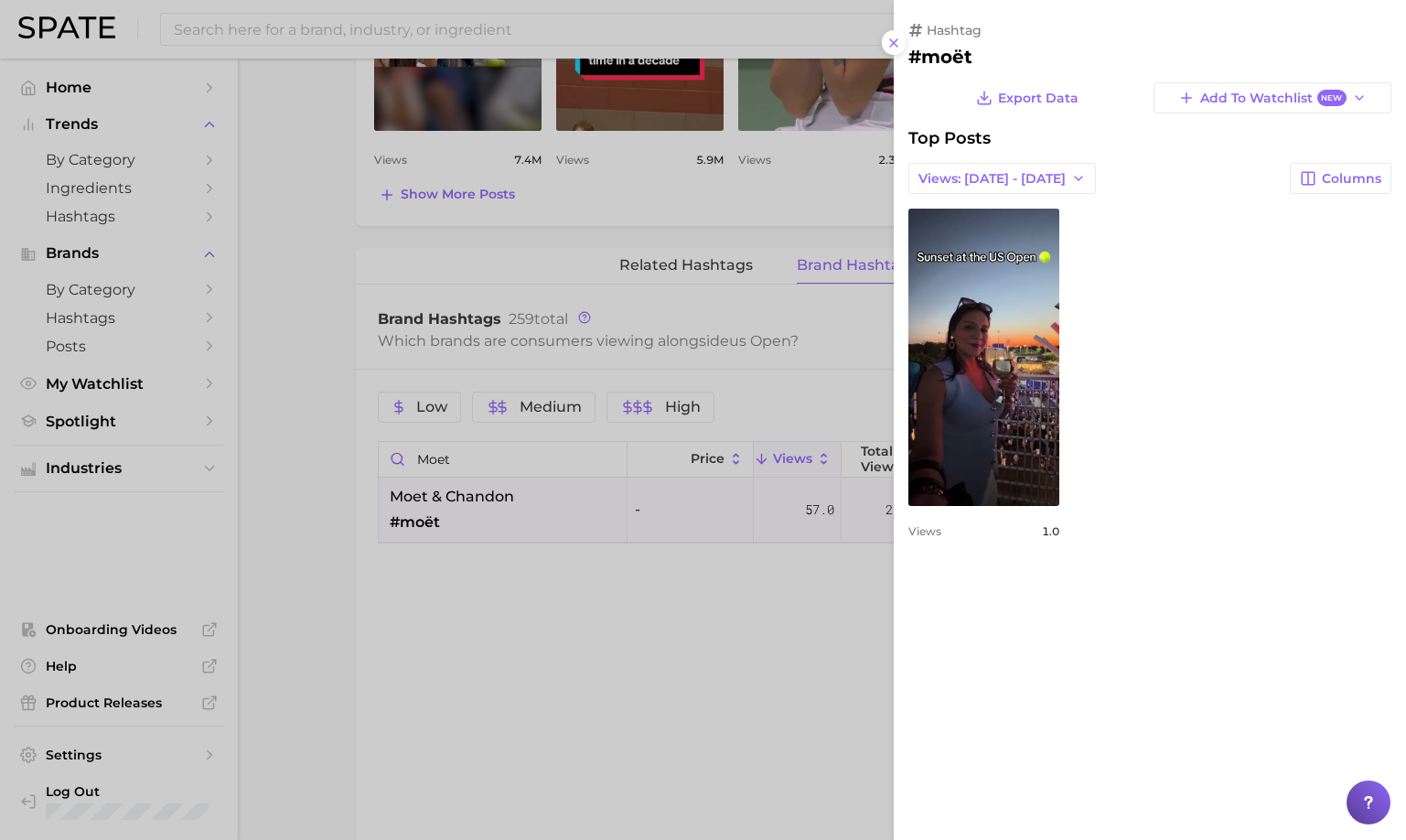
scroll to position [0, 0]
click at [1182, 102] on icon "button" at bounding box center [1186, 98] width 16 height 16
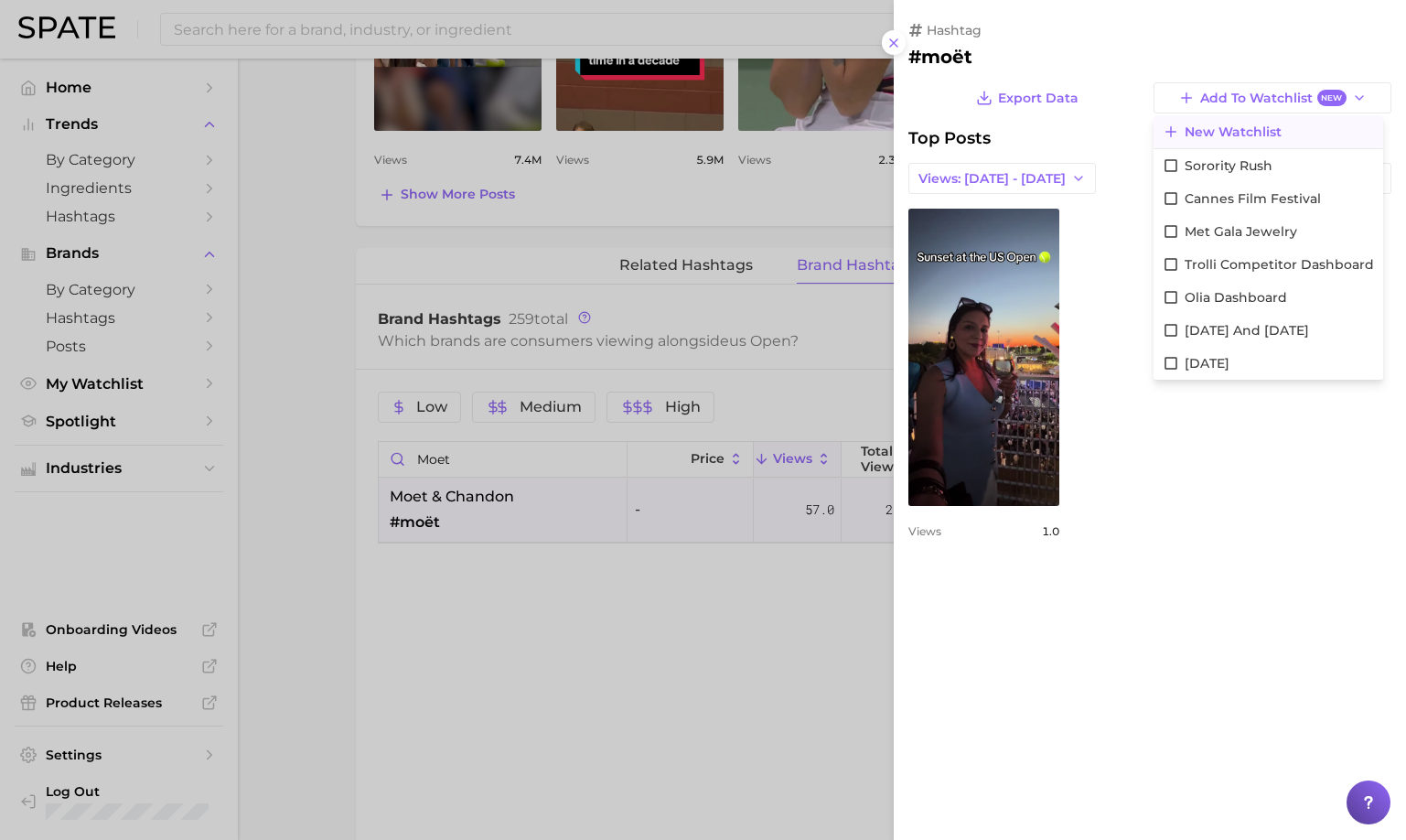
click at [1177, 131] on icon at bounding box center [1171, 132] width 16 height 16
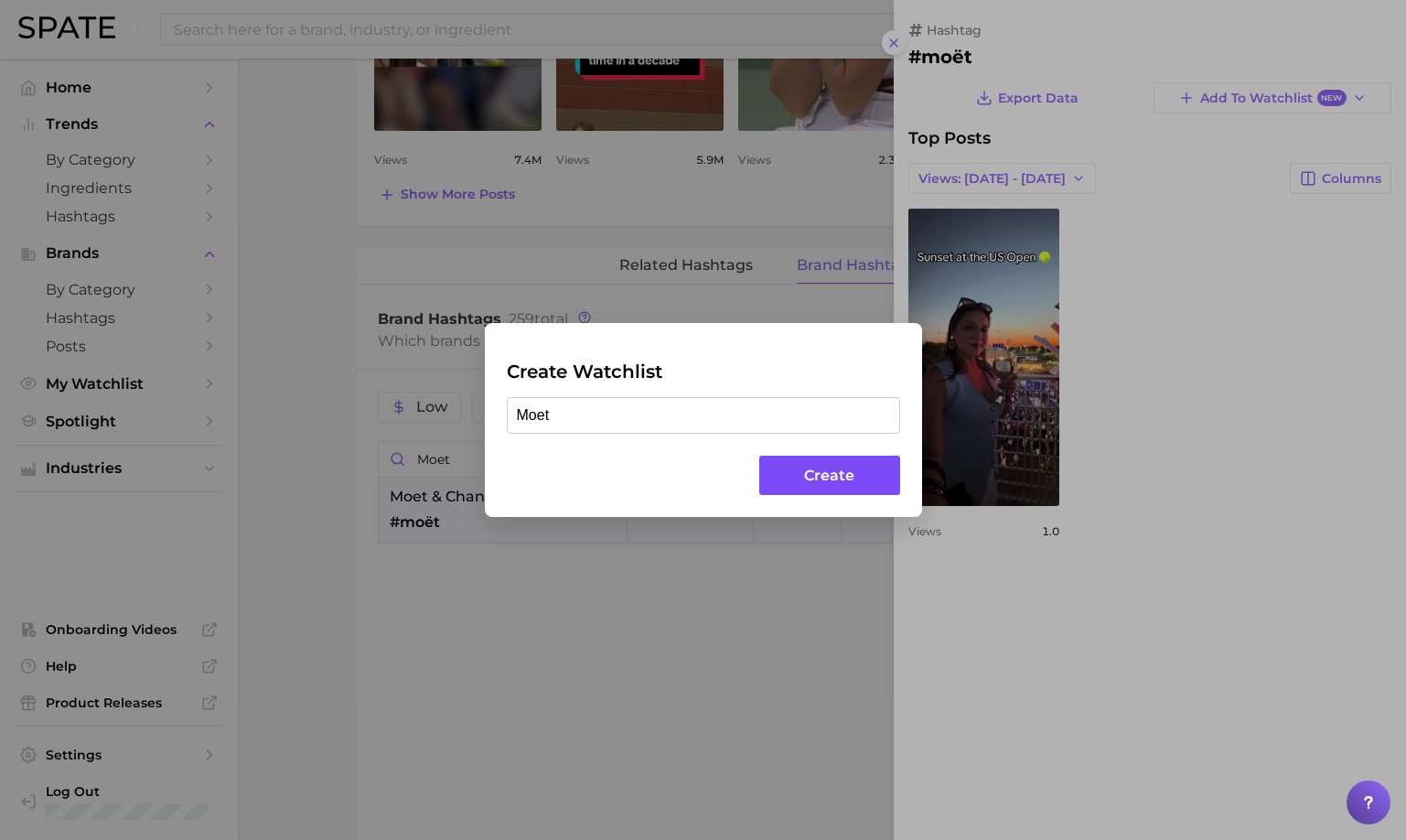
type input "Moet"
click at [783, 489] on button "Create" at bounding box center [829, 475] width 140 height 40
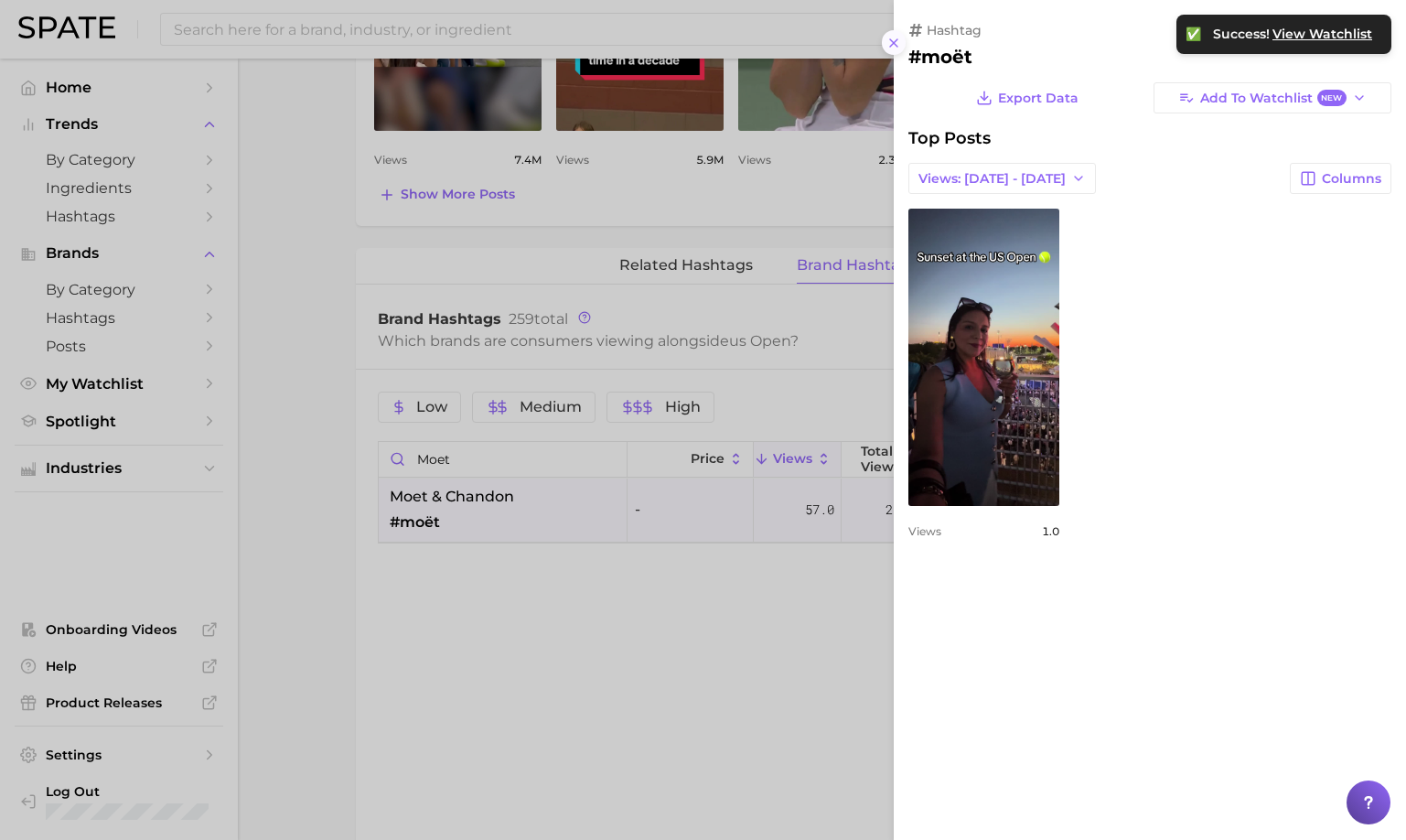
click at [902, 44] on button at bounding box center [895, 43] width 25 height 25
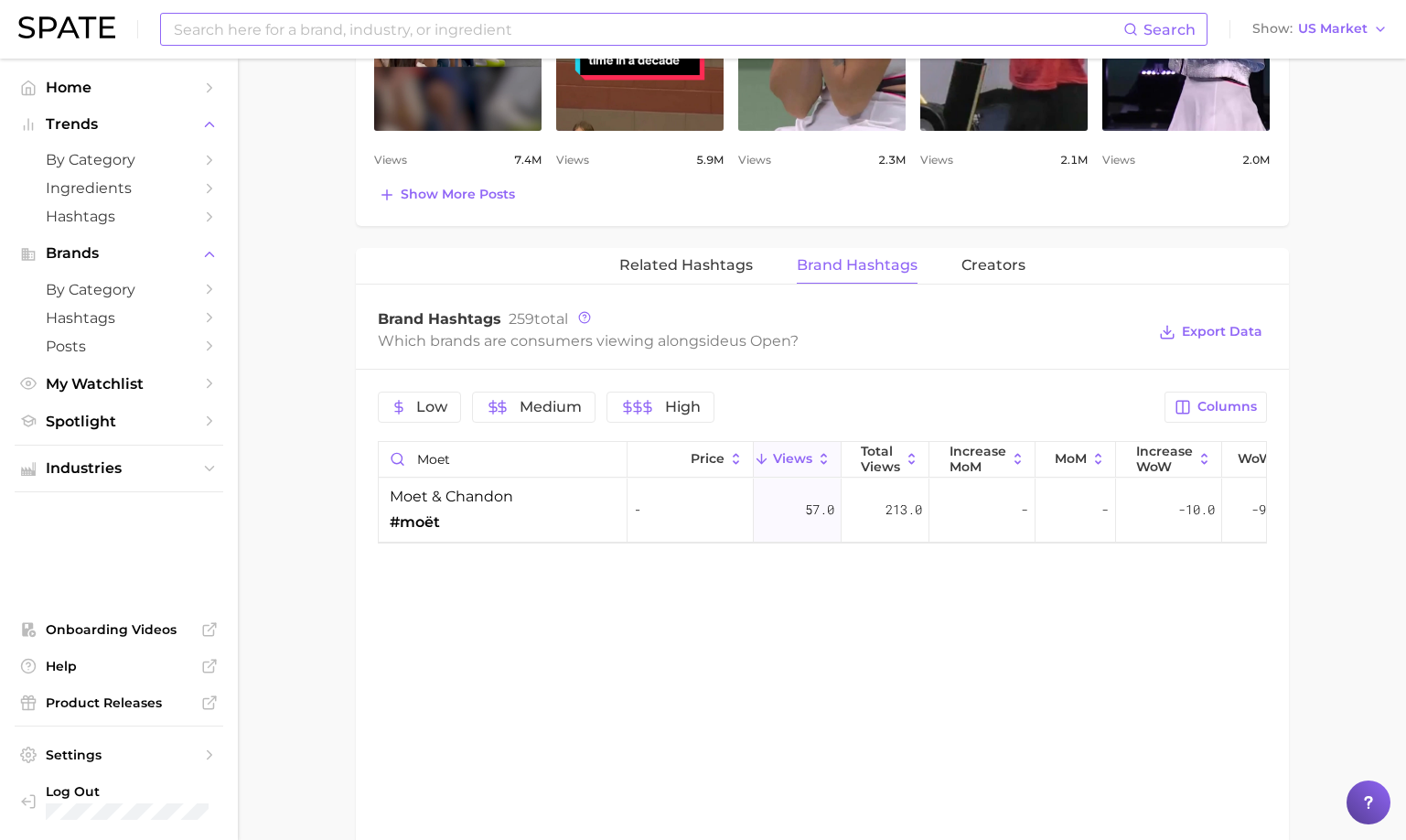
click at [501, 33] on input at bounding box center [647, 29] width 951 height 31
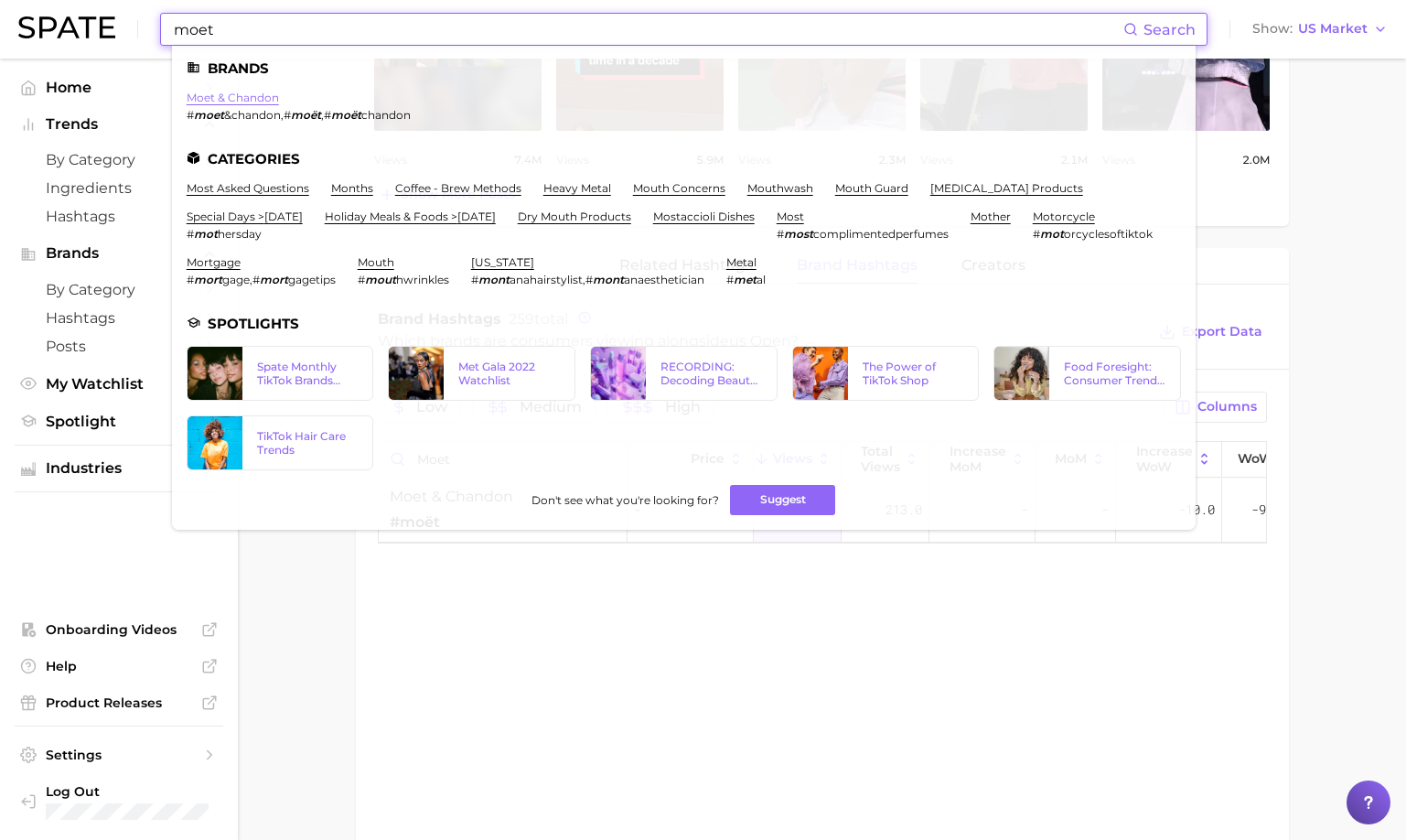
type input "moet"
click at [254, 91] on link "moet & chandon" at bounding box center [233, 98] width 93 height 14
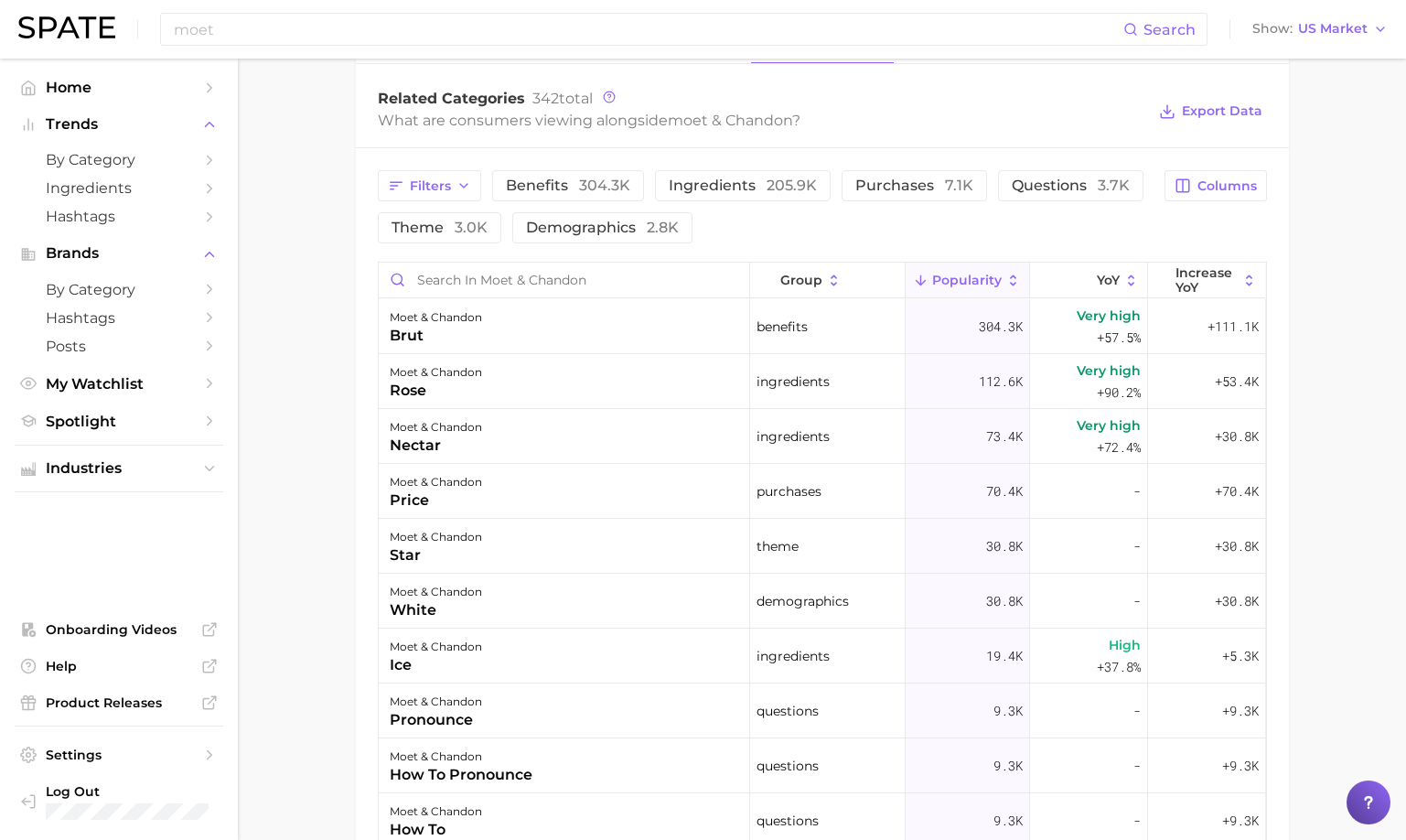
scroll to position [783, 0]
